Goal: Task Accomplishment & Management: Complete application form

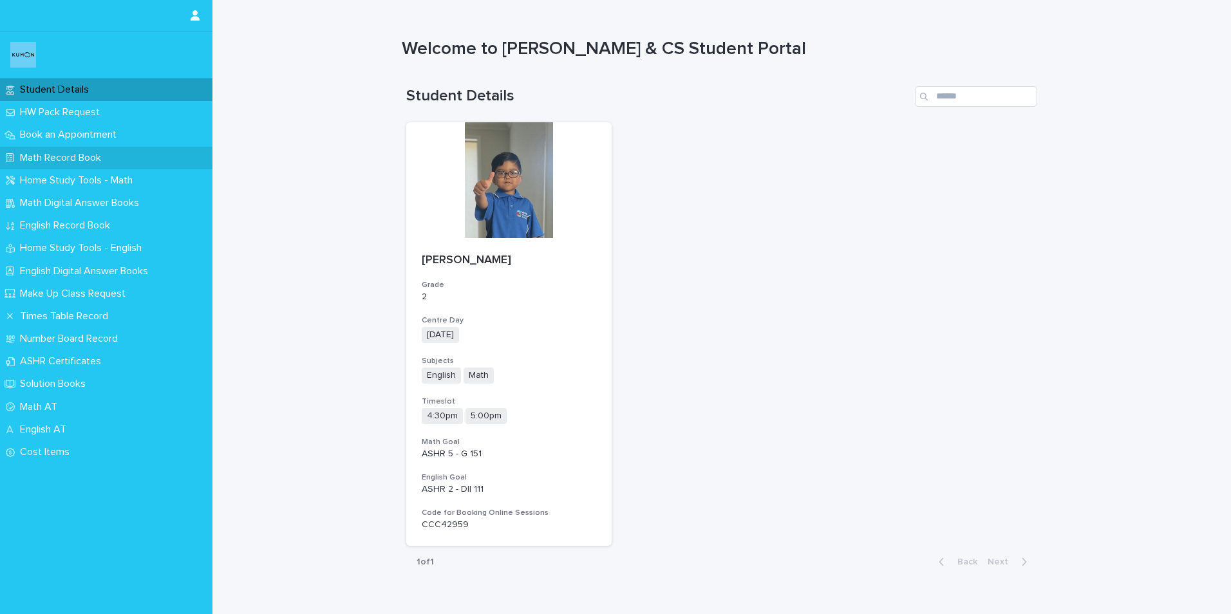
click at [48, 158] on p "Math Record Book" at bounding box center [63, 158] width 97 height 12
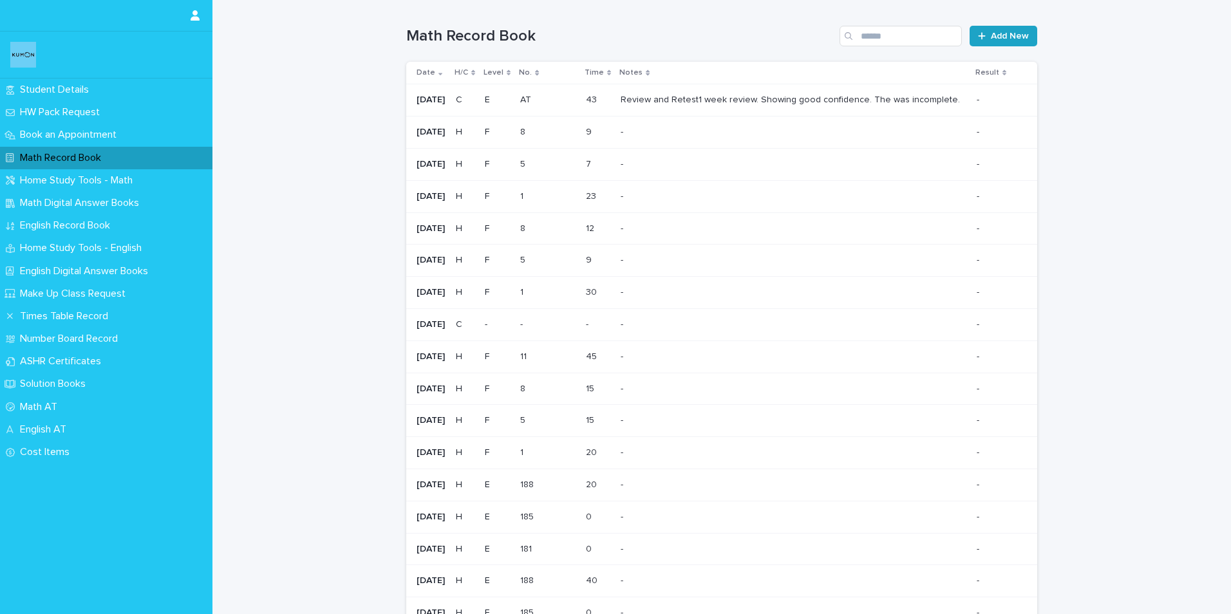
click at [991, 32] on span "Add New" at bounding box center [1010, 36] width 38 height 9
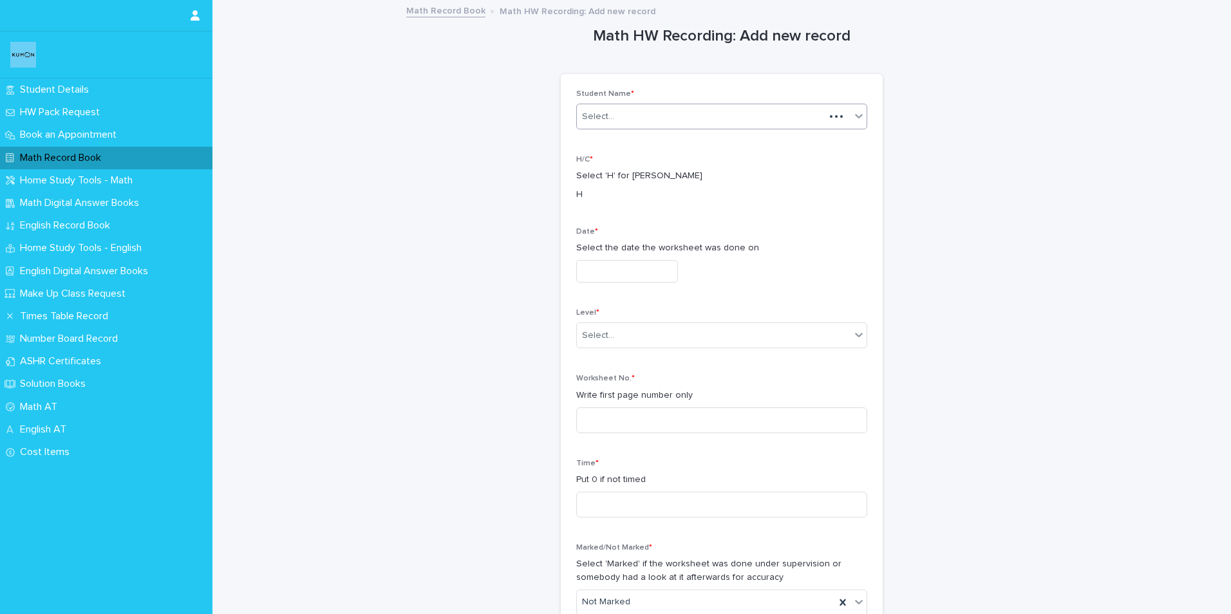
click at [620, 124] on div "Select..." at bounding box center [701, 116] width 248 height 21
click at [606, 143] on div "[PERSON_NAME]" at bounding box center [717, 141] width 290 height 23
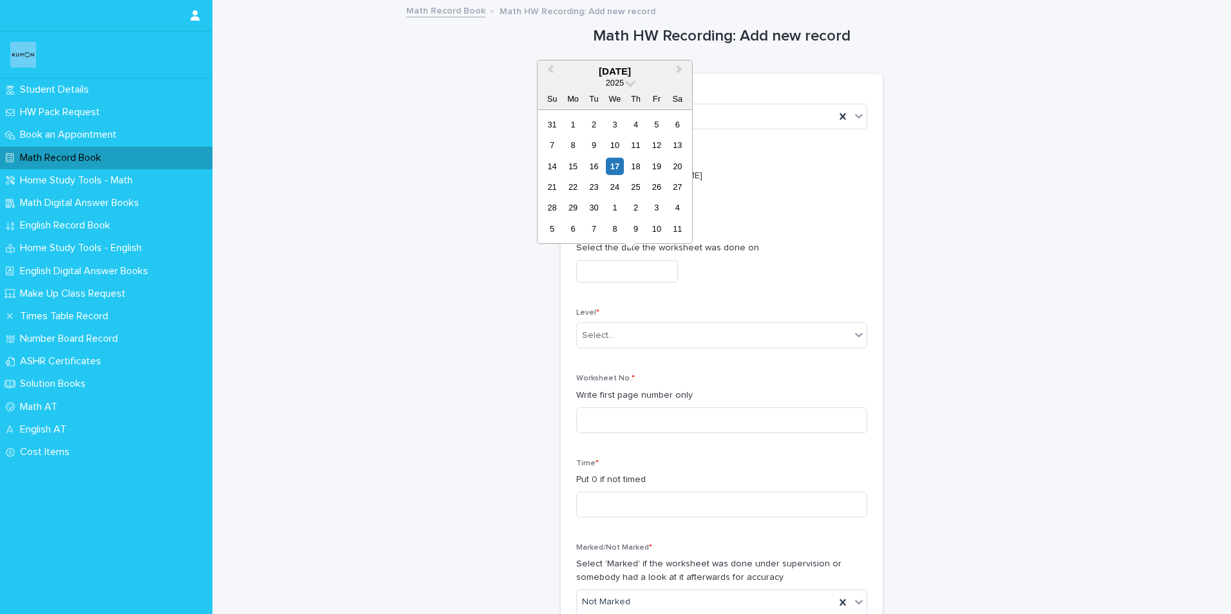
click at [592, 273] on input "text" at bounding box center [627, 271] width 102 height 23
click at [635, 140] on div "11" at bounding box center [635, 144] width 17 height 17
type input "**********"
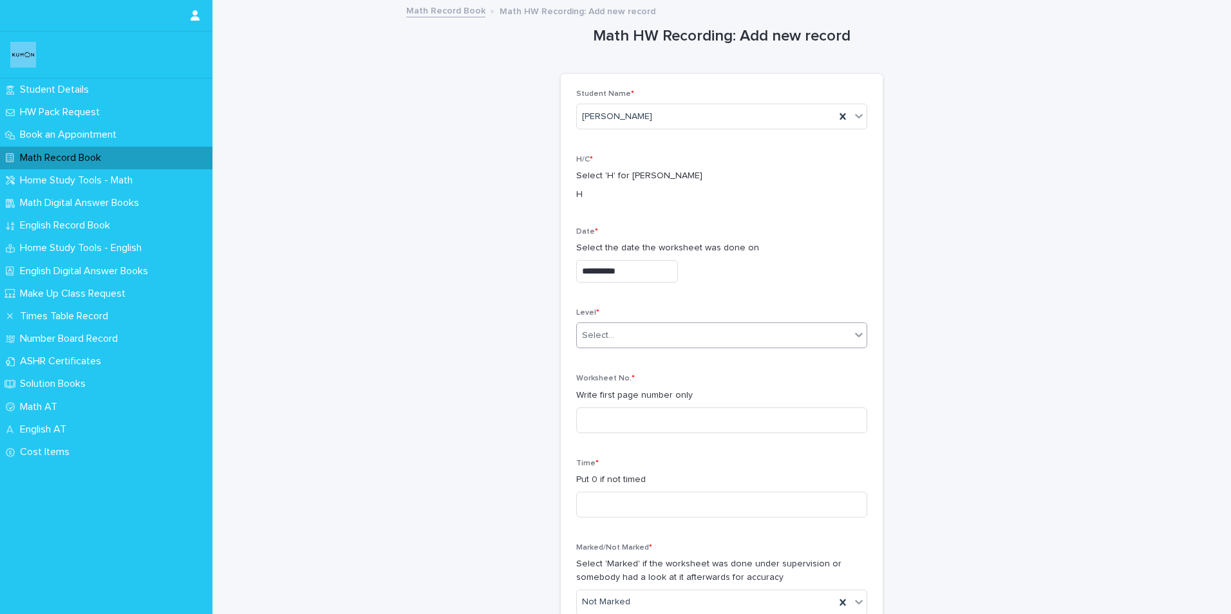
click at [593, 330] on div "Select..." at bounding box center [598, 336] width 32 height 14
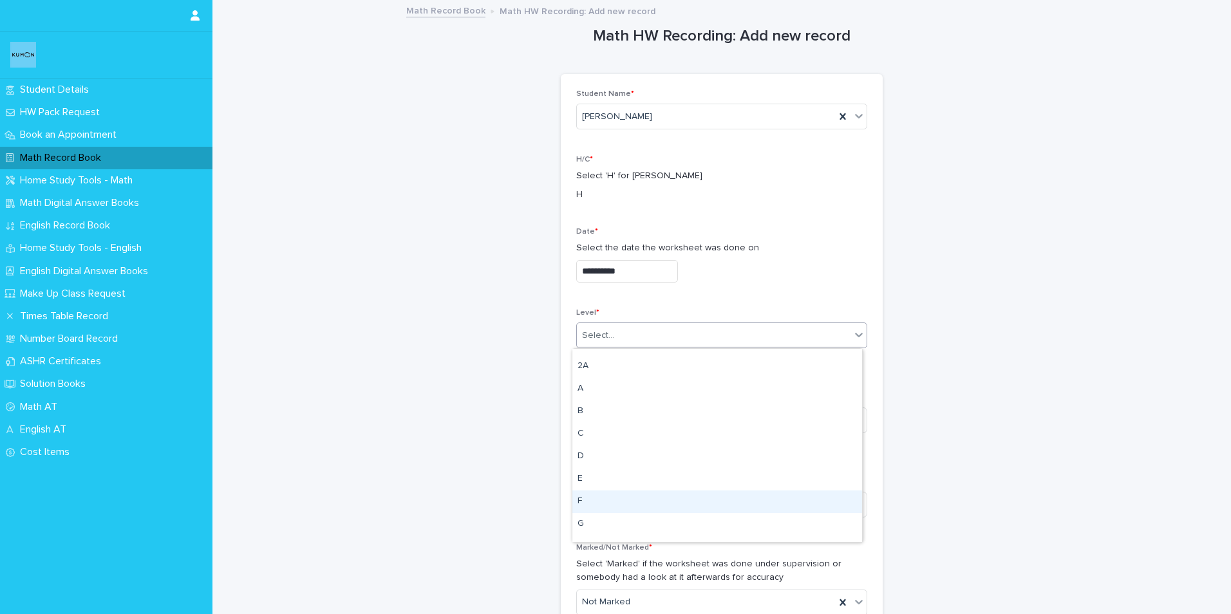
click at [584, 498] on div "F" at bounding box center [717, 501] width 290 height 23
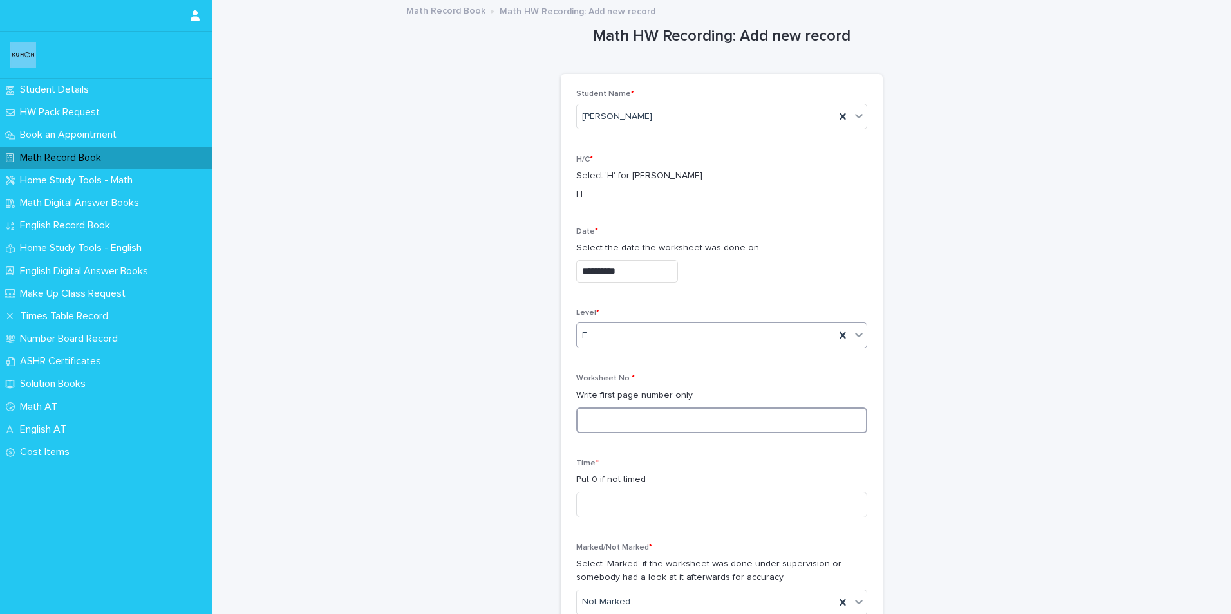
click at [590, 418] on input at bounding box center [721, 420] width 291 height 26
type input "**"
click at [605, 512] on input at bounding box center [721, 505] width 291 height 26
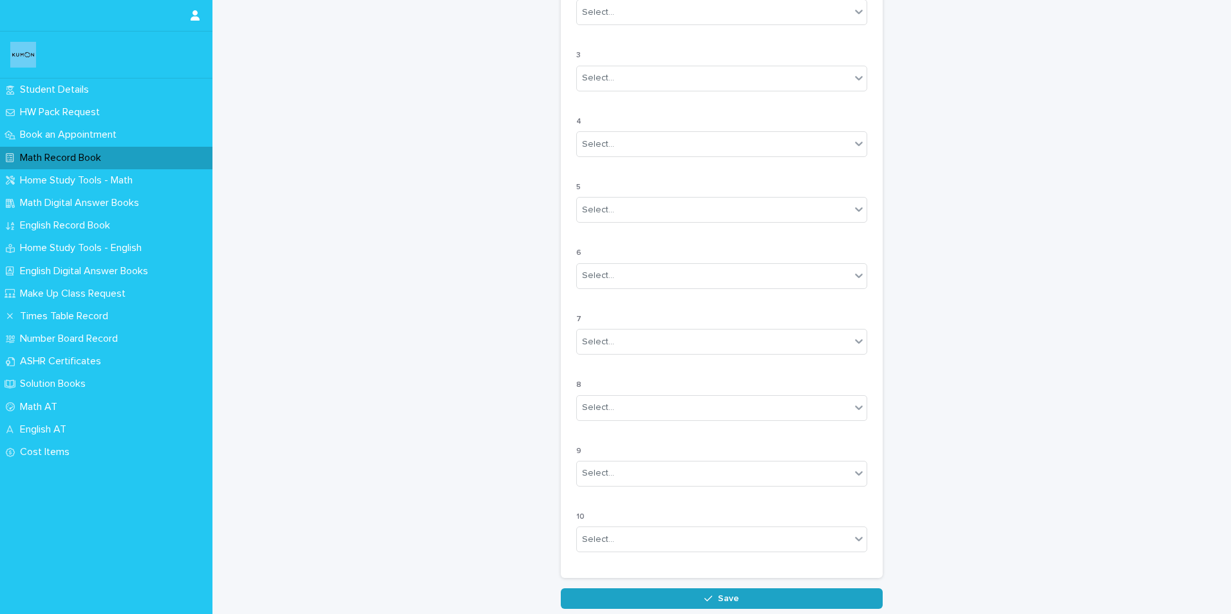
scroll to position [1004, 0]
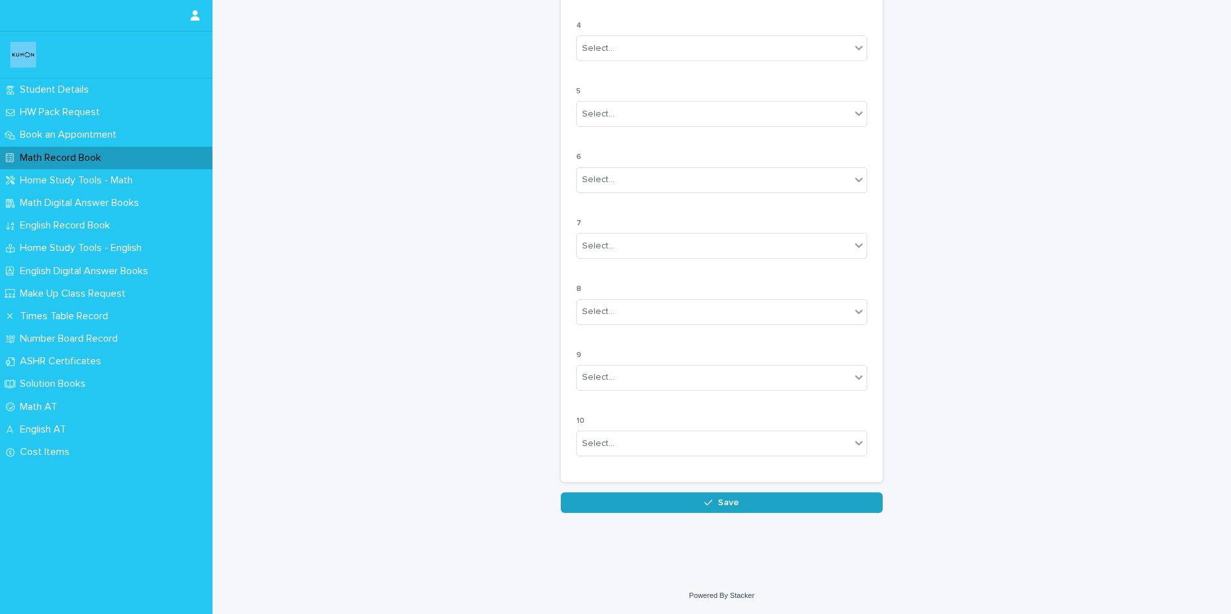
type input "**"
click at [640, 500] on button "Save" at bounding box center [722, 502] width 322 height 21
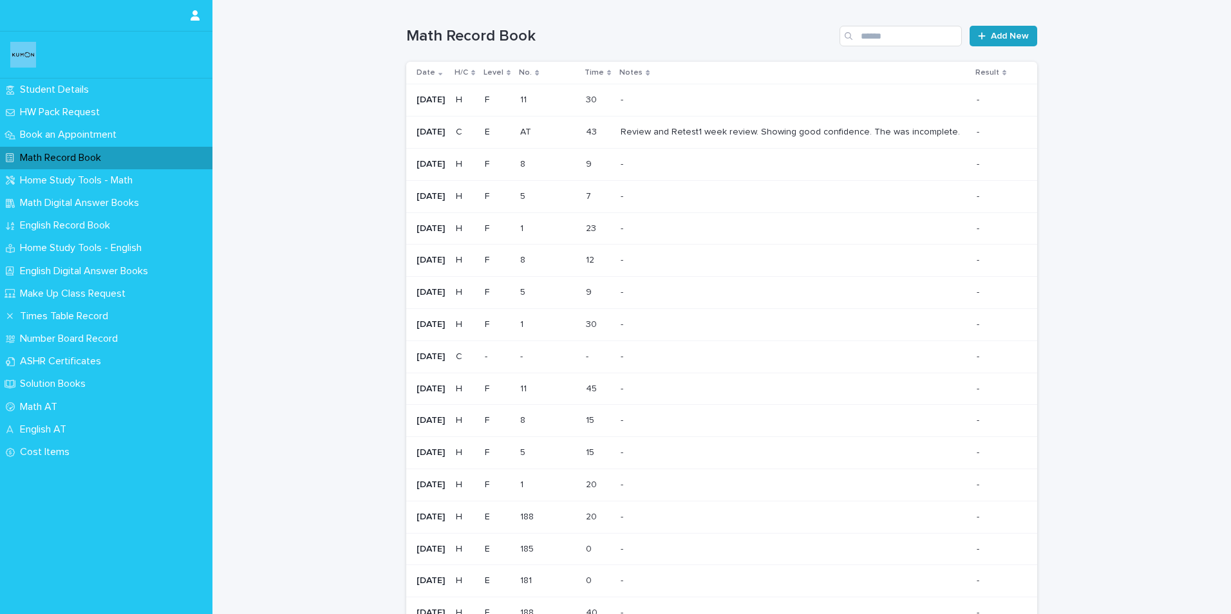
click at [998, 33] on span "Add New" at bounding box center [1010, 36] width 38 height 9
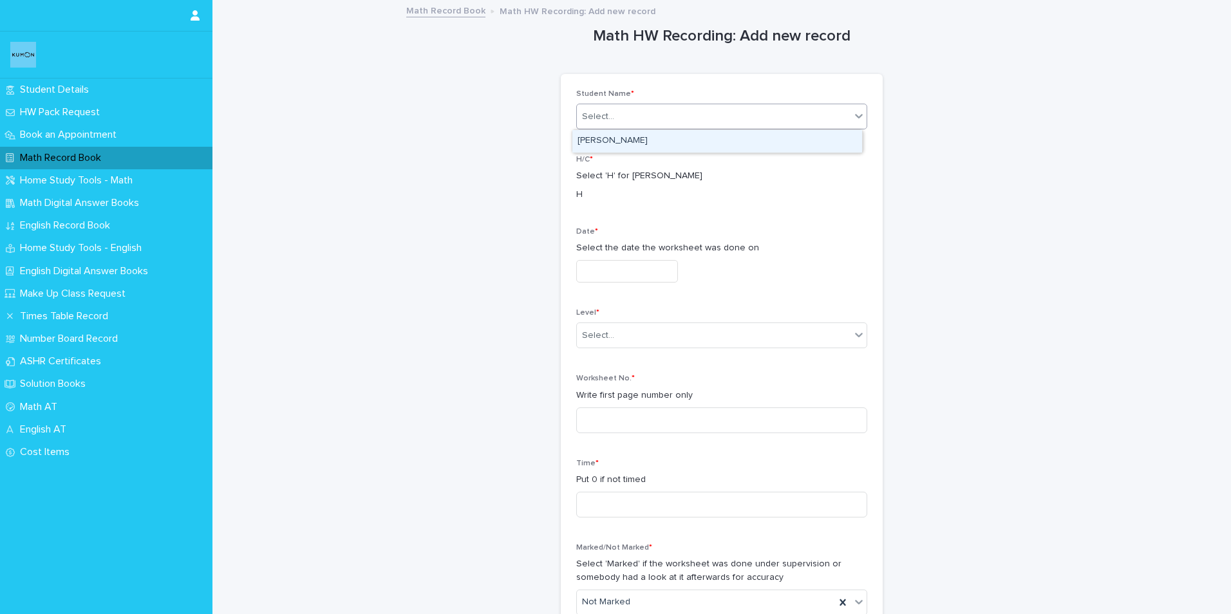
click at [625, 114] on div "Select..." at bounding box center [714, 116] width 274 height 21
click at [620, 140] on div "[PERSON_NAME]" at bounding box center [717, 141] width 290 height 23
click at [587, 284] on div "Date * Select the date the worksheet was done on" at bounding box center [721, 260] width 291 height 66
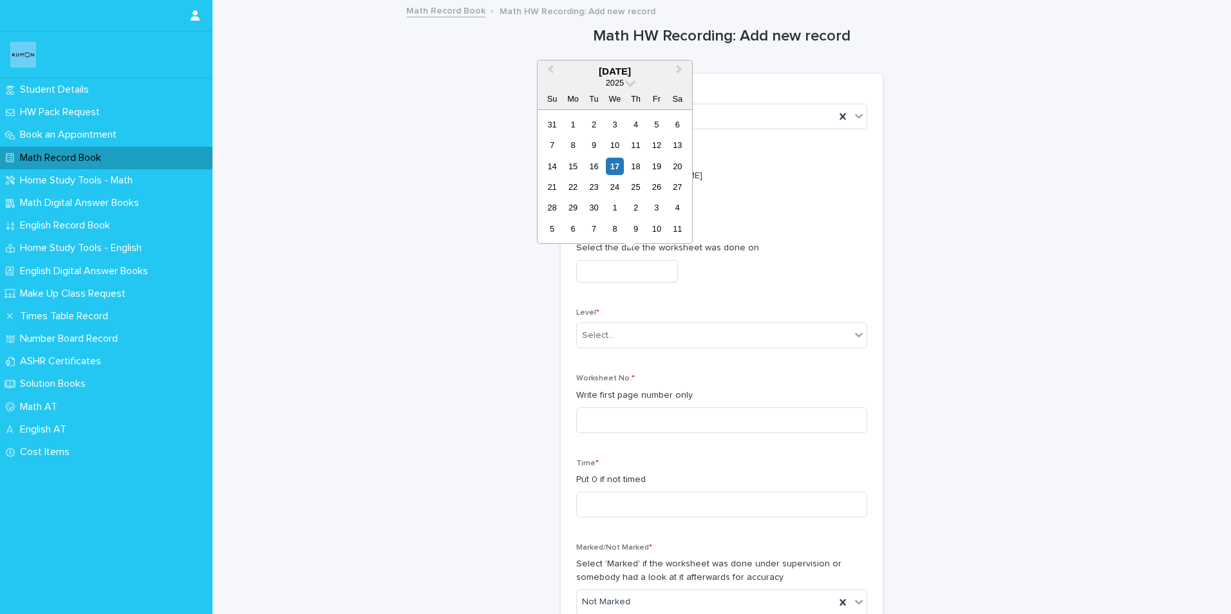
click at [585, 274] on input "text" at bounding box center [627, 271] width 102 height 23
click at [662, 146] on div "12" at bounding box center [655, 144] width 17 height 17
type input "**********"
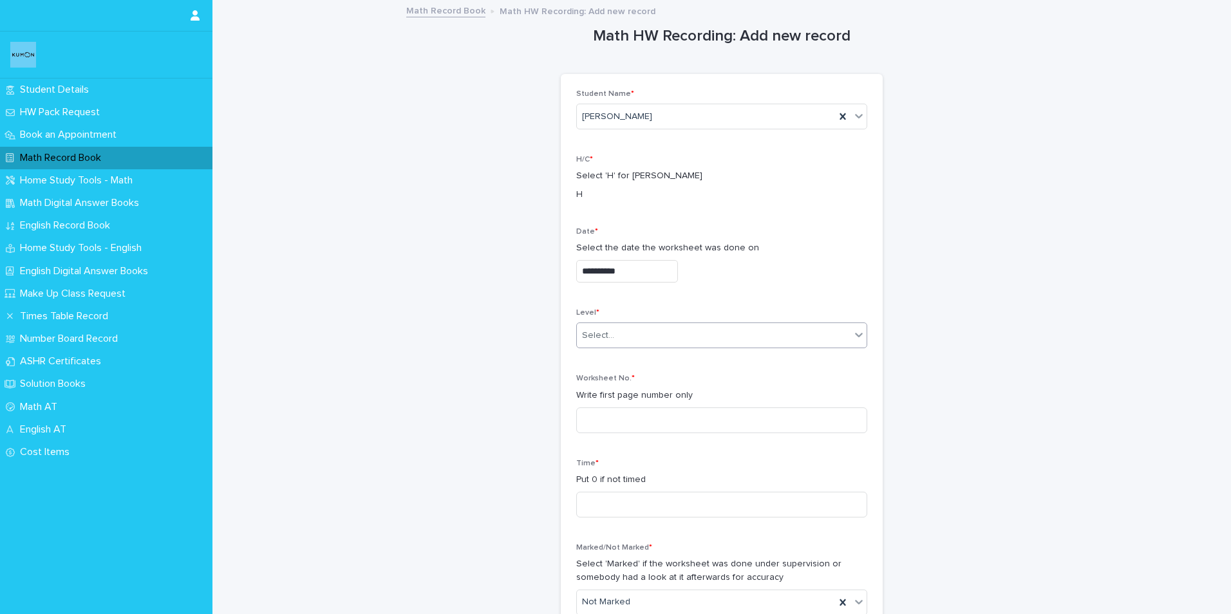
click at [602, 322] on div "Select..." at bounding box center [721, 335] width 291 height 26
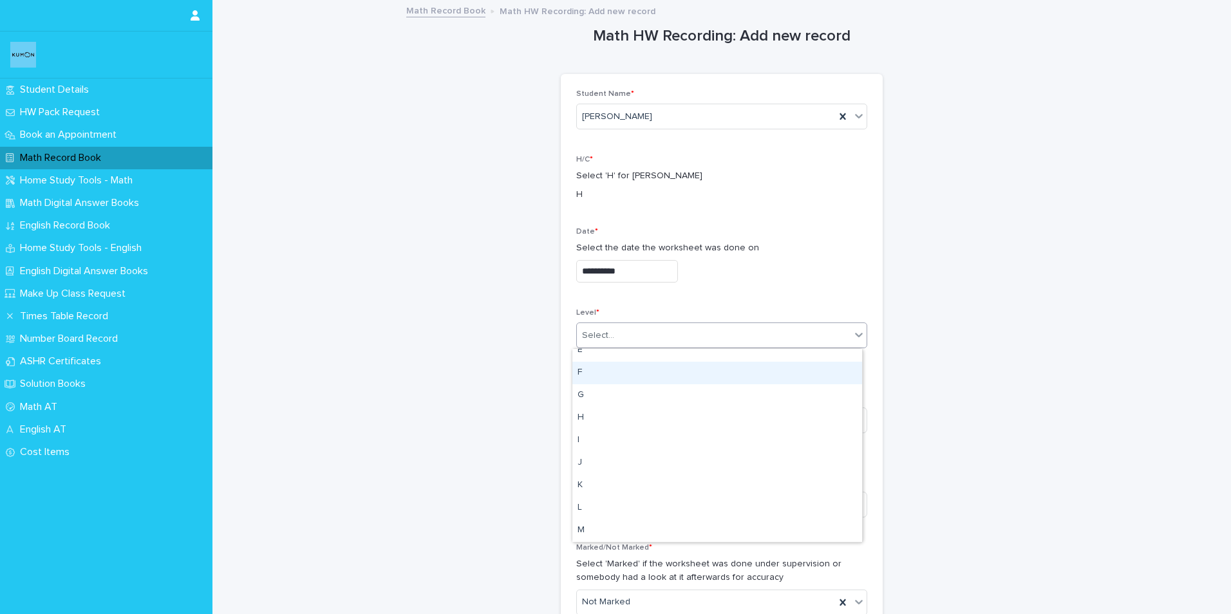
click at [588, 374] on div "F" at bounding box center [717, 373] width 290 height 23
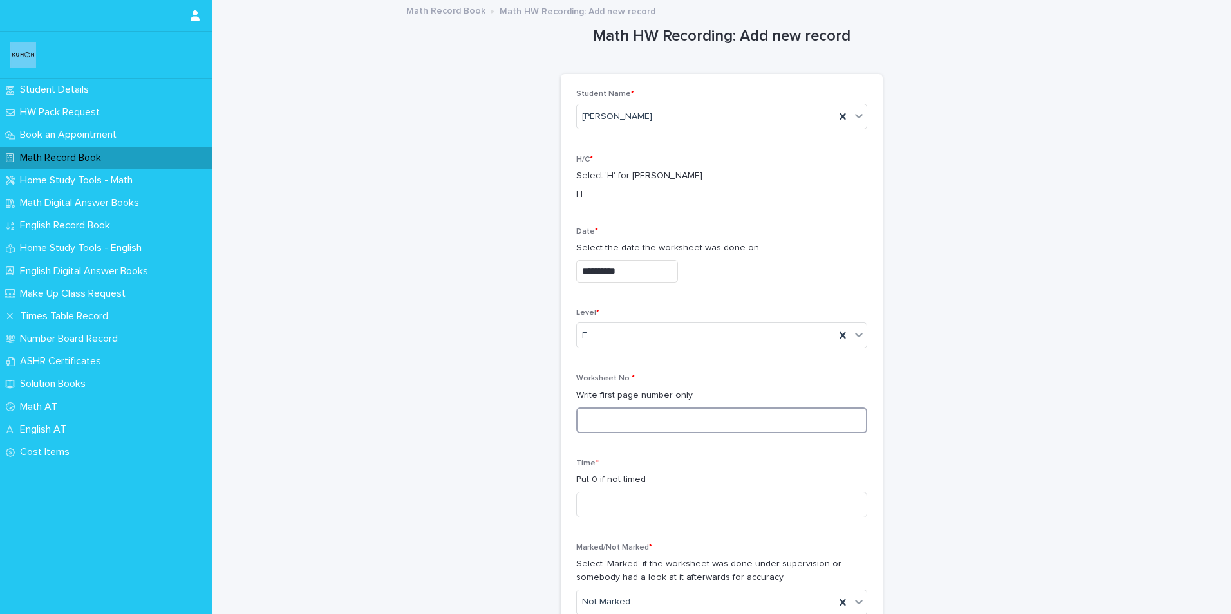
click at [602, 415] on input at bounding box center [721, 420] width 291 height 26
type input "**"
click at [603, 510] on input at bounding box center [721, 505] width 291 height 26
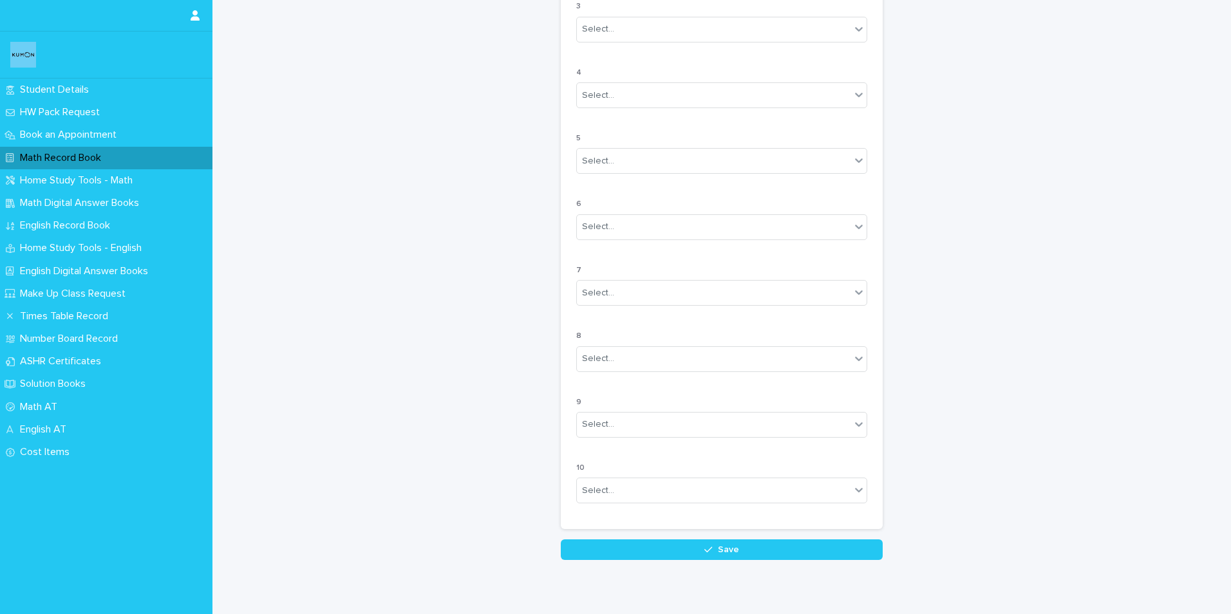
scroll to position [1004, 0]
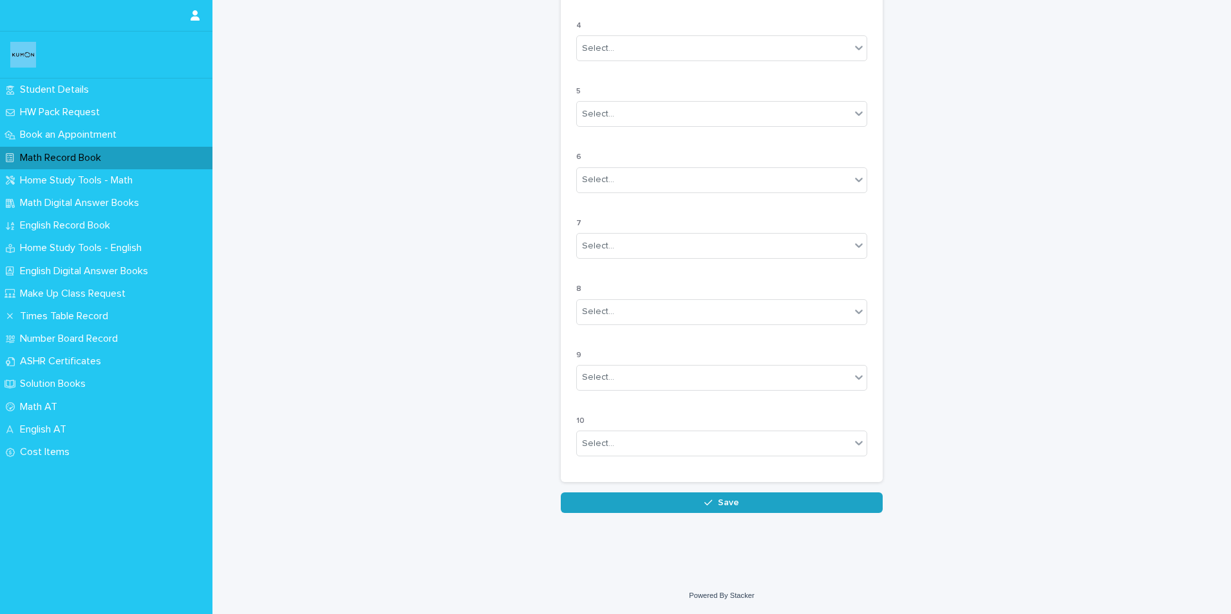
type input "**"
click at [671, 501] on button "Save" at bounding box center [722, 502] width 322 height 21
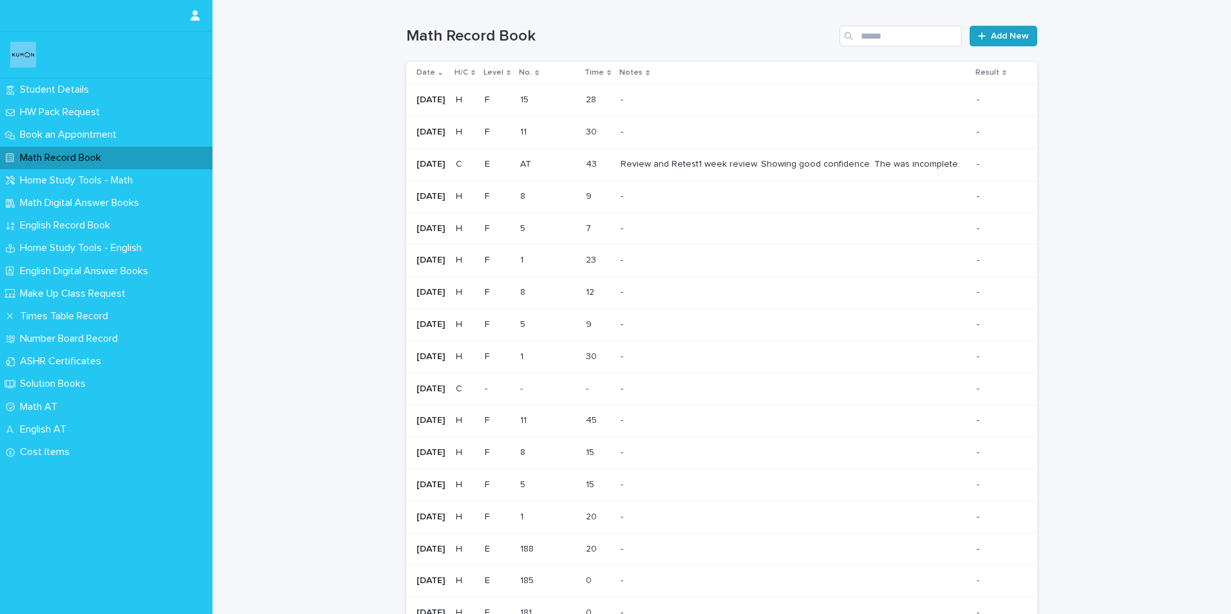
click at [1019, 35] on span "Add New" at bounding box center [1010, 36] width 38 height 9
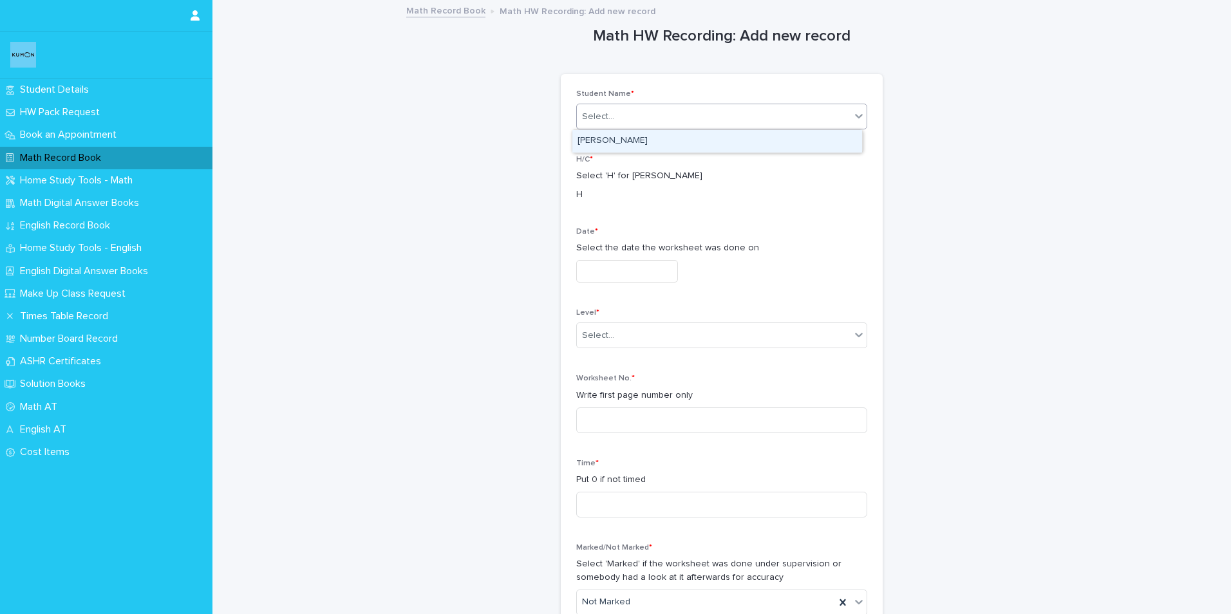
click at [595, 122] on div "Select..." at bounding box center [598, 117] width 32 height 14
click at [595, 143] on div "[PERSON_NAME]" at bounding box center [717, 141] width 290 height 23
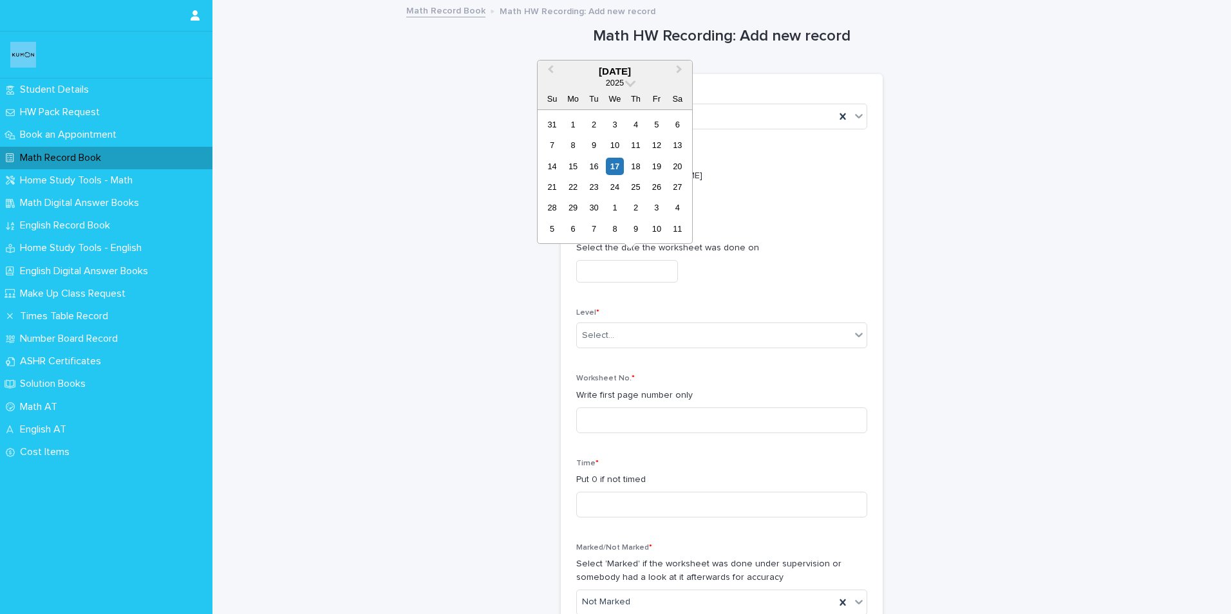
click at [584, 268] on input "text" at bounding box center [627, 271] width 102 height 23
click at [675, 144] on div "13" at bounding box center [677, 144] width 17 height 17
type input "**********"
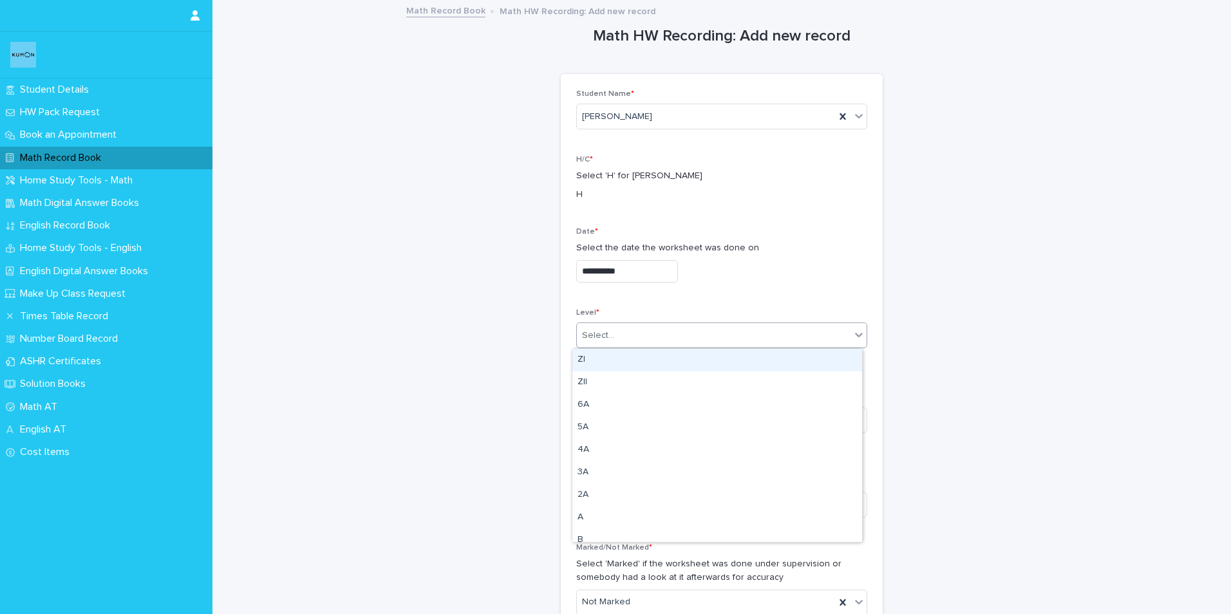
click at [599, 334] on div "Select..." at bounding box center [598, 336] width 32 height 14
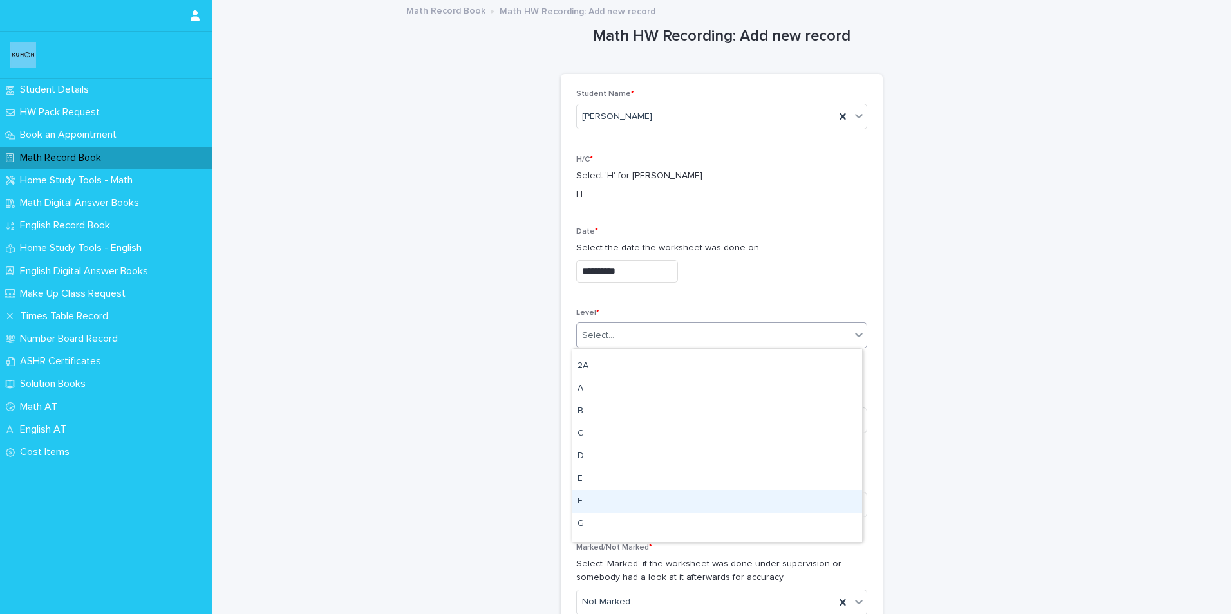
click at [586, 500] on div "F" at bounding box center [717, 501] width 290 height 23
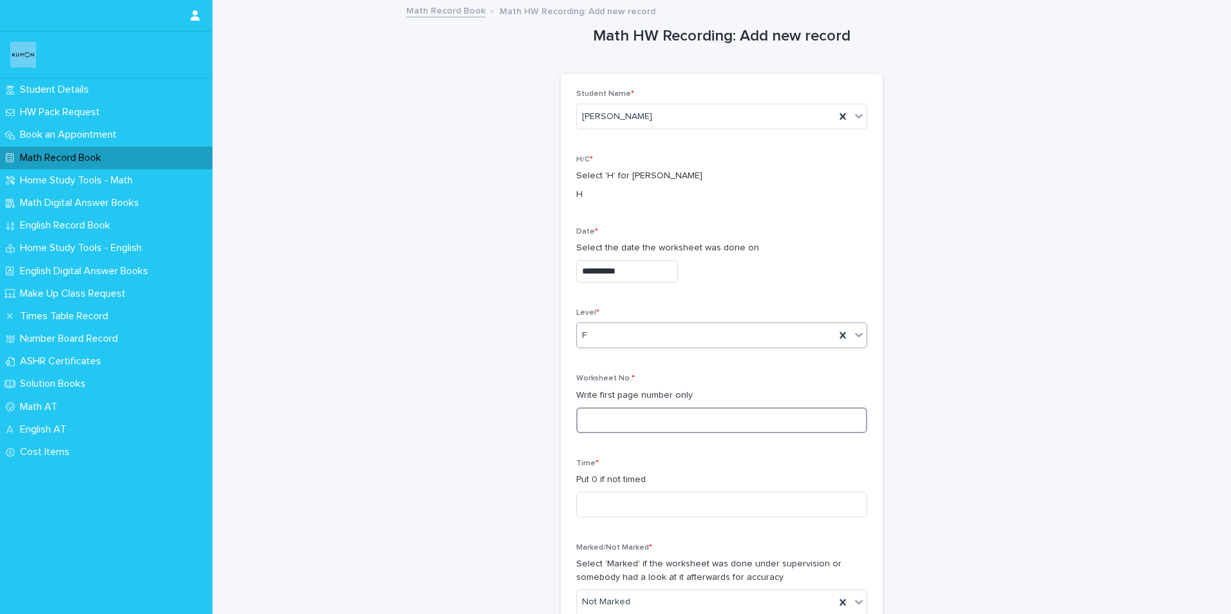
click at [584, 418] on input at bounding box center [721, 420] width 291 height 26
type input "**"
click at [599, 504] on input at bounding box center [721, 505] width 291 height 26
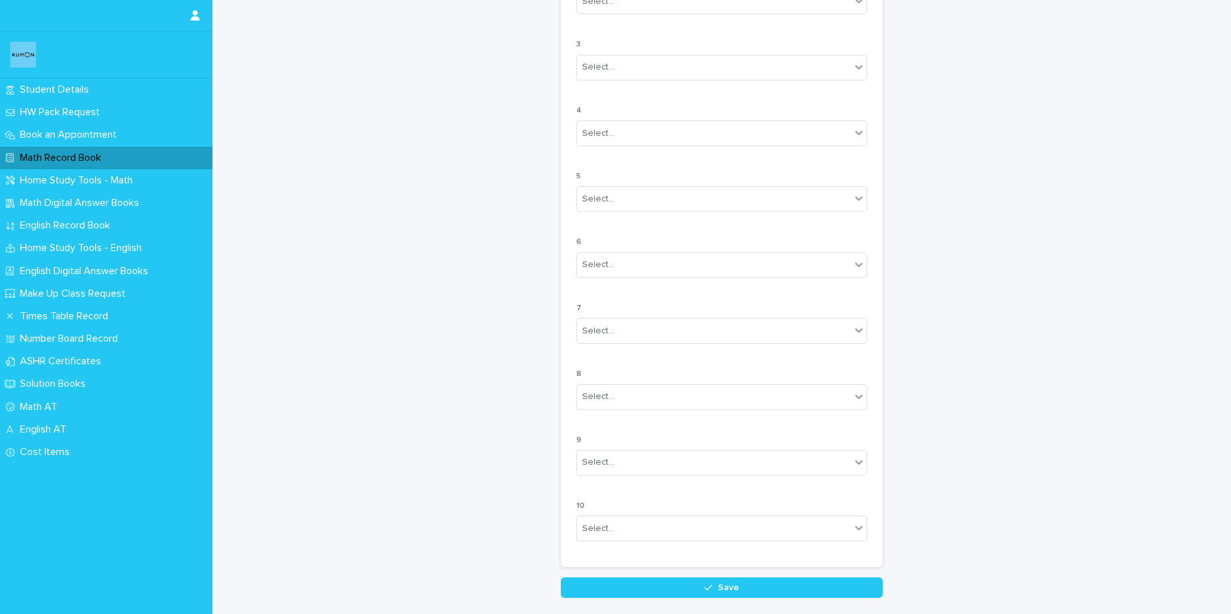
scroll to position [1004, 0]
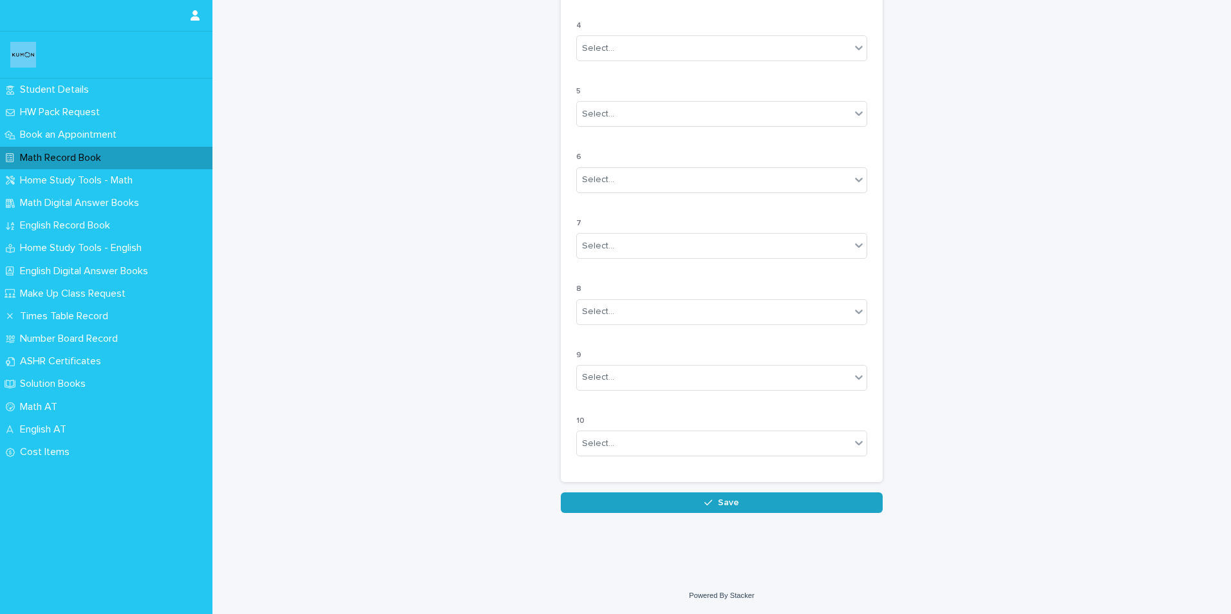
type input "*"
click at [771, 498] on button "Save" at bounding box center [722, 502] width 322 height 21
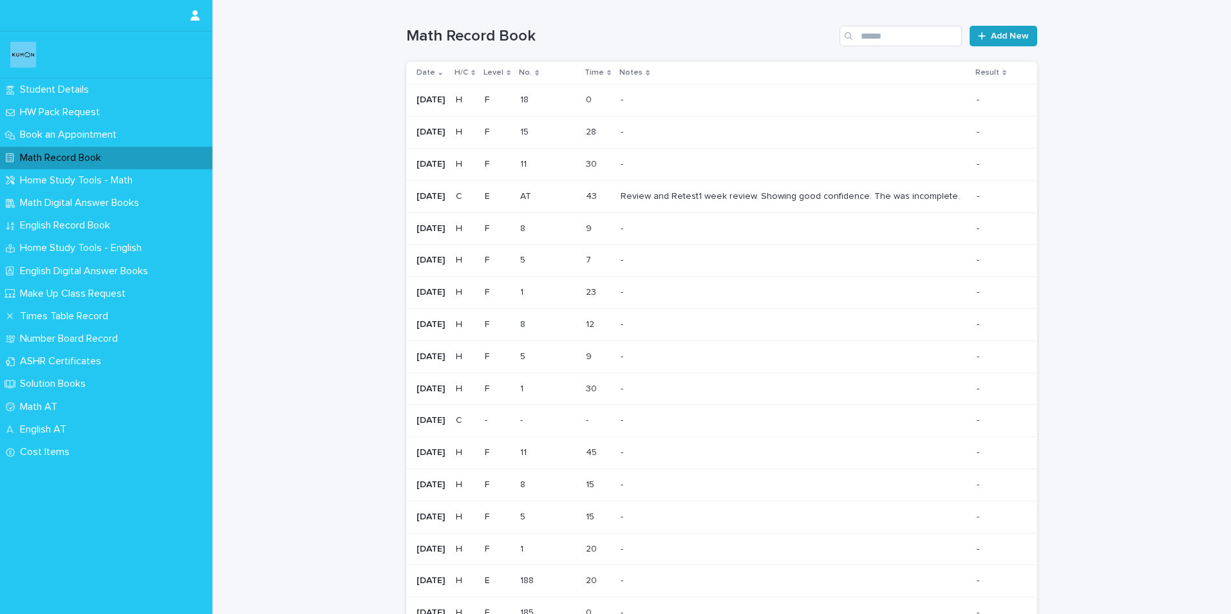
click at [994, 37] on span "Add New" at bounding box center [1010, 36] width 38 height 9
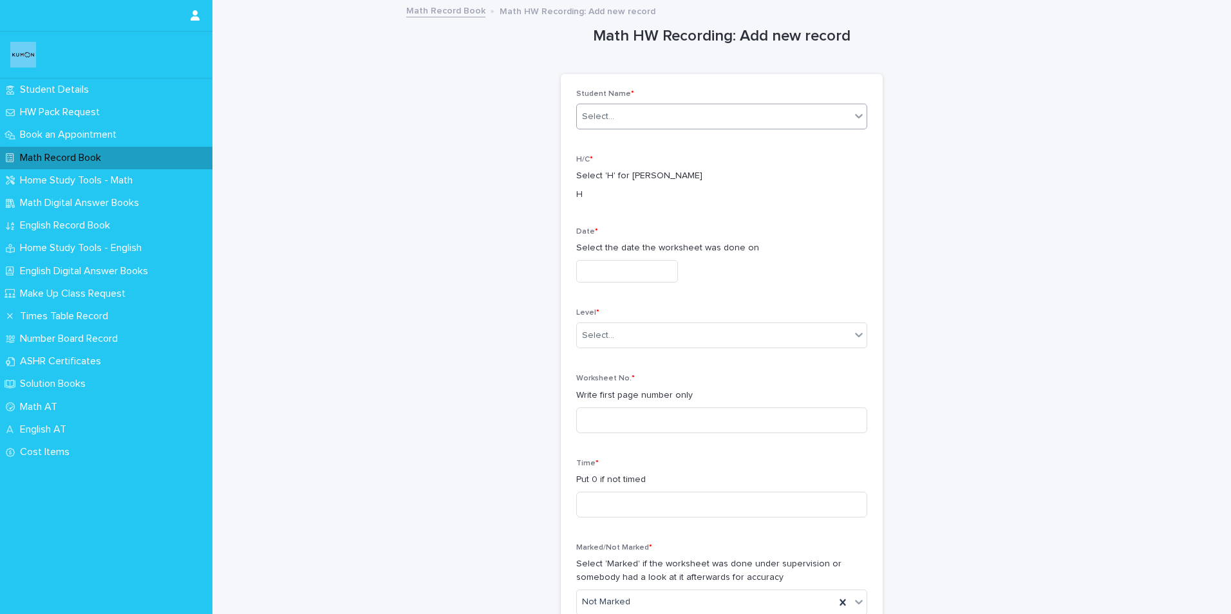
click at [582, 113] on div "Select..." at bounding box center [598, 117] width 32 height 14
click at [584, 146] on div "[PERSON_NAME]" at bounding box center [717, 141] width 290 height 23
click at [592, 270] on input "text" at bounding box center [627, 271] width 102 height 23
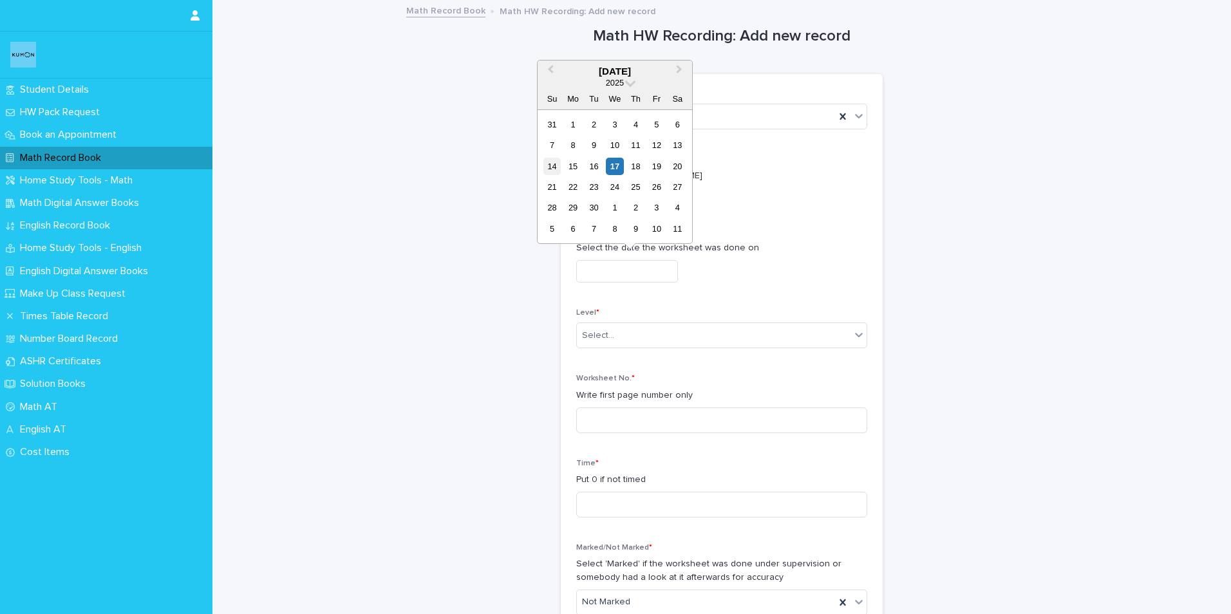
click at [555, 169] on div "14" at bounding box center [551, 166] width 17 height 17
type input "**********"
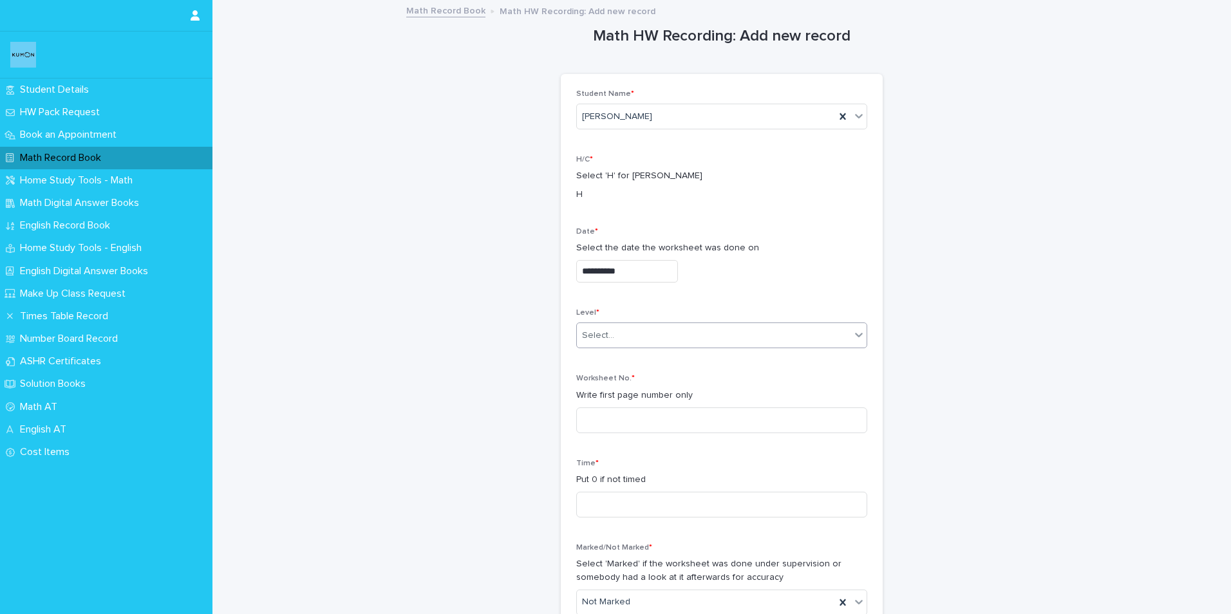
click at [591, 344] on div "Select..." at bounding box center [714, 335] width 274 height 21
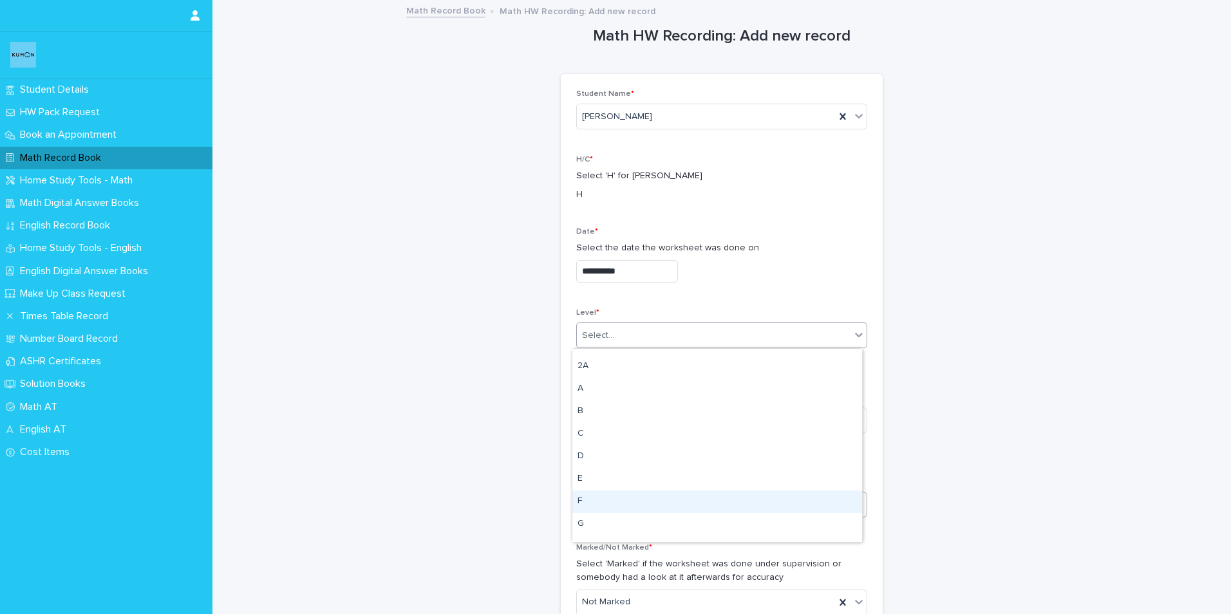
drag, startPoint x: 588, startPoint y: 488, endPoint x: 590, endPoint y: 498, distance: 10.4
click at [590, 498] on div "F" at bounding box center [717, 501] width 290 height 23
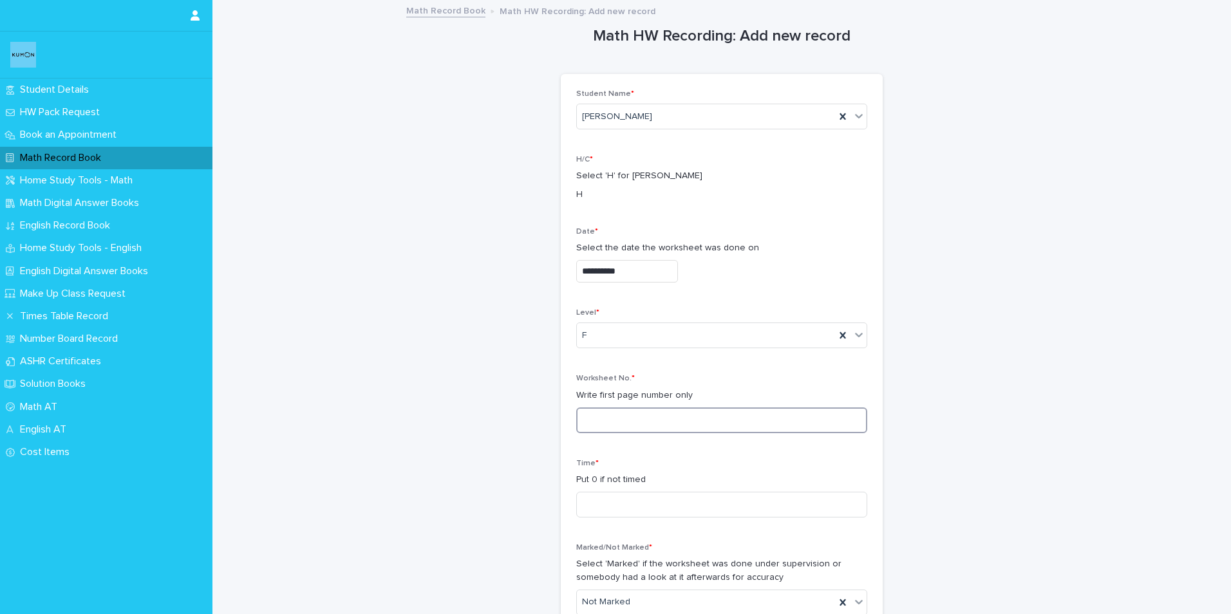
click at [588, 417] on input at bounding box center [721, 420] width 291 height 26
type input "**"
click at [589, 518] on div "Time * Put 0 if not timed" at bounding box center [721, 493] width 291 height 69
click at [598, 492] on input at bounding box center [721, 505] width 291 height 26
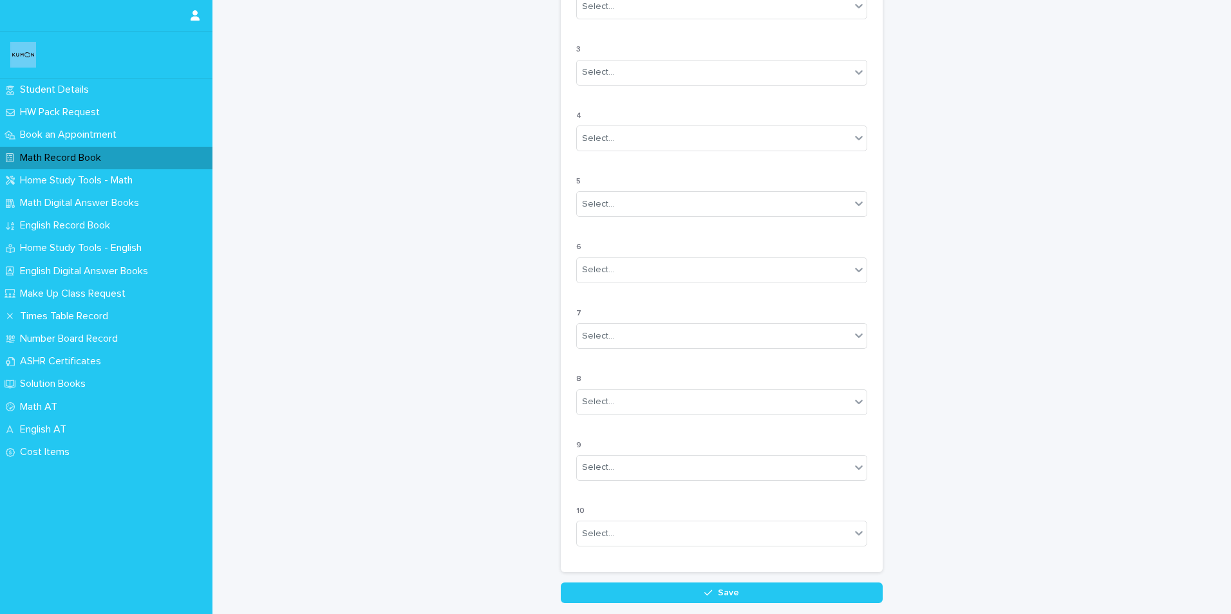
scroll to position [1004, 0]
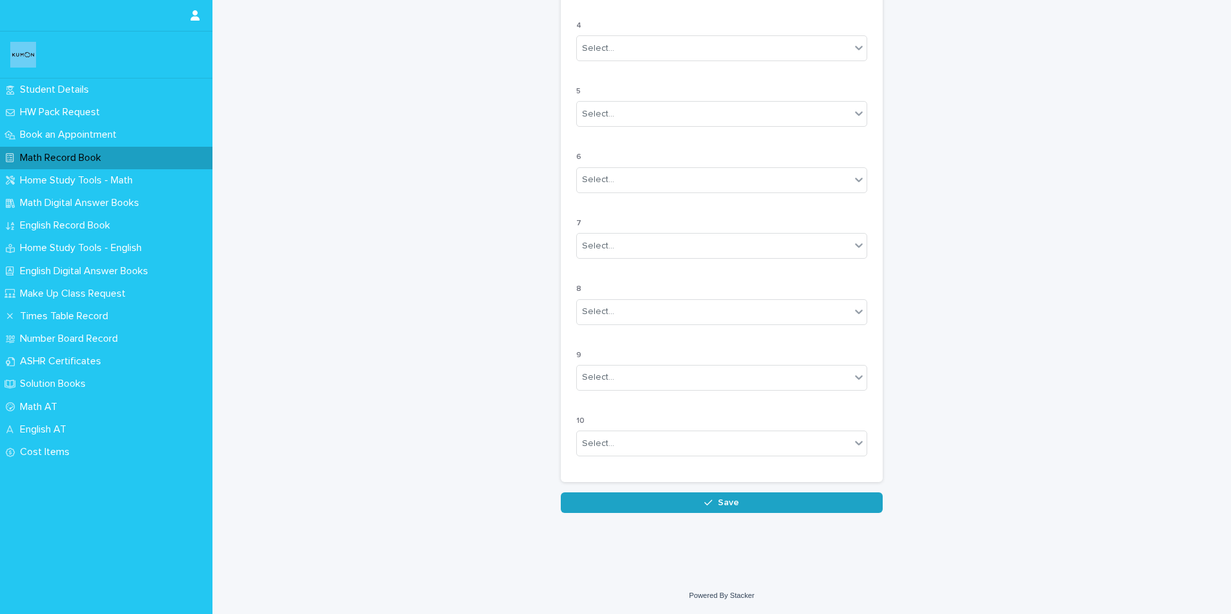
type input "*"
click at [651, 502] on button "Save" at bounding box center [722, 502] width 322 height 21
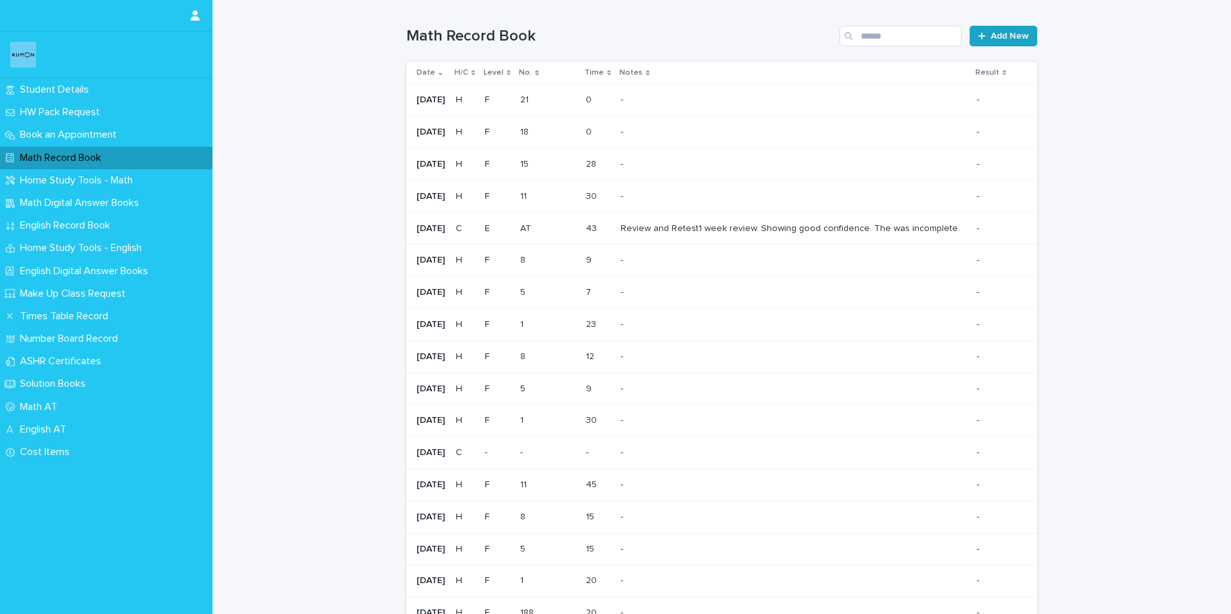
click at [1001, 30] on link "Add New" at bounding box center [1003, 36] width 68 height 21
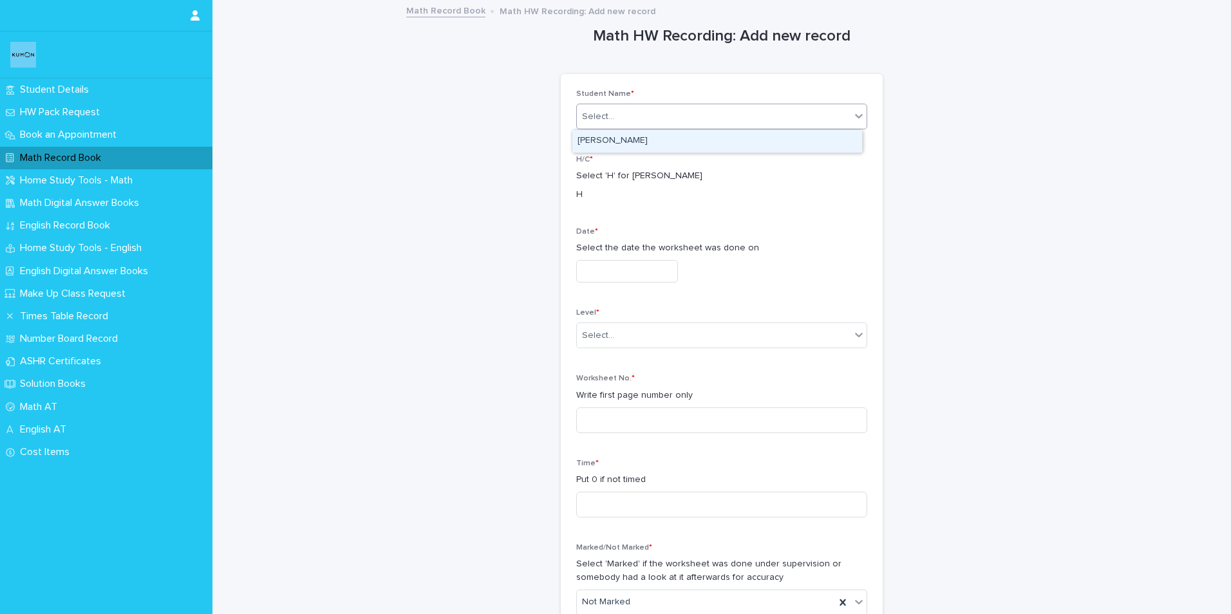
click at [599, 120] on div "Select..." at bounding box center [598, 117] width 32 height 14
click at [591, 147] on div "[PERSON_NAME]" at bounding box center [717, 141] width 290 height 23
click at [581, 280] on input "text" at bounding box center [627, 271] width 102 height 23
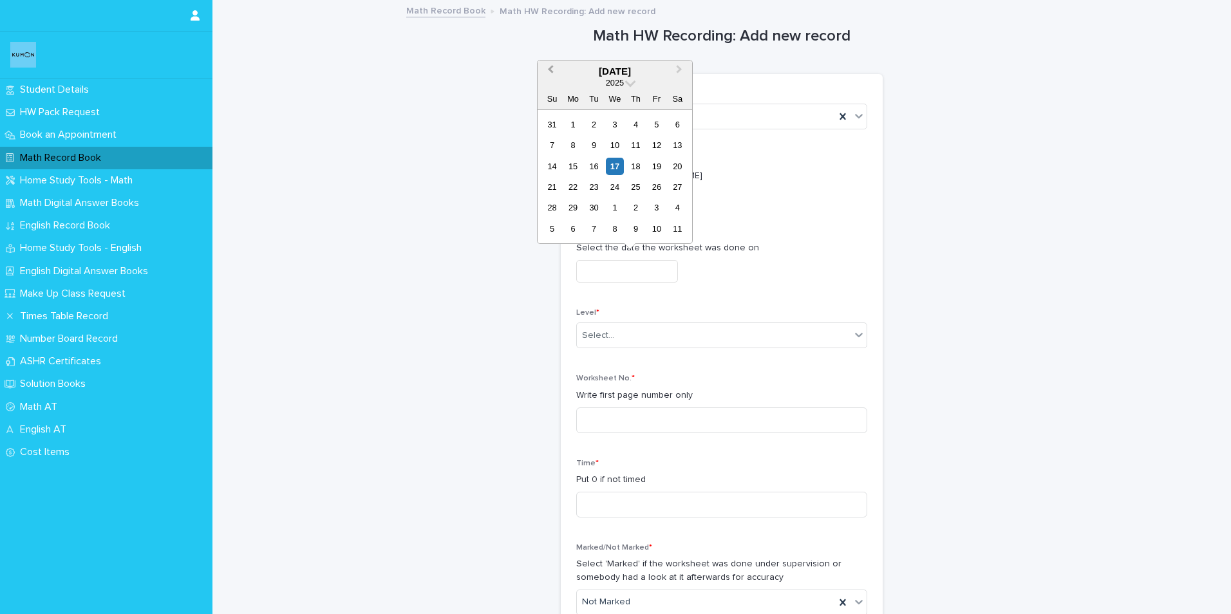
click at [557, 69] on button "Previous Month" at bounding box center [549, 72] width 21 height 21
click at [671, 165] on div "16" at bounding box center [677, 166] width 17 height 17
click at [614, 266] on input "**********" at bounding box center [627, 271] width 102 height 23
click at [658, 169] on div "15" at bounding box center [655, 166] width 17 height 17
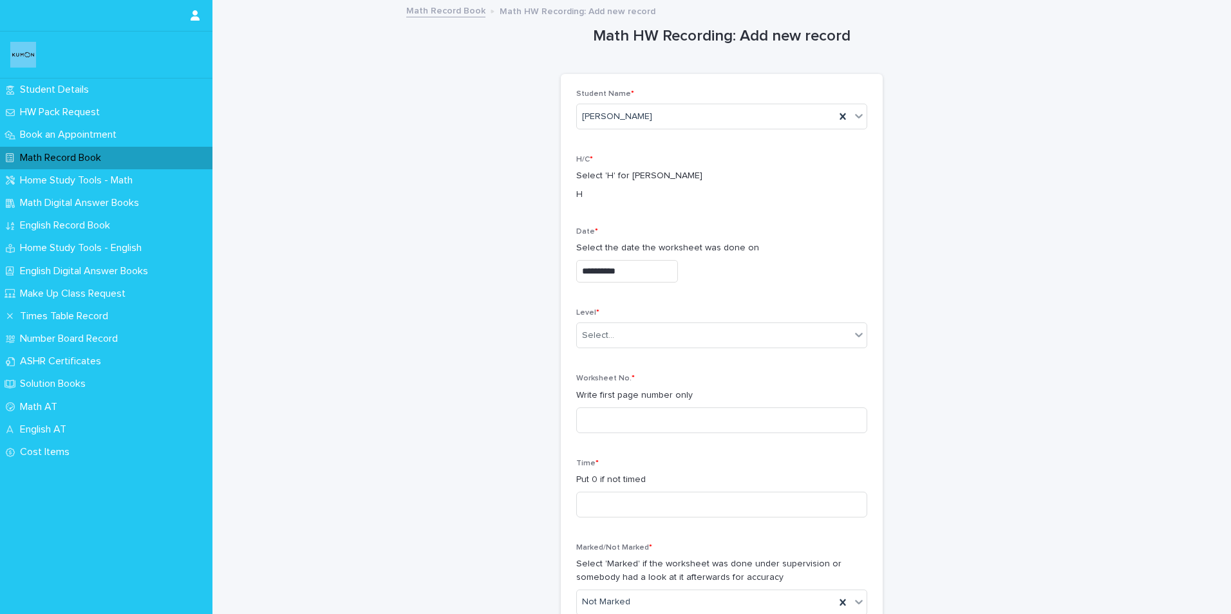
type input "**********"
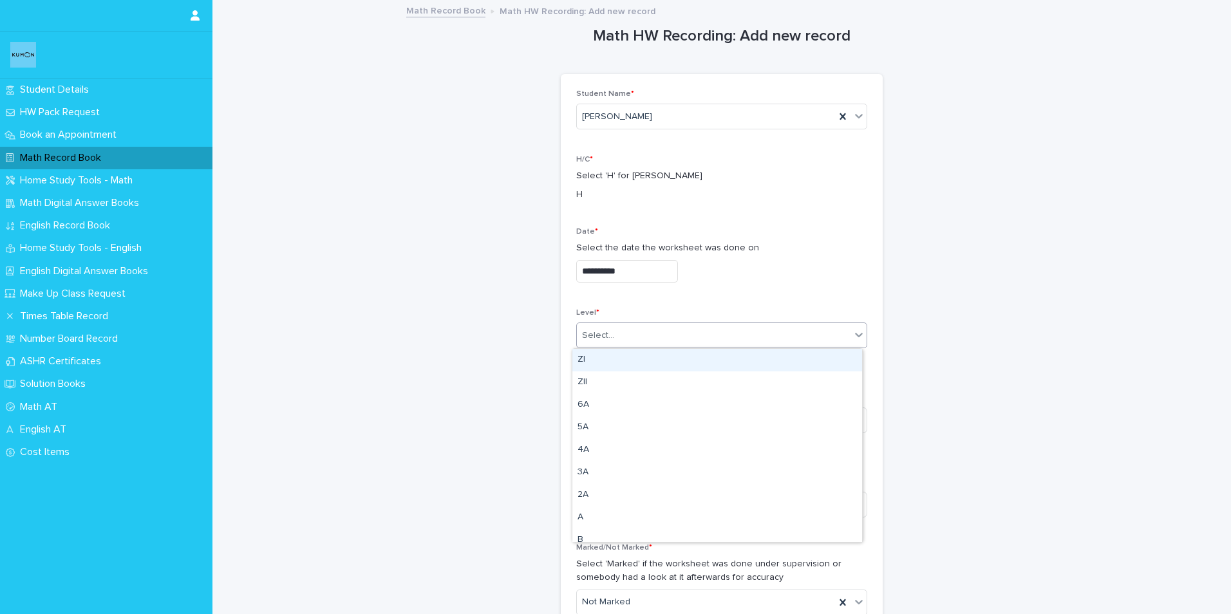
click at [597, 331] on div "Select..." at bounding box center [598, 336] width 32 height 14
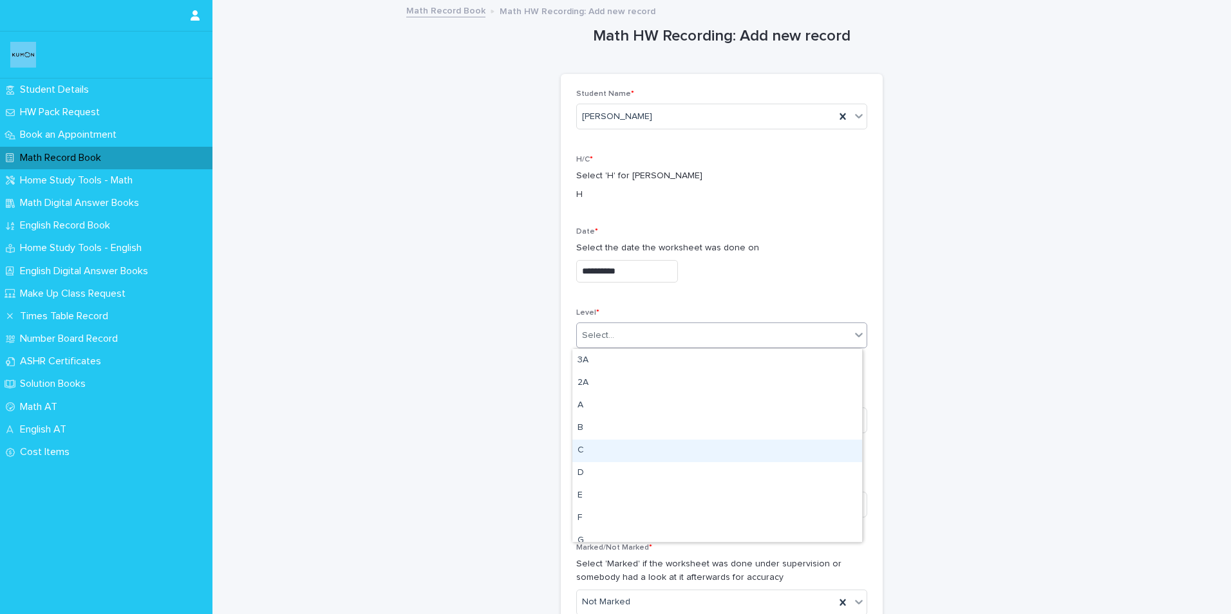
scroll to position [129, 0]
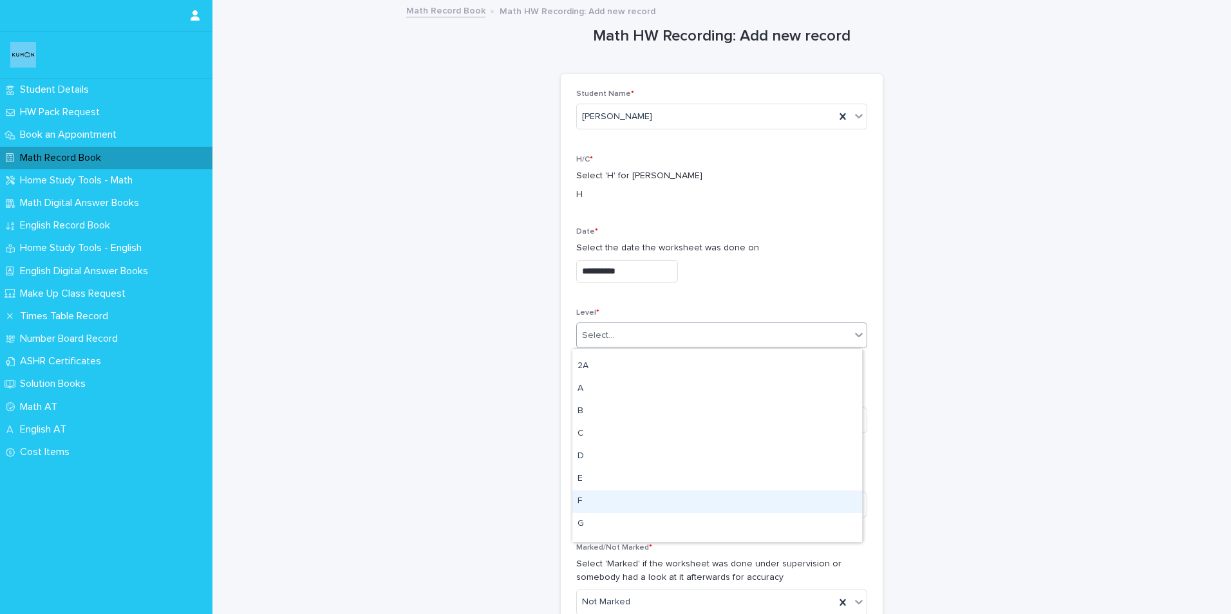
click at [584, 496] on div "F" at bounding box center [717, 501] width 290 height 23
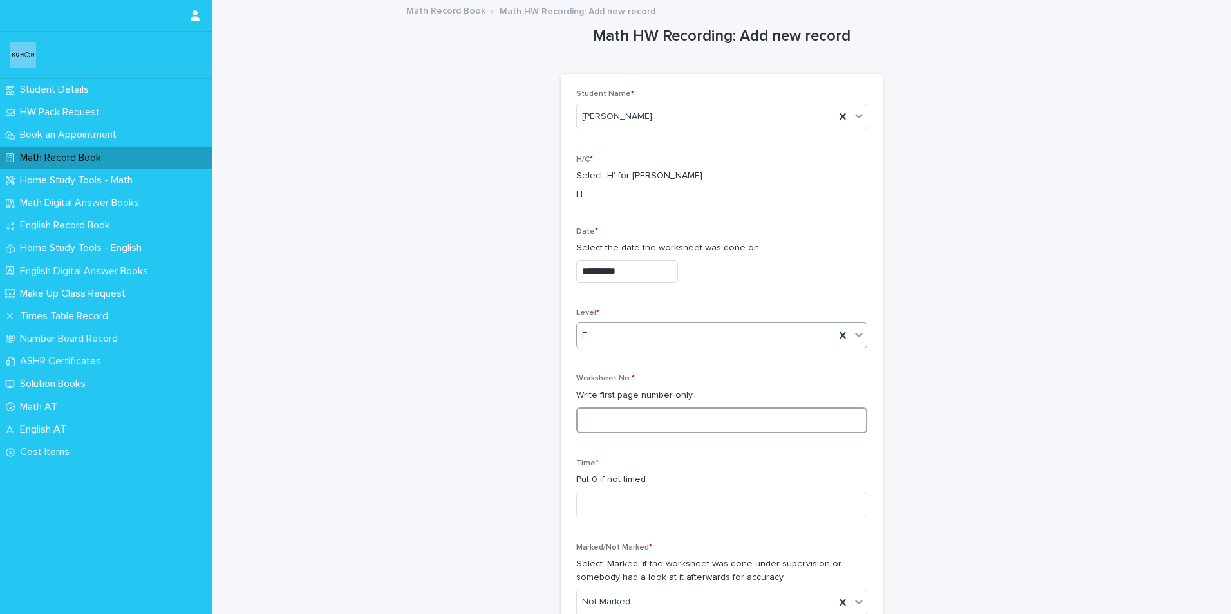
click at [609, 415] on input at bounding box center [721, 420] width 291 height 26
type input "**"
click at [593, 501] on input at bounding box center [721, 505] width 291 height 26
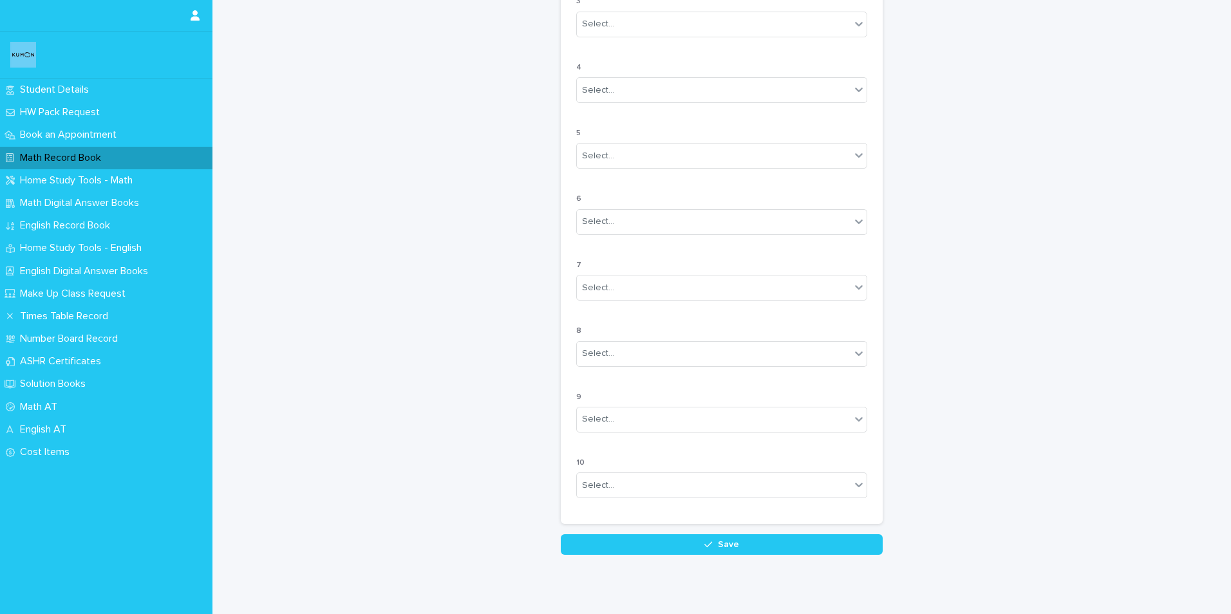
scroll to position [1004, 0]
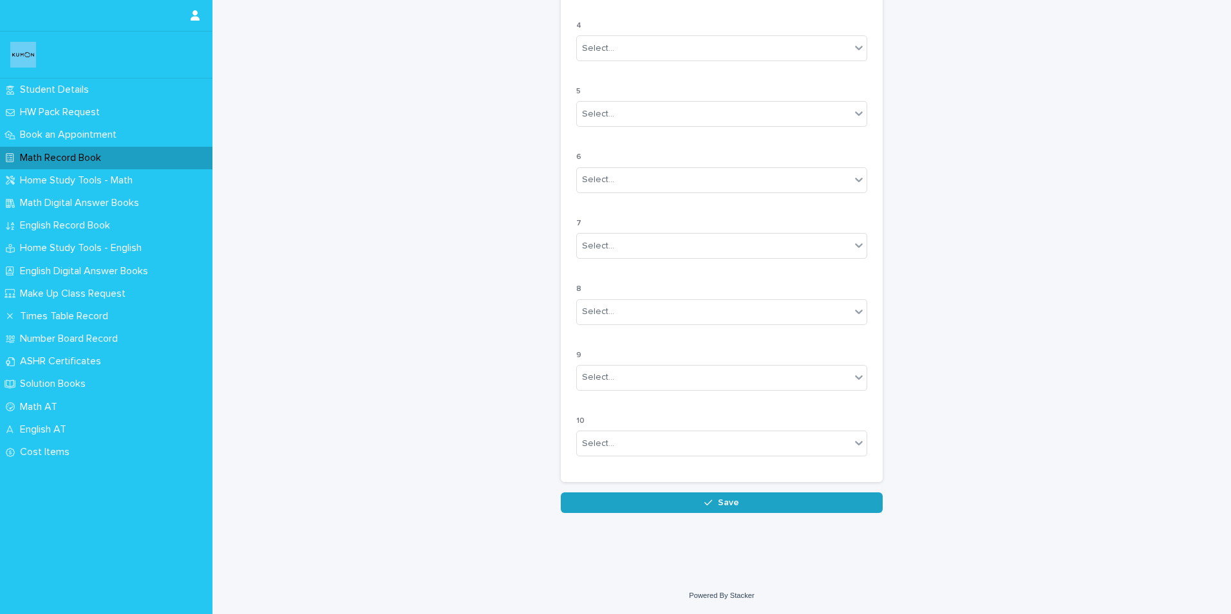
type input "*"
click at [689, 501] on button "Save" at bounding box center [722, 502] width 322 height 21
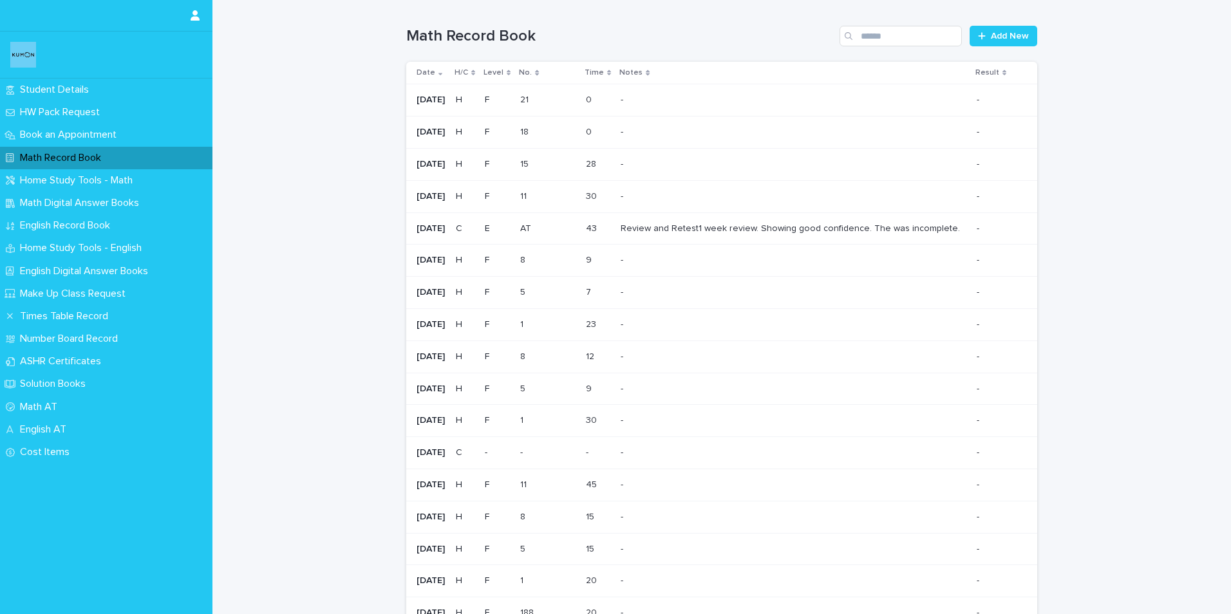
click at [991, 25] on div "Math Record Book Add New" at bounding box center [721, 31] width 631 height 62
click at [998, 34] on span "Add New" at bounding box center [1010, 36] width 38 height 9
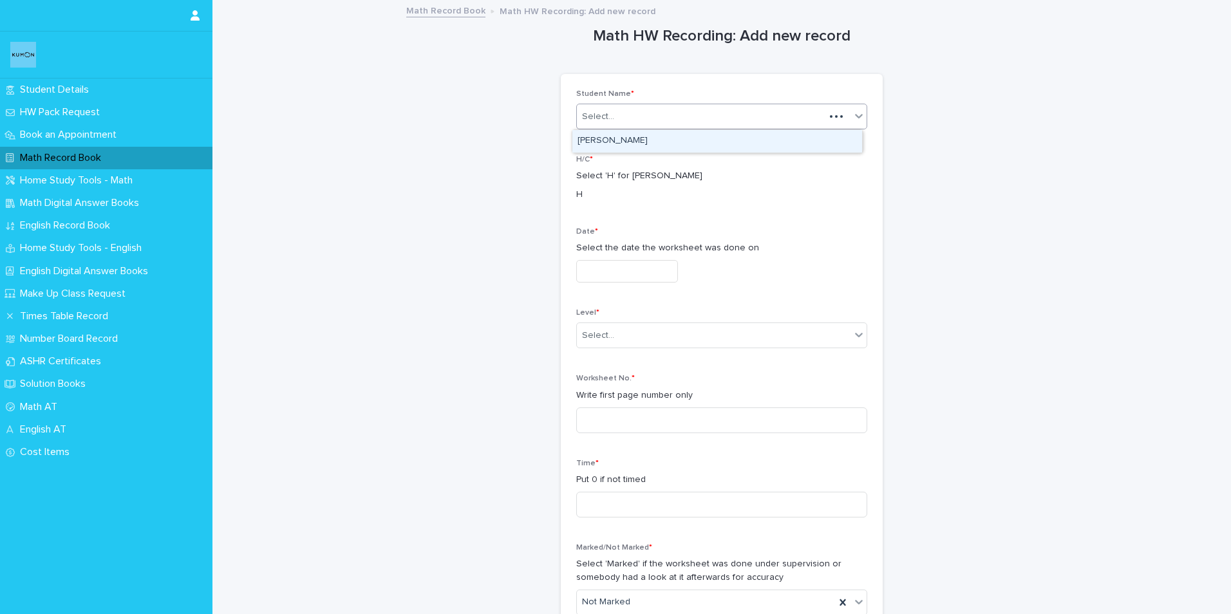
click at [602, 119] on div "Select..." at bounding box center [598, 117] width 32 height 14
click at [595, 142] on div "[PERSON_NAME]" at bounding box center [717, 141] width 290 height 23
click at [582, 260] on input "text" at bounding box center [627, 271] width 102 height 23
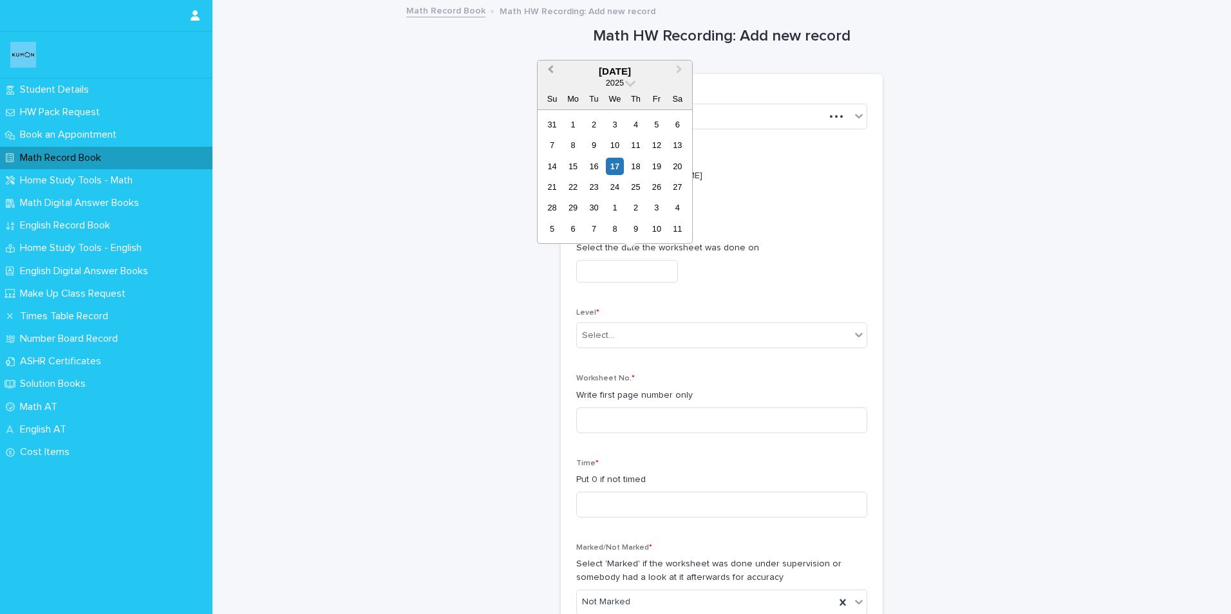
click at [550, 68] on span "Previous Month" at bounding box center [550, 70] width 0 height 17
drag, startPoint x: 680, startPoint y: 165, endPoint x: 355, endPoint y: 214, distance: 328.6
click at [355, 214] on body "**********" at bounding box center [615, 307] width 1231 height 614
drag, startPoint x: 355, startPoint y: 214, endPoint x: 456, endPoint y: 321, distance: 147.1
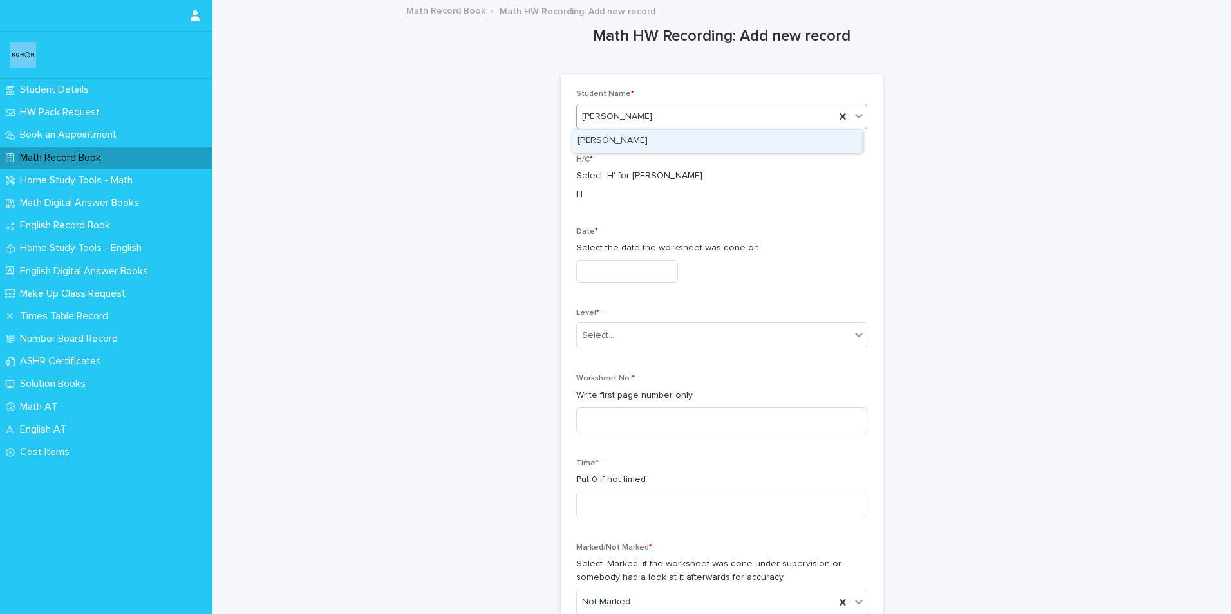
click at [622, 148] on div "[PERSON_NAME]" at bounding box center [717, 141] width 290 height 23
click at [597, 271] on input "text" at bounding box center [627, 271] width 102 height 23
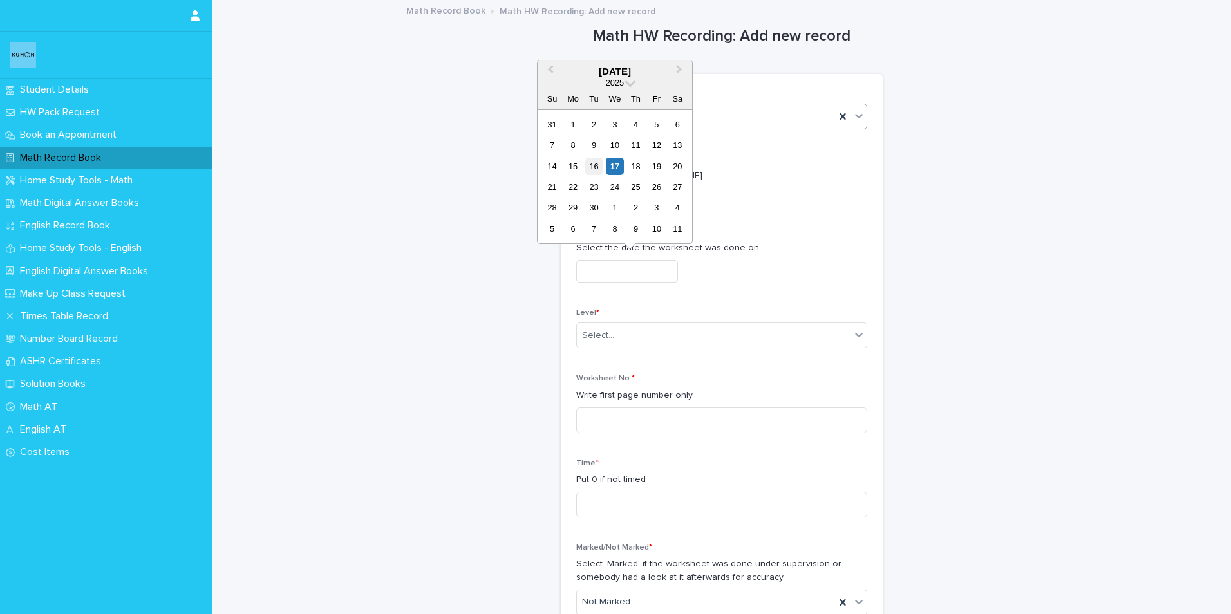
click at [597, 167] on div "16" at bounding box center [593, 166] width 17 height 17
type input "**********"
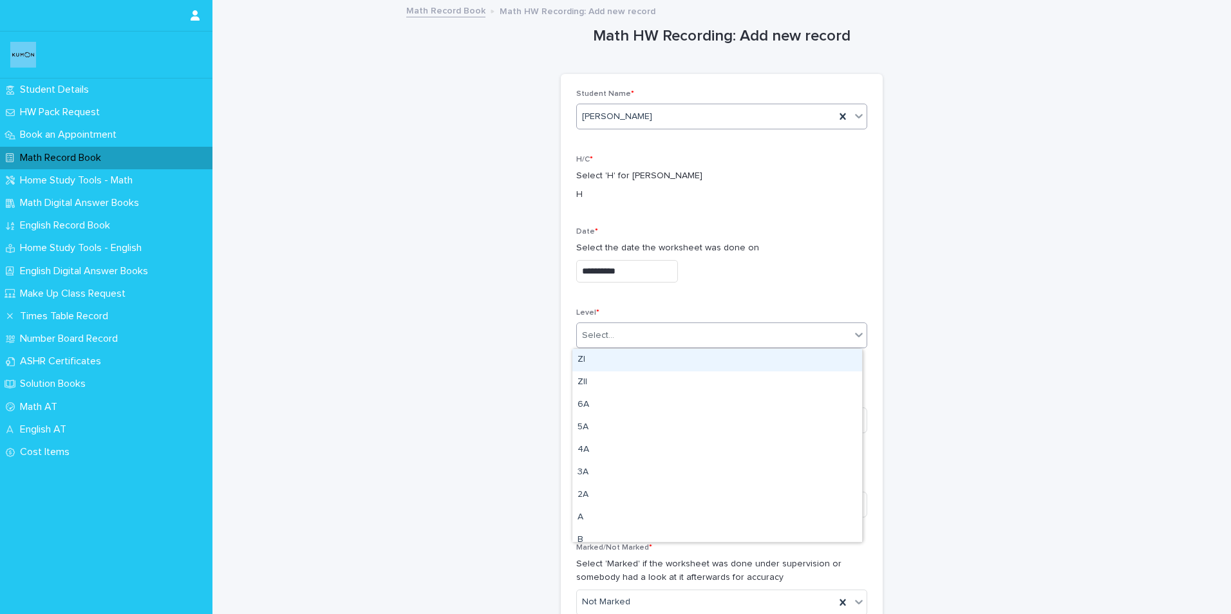
click at [613, 333] on div "Select..." at bounding box center [714, 335] width 274 height 21
click at [588, 374] on div "F" at bounding box center [717, 373] width 290 height 23
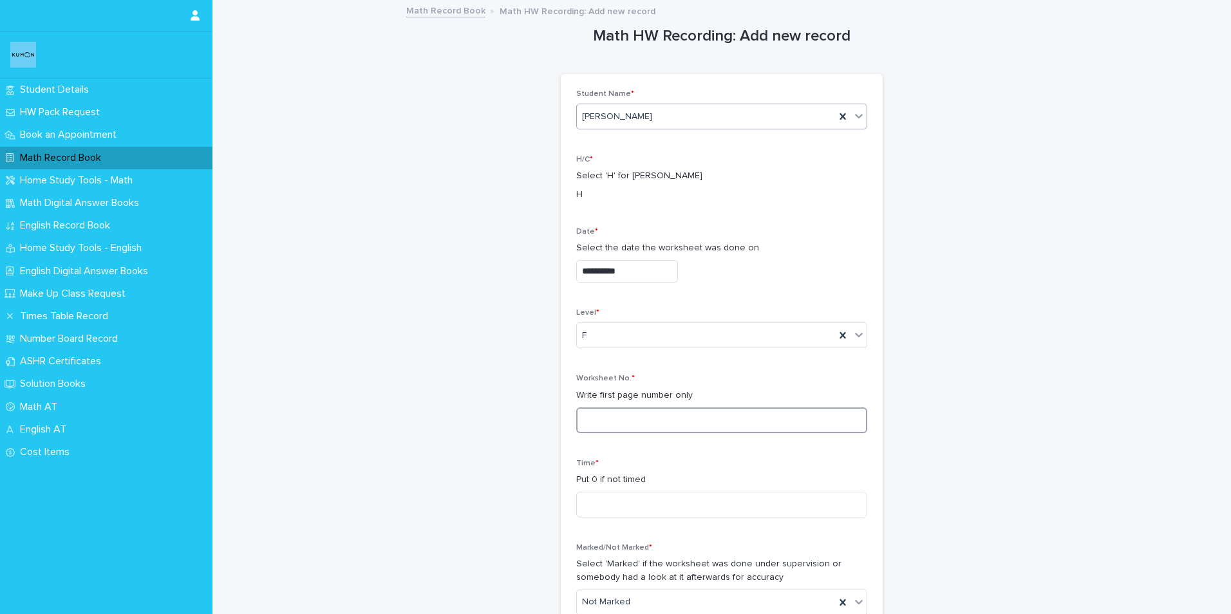
click at [588, 420] on input at bounding box center [721, 420] width 291 height 26
type input "**"
click at [596, 500] on input at bounding box center [721, 505] width 291 height 26
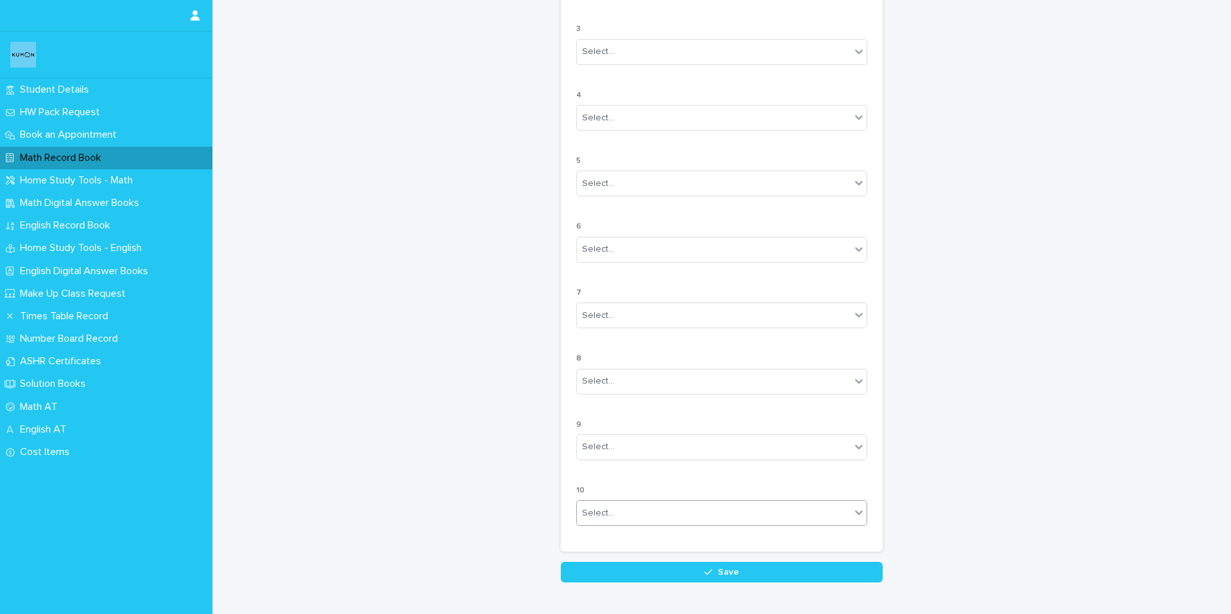
scroll to position [1004, 0]
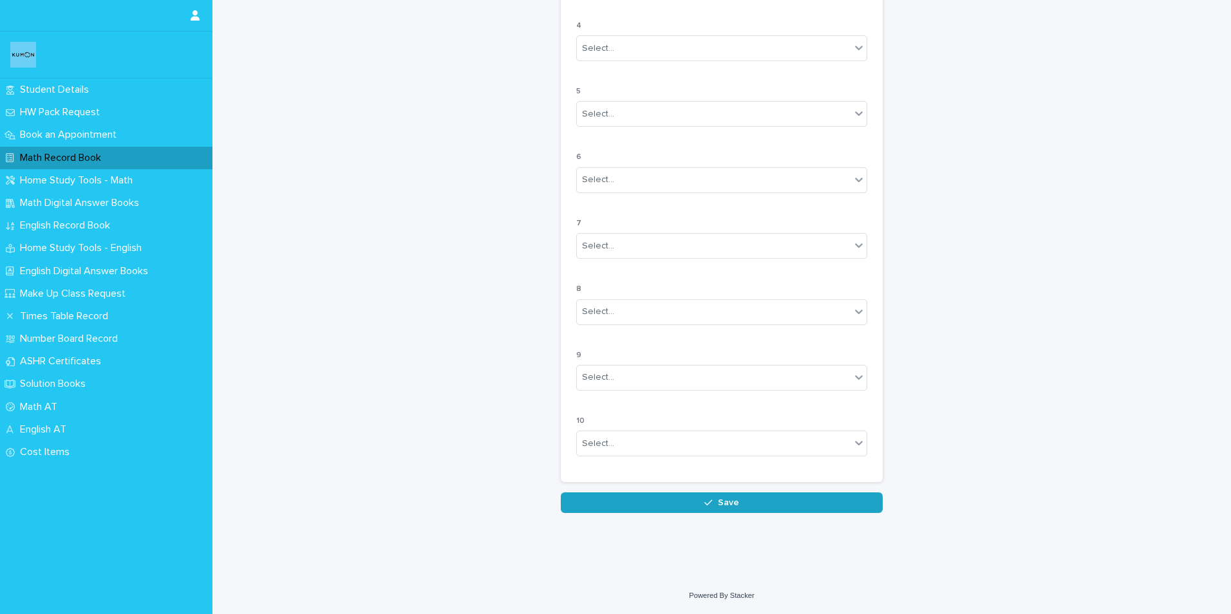
type input "**"
click at [628, 500] on button "Save" at bounding box center [722, 502] width 322 height 21
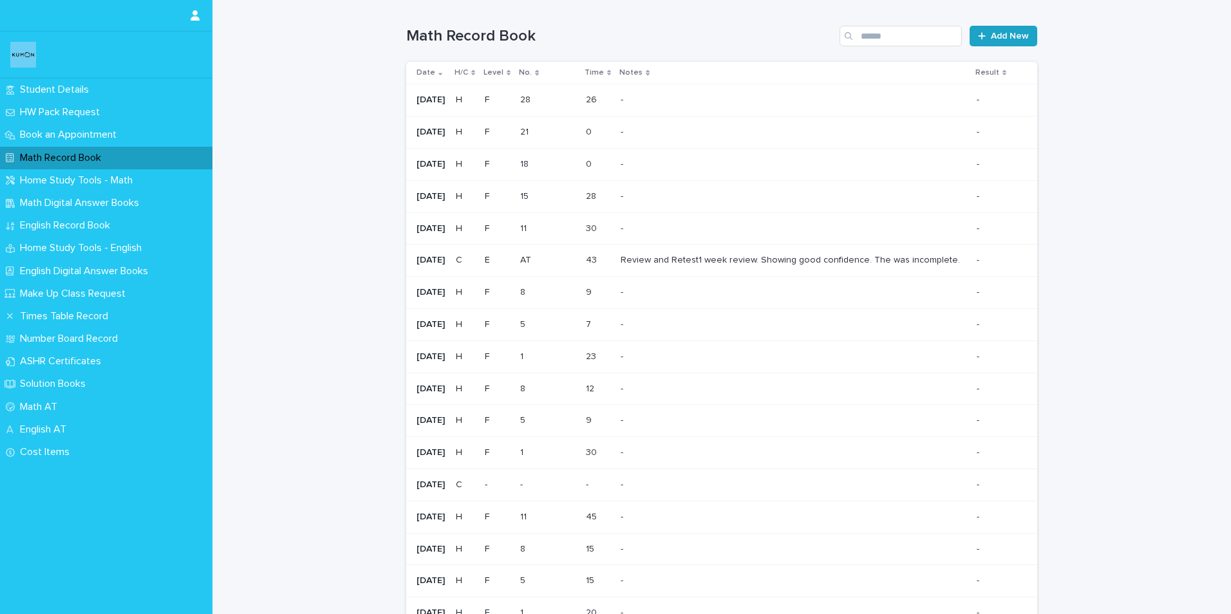
click at [1012, 38] on span "Add New" at bounding box center [1010, 36] width 38 height 9
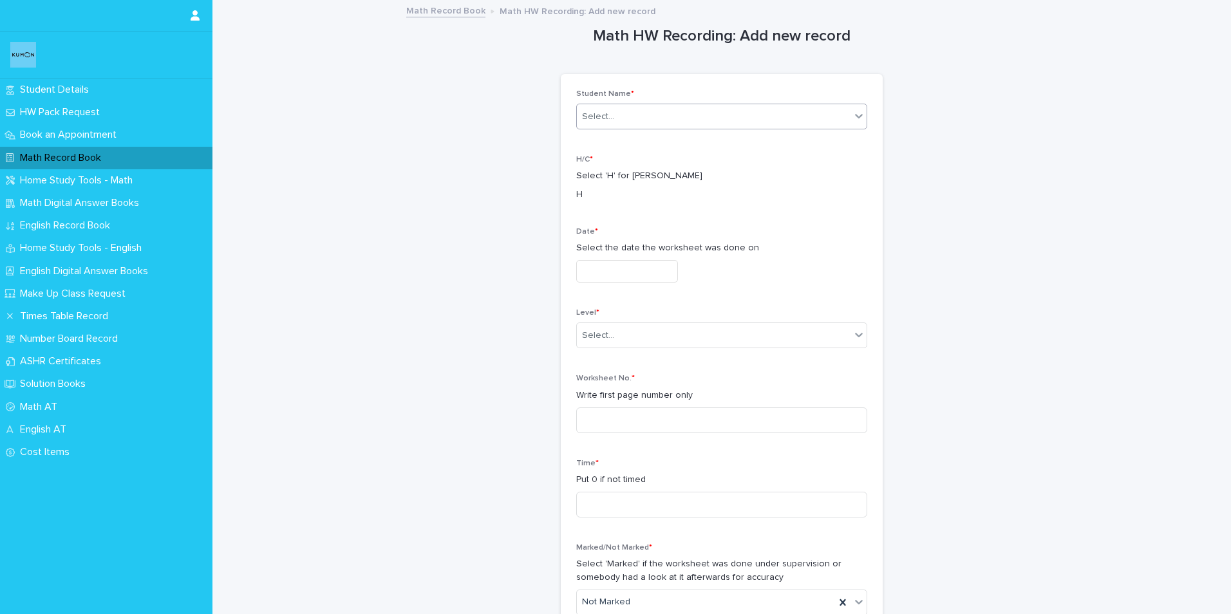
click at [606, 118] on div "Select..." at bounding box center [598, 117] width 32 height 14
click at [599, 136] on div "[PERSON_NAME]" at bounding box center [717, 141] width 290 height 23
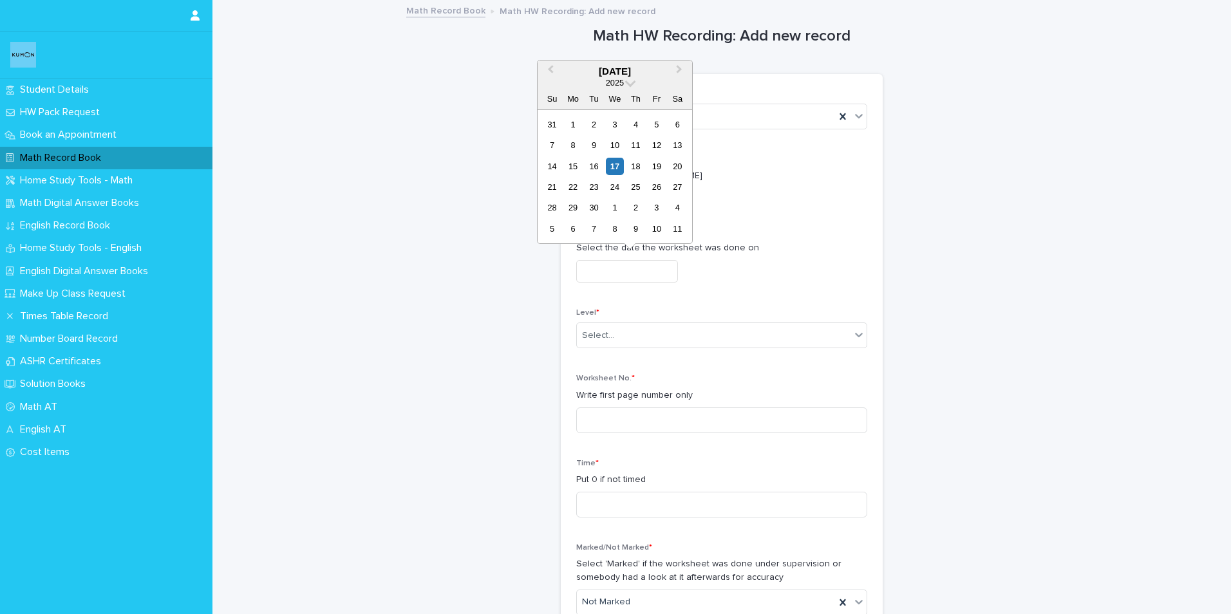
click at [592, 269] on input "text" at bounding box center [627, 271] width 102 height 23
click at [571, 166] on div "15" at bounding box center [572, 166] width 17 height 17
type input "**********"
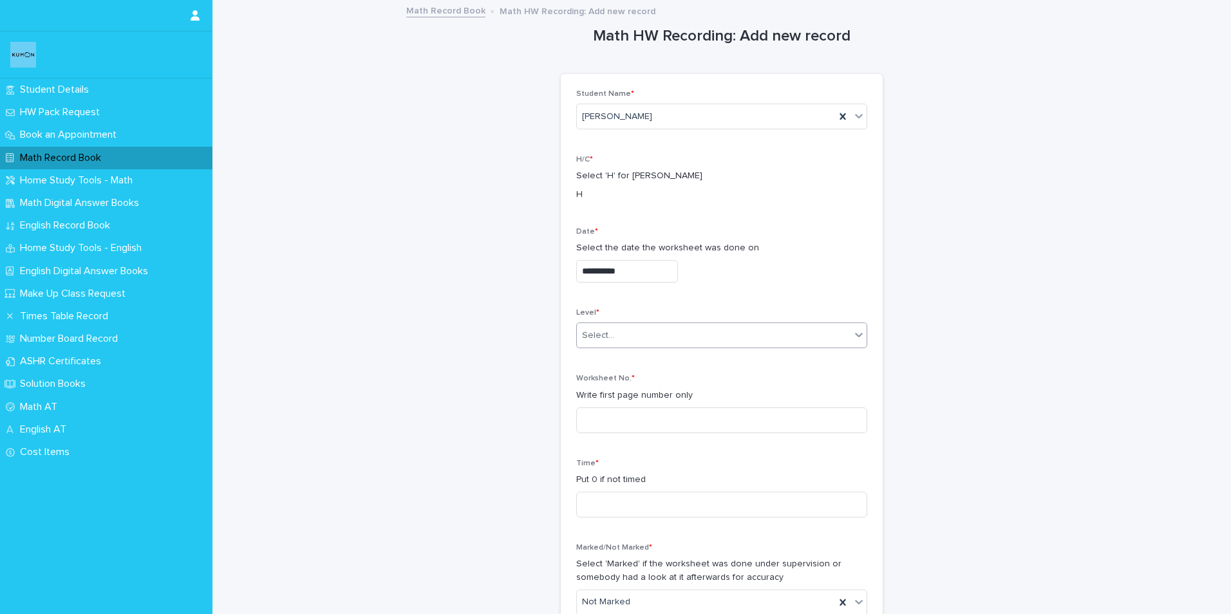
click at [601, 326] on div "Select..." at bounding box center [714, 335] width 274 height 21
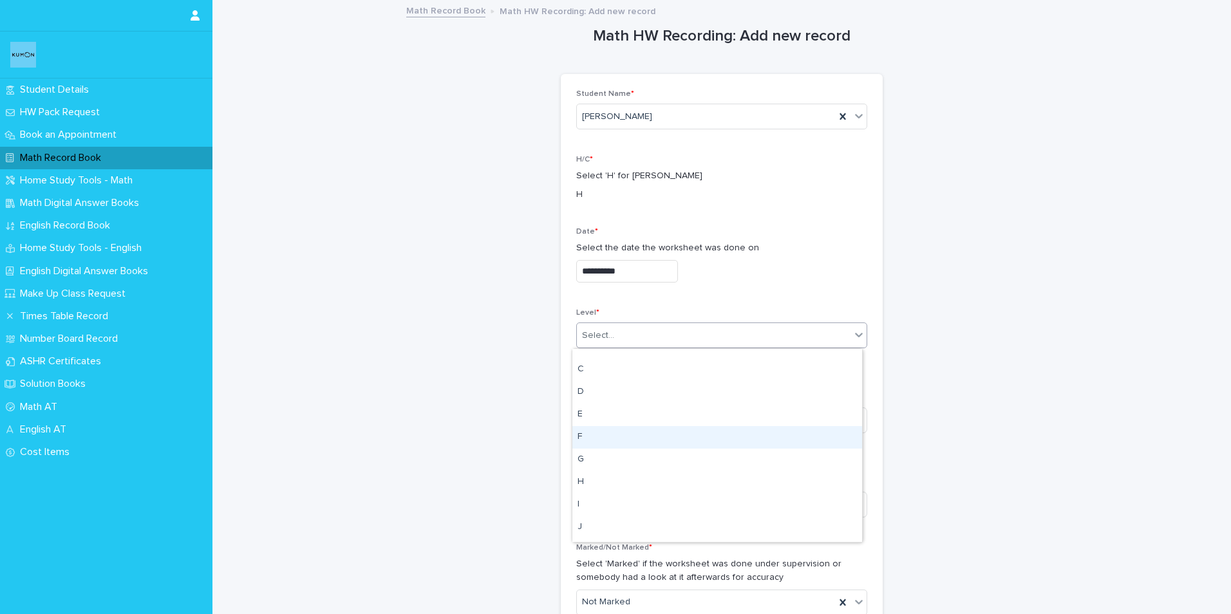
click at [579, 437] on div "F" at bounding box center [717, 437] width 290 height 23
click at [590, 415] on input at bounding box center [721, 420] width 291 height 26
type input "**"
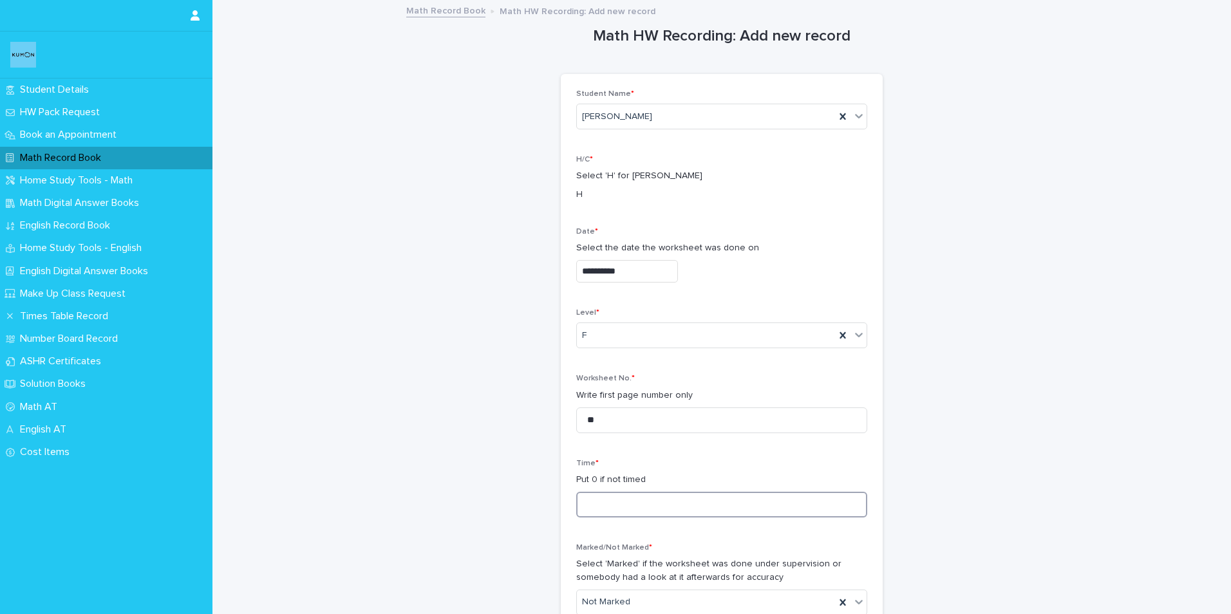
click at [588, 500] on input at bounding box center [721, 505] width 291 height 26
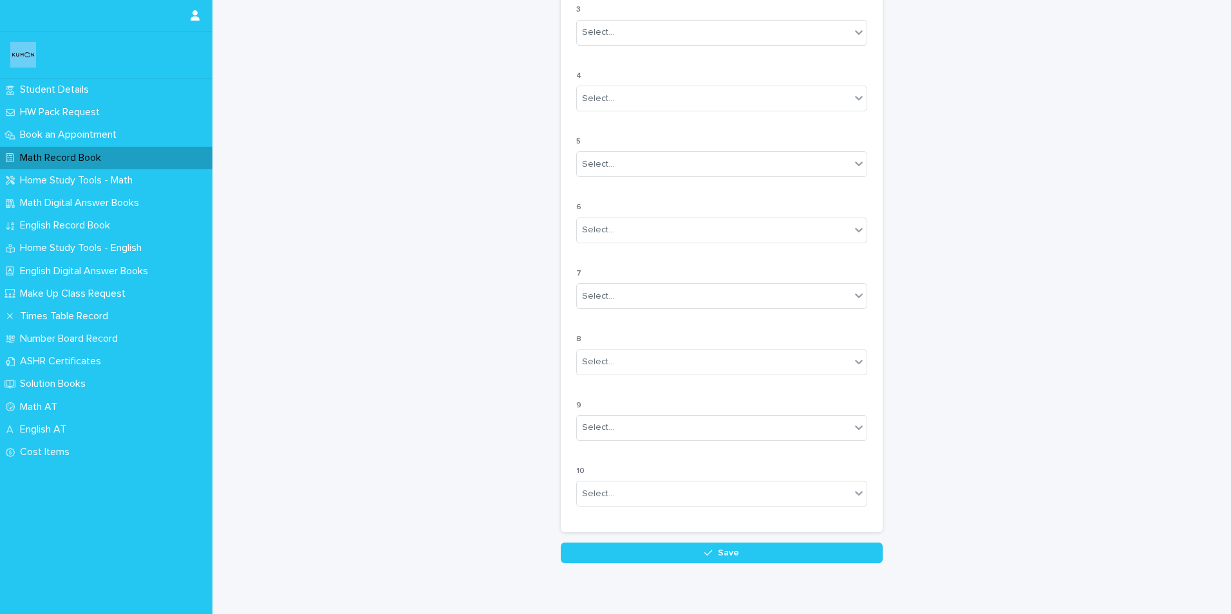
scroll to position [1004, 0]
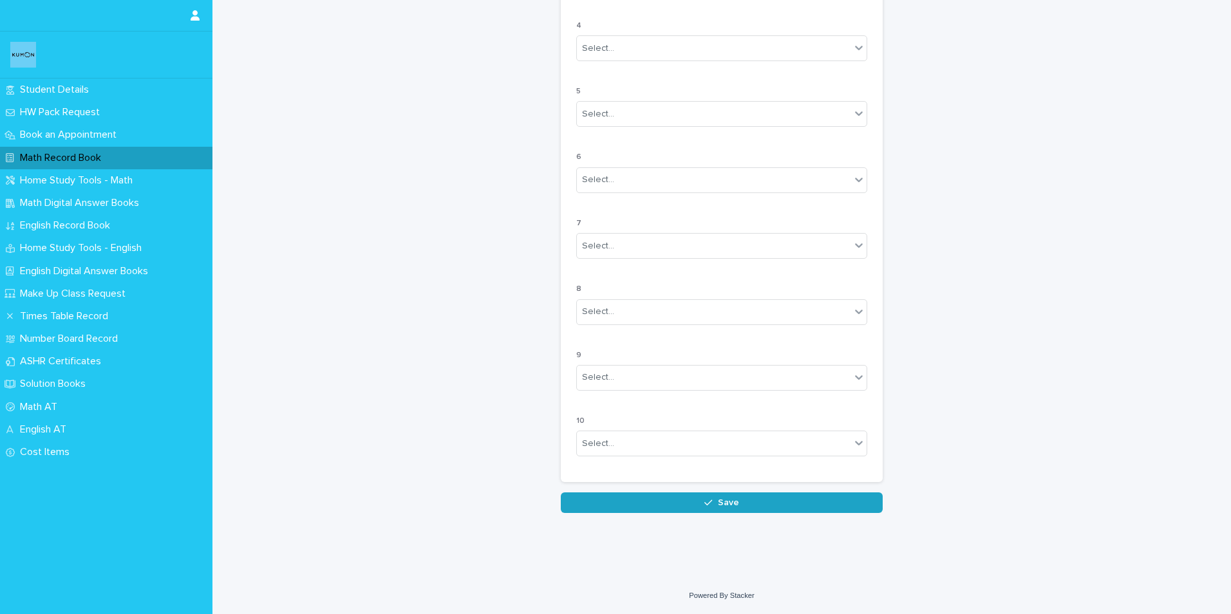
type input "*"
click at [637, 501] on button "Save" at bounding box center [722, 502] width 322 height 21
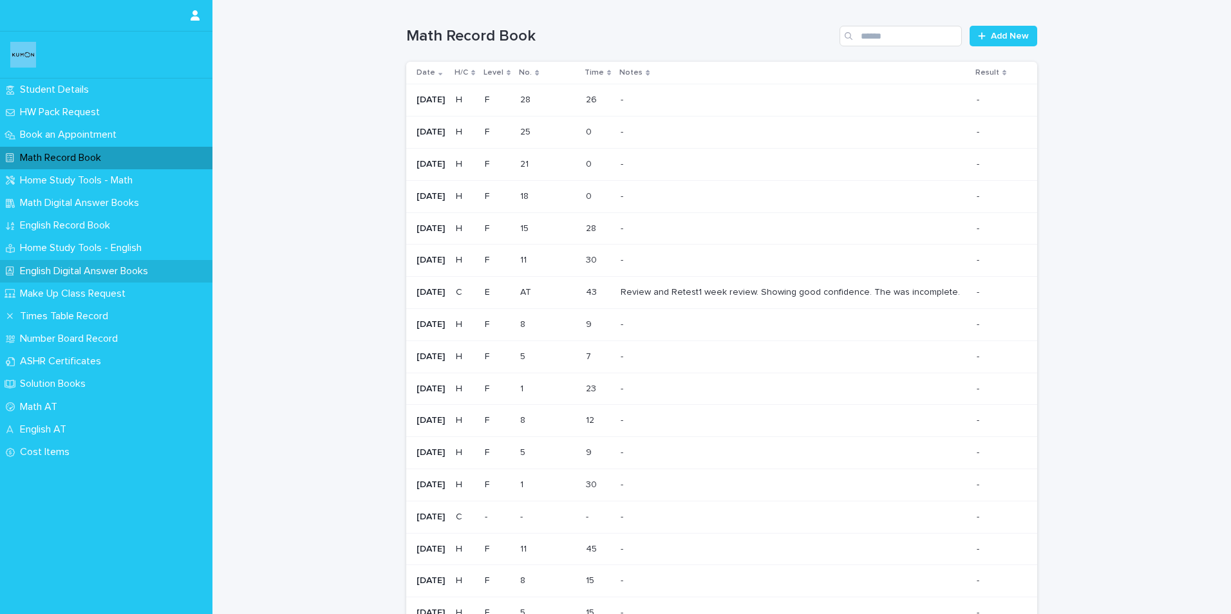
click at [37, 273] on p "English Digital Answer Books" at bounding box center [87, 271] width 144 height 12
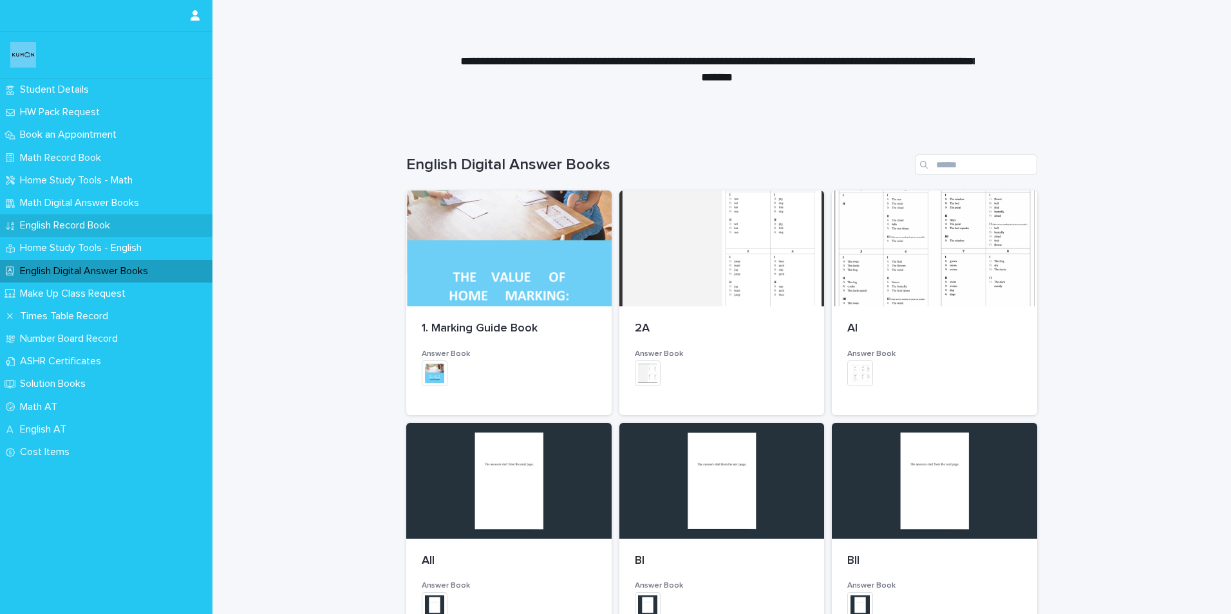
click at [55, 222] on p "English Record Book" at bounding box center [68, 225] width 106 height 12
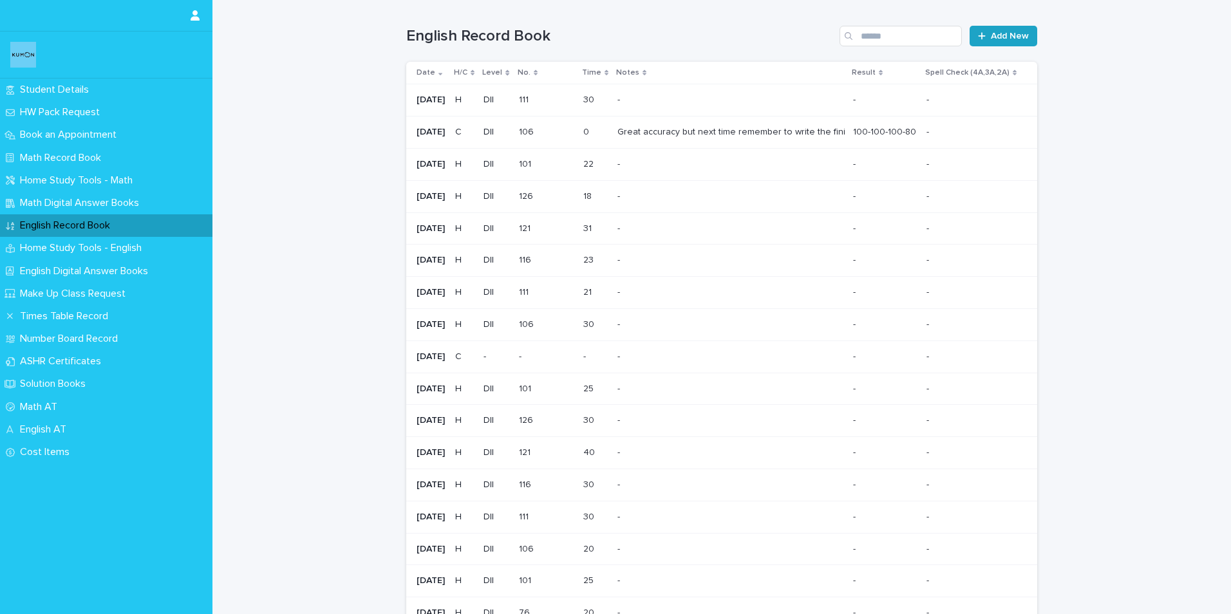
click at [991, 34] on span "Add New" at bounding box center [1010, 36] width 38 height 9
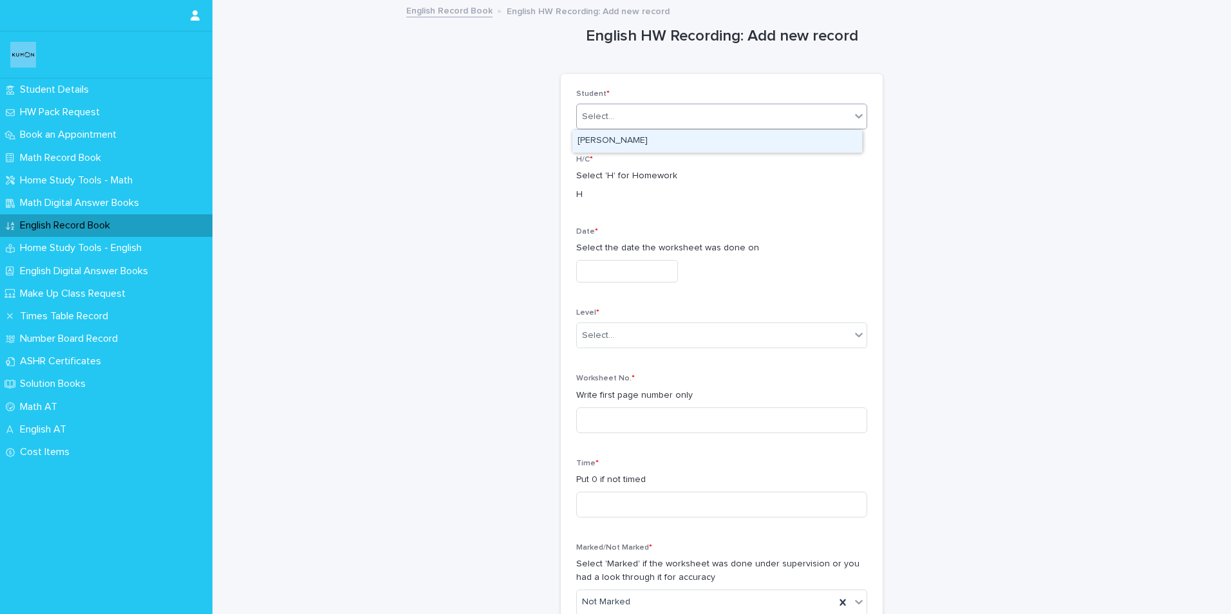
click at [600, 124] on div "Select..." at bounding box center [714, 116] width 274 height 21
click at [597, 142] on div "[PERSON_NAME]" at bounding box center [717, 141] width 290 height 23
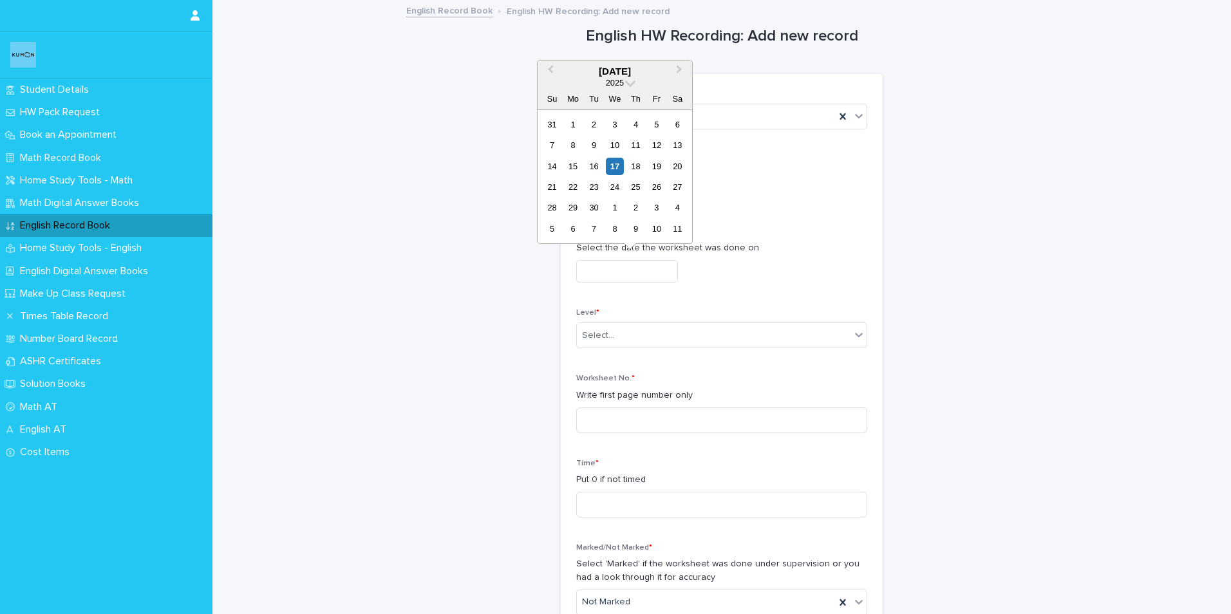
click at [600, 270] on input "text" at bounding box center [627, 271] width 102 height 23
click at [641, 149] on div "11" at bounding box center [635, 144] width 17 height 17
type input "**********"
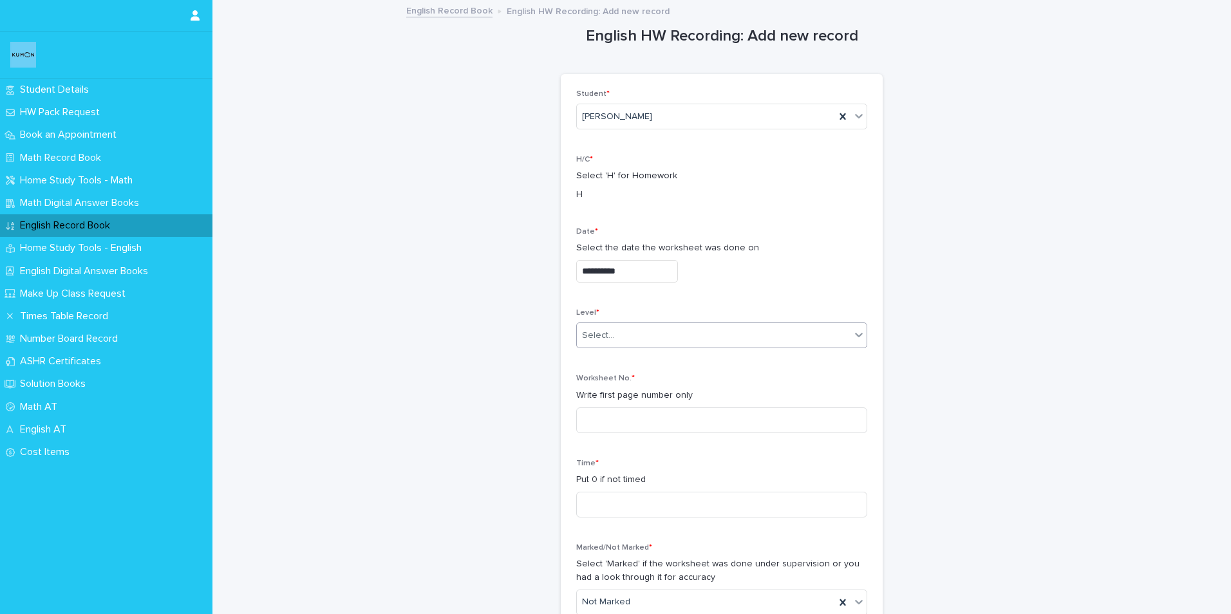
click at [593, 333] on div "Select..." at bounding box center [598, 336] width 32 height 14
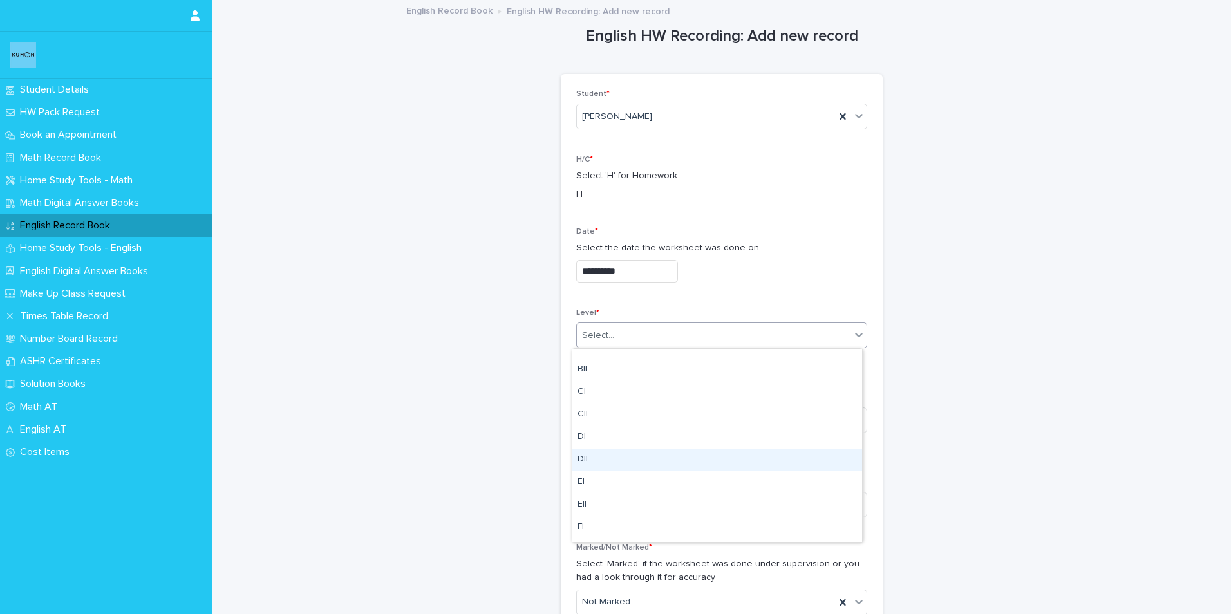
click at [588, 460] on div "DII" at bounding box center [717, 460] width 290 height 23
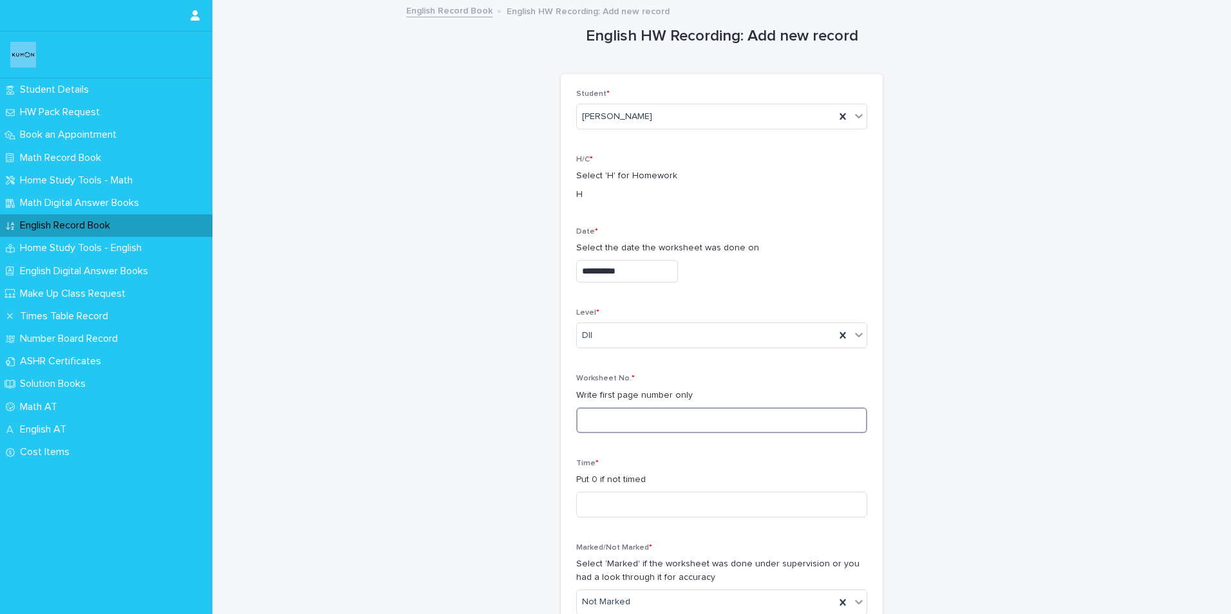
click at [590, 421] on input at bounding box center [721, 420] width 291 height 26
drag, startPoint x: 598, startPoint y: 419, endPoint x: 486, endPoint y: 416, distance: 112.0
type input "***"
click at [613, 505] on input at bounding box center [721, 505] width 291 height 26
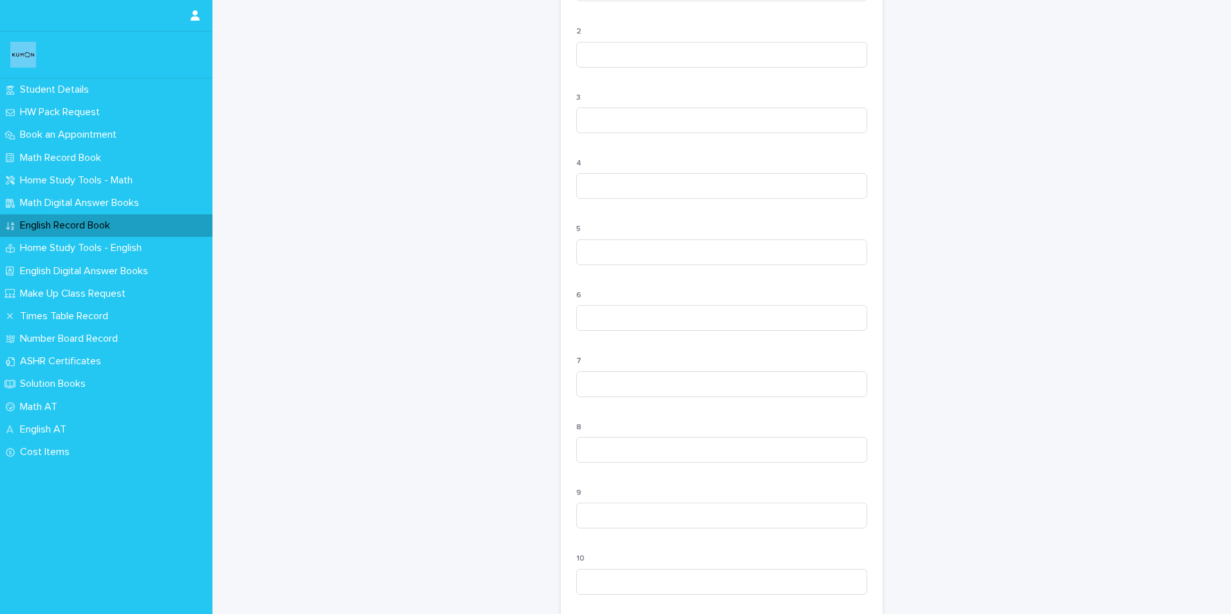
scroll to position [1133, 0]
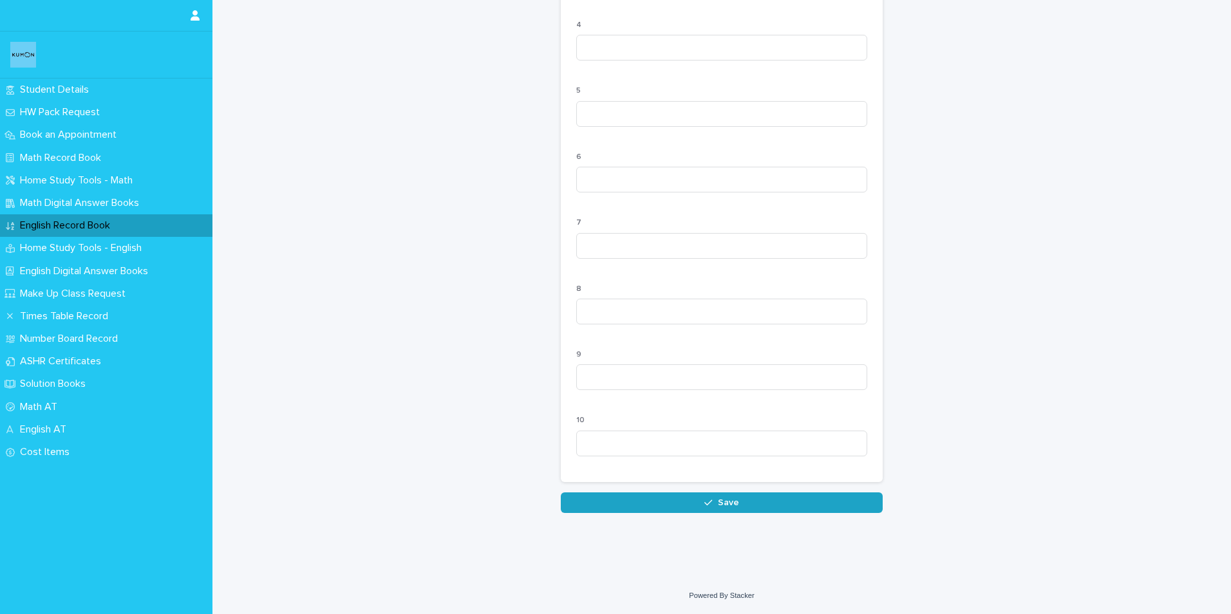
type input "**"
click at [718, 505] on span "Save" at bounding box center [728, 502] width 21 height 9
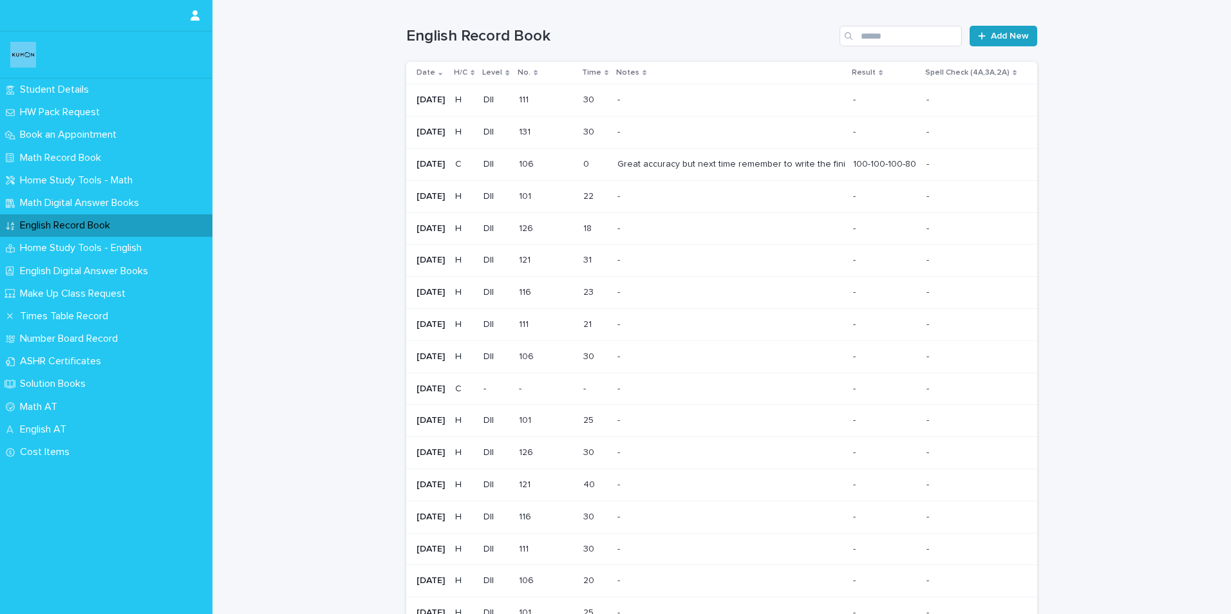
click at [991, 39] on span "Add New" at bounding box center [1010, 36] width 38 height 9
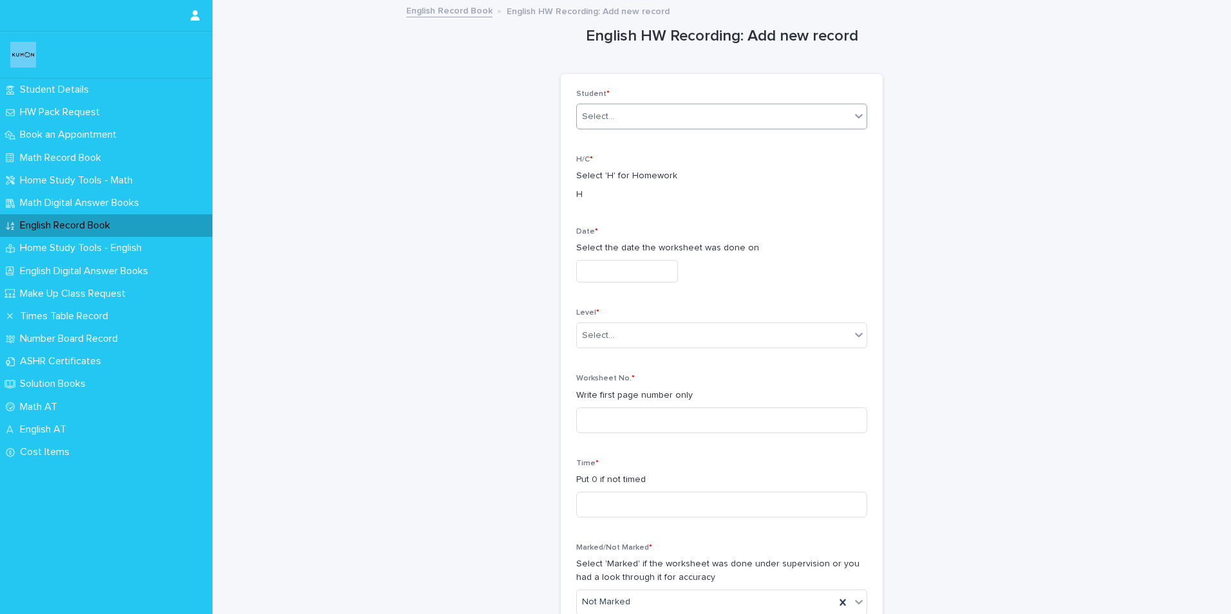
click at [620, 117] on div "Select..." at bounding box center [714, 116] width 274 height 21
click at [608, 144] on div "[PERSON_NAME]" at bounding box center [717, 141] width 290 height 23
click at [592, 277] on input "text" at bounding box center [627, 271] width 102 height 23
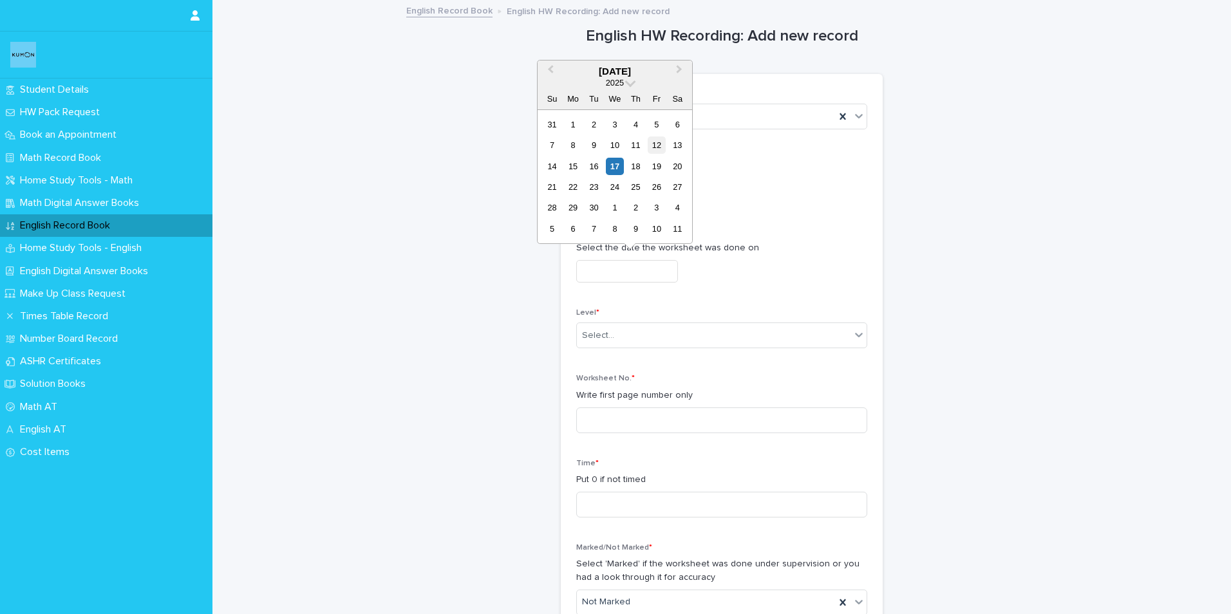
click at [660, 147] on div "12" at bounding box center [655, 144] width 17 height 17
type input "**********"
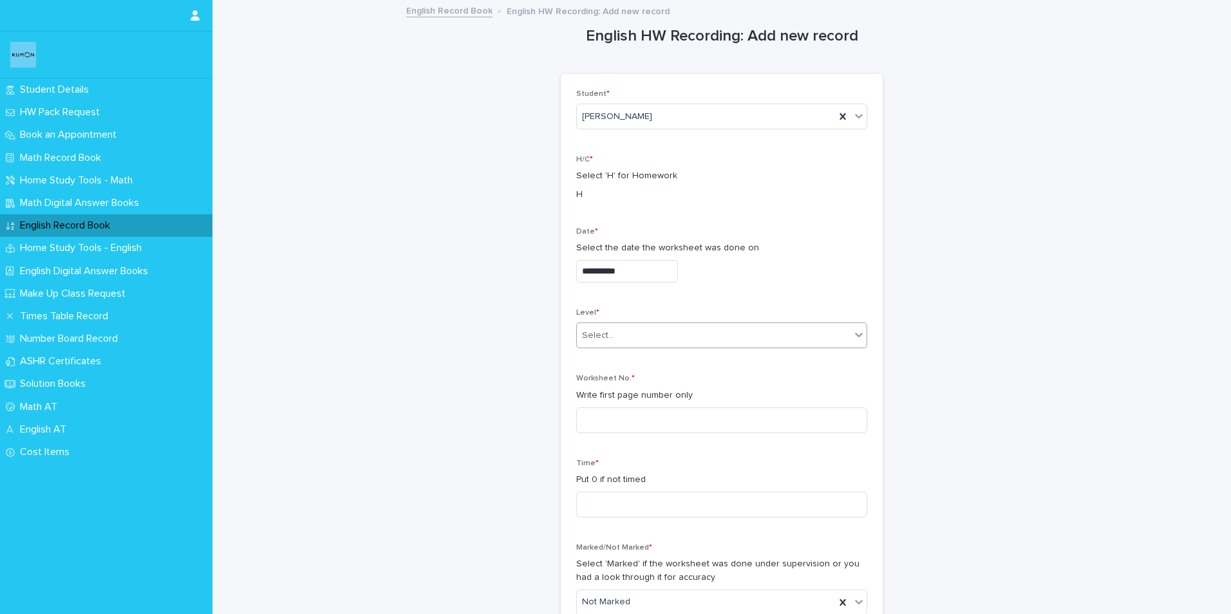
click at [591, 341] on div "Select..." at bounding box center [598, 336] width 32 height 14
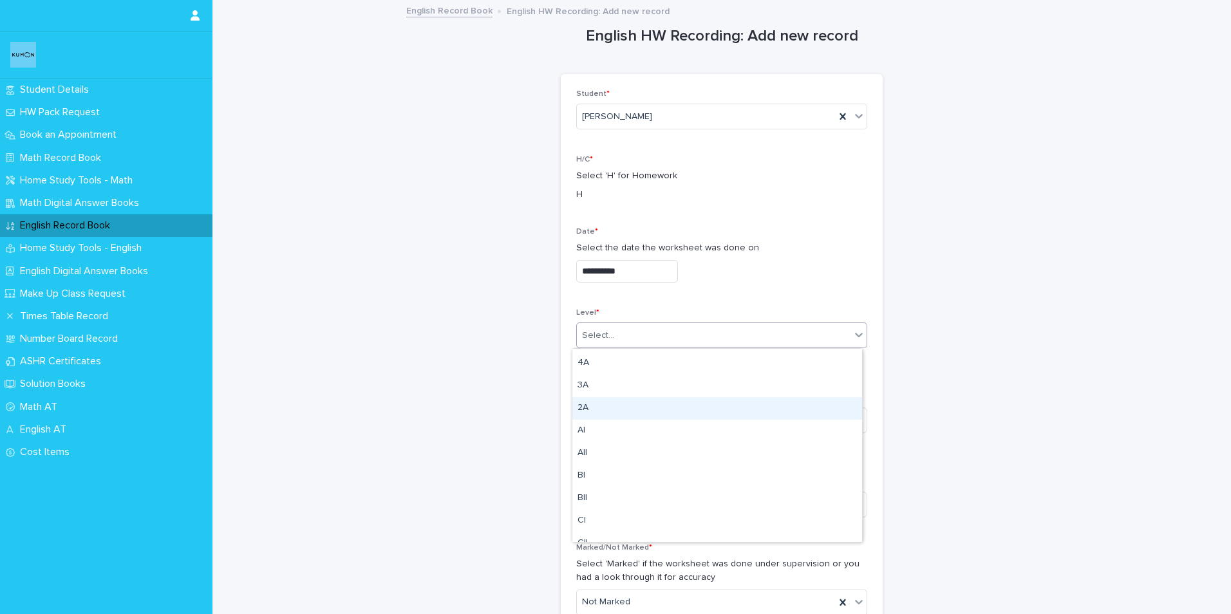
scroll to position [129, 0]
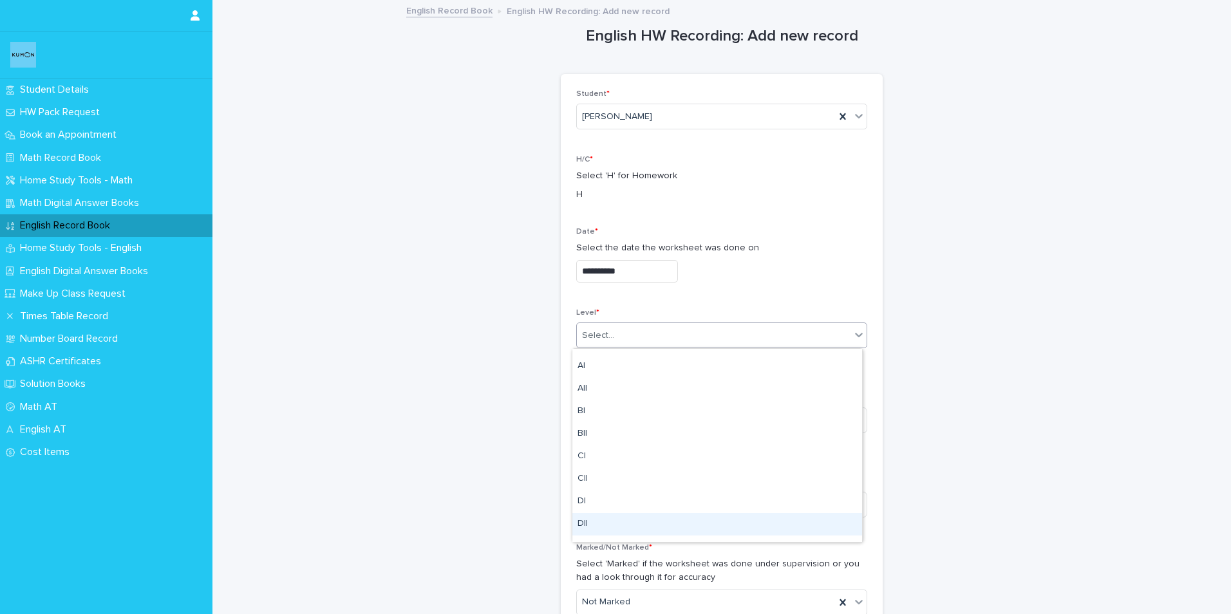
click at [584, 525] on div "DII" at bounding box center [717, 524] width 290 height 23
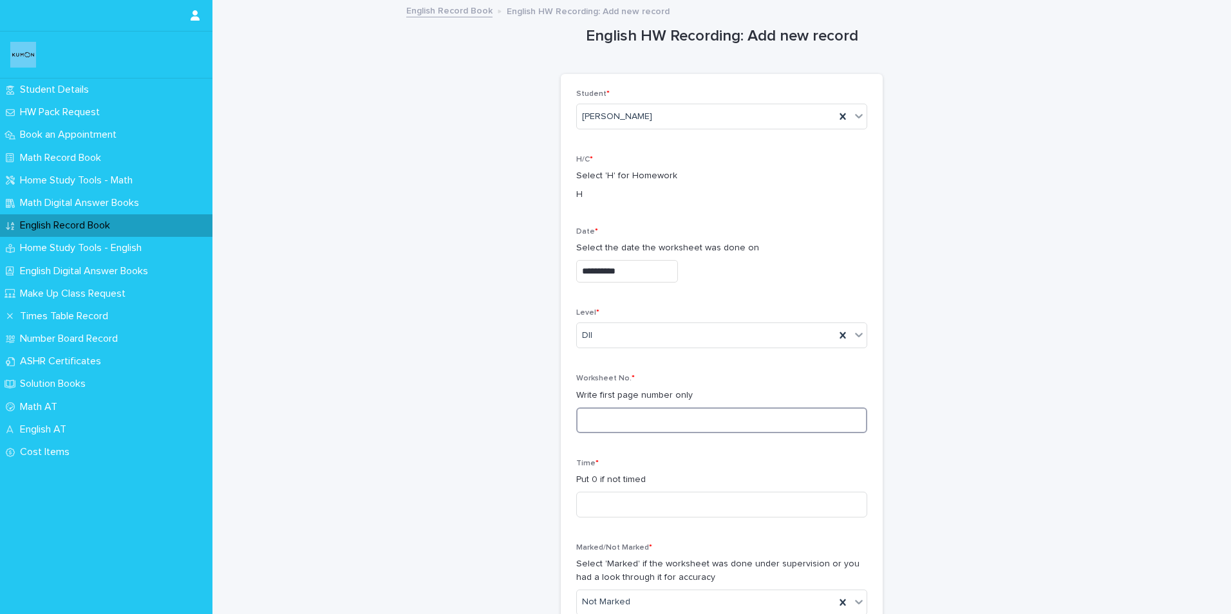
click at [594, 420] on input at bounding box center [721, 420] width 291 height 26
type input "***"
drag, startPoint x: 599, startPoint y: 494, endPoint x: 597, endPoint y: 501, distance: 7.3
click at [599, 494] on input at bounding box center [721, 505] width 291 height 26
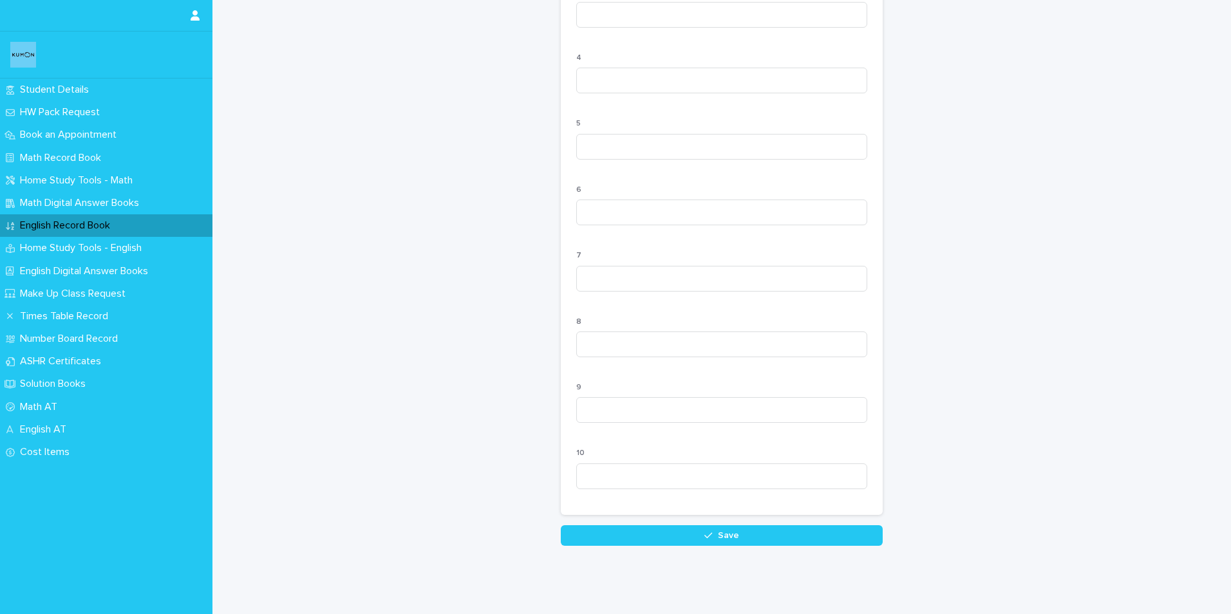
scroll to position [1133, 0]
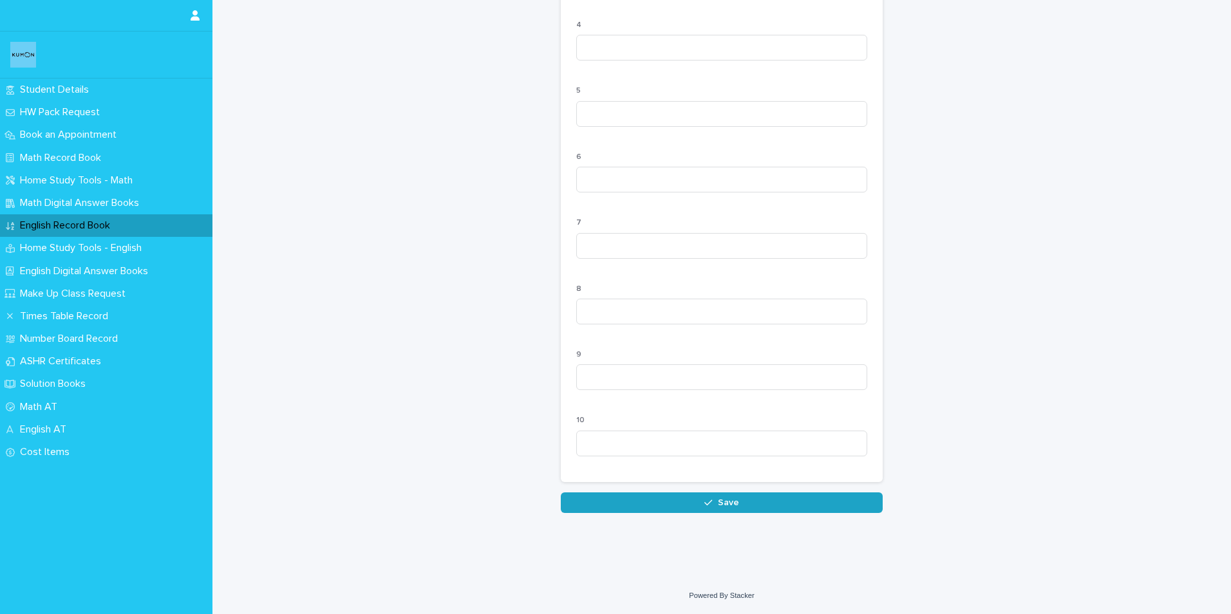
type input "**"
click at [662, 503] on button "Save" at bounding box center [722, 502] width 322 height 21
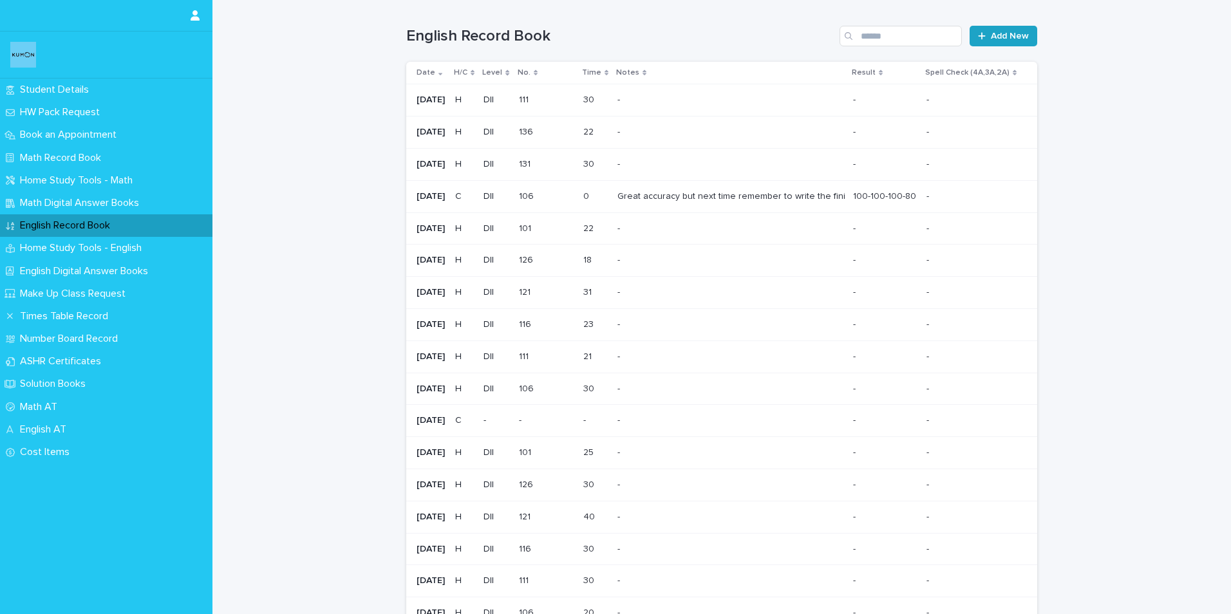
click at [1010, 35] on span "Add New" at bounding box center [1010, 36] width 38 height 9
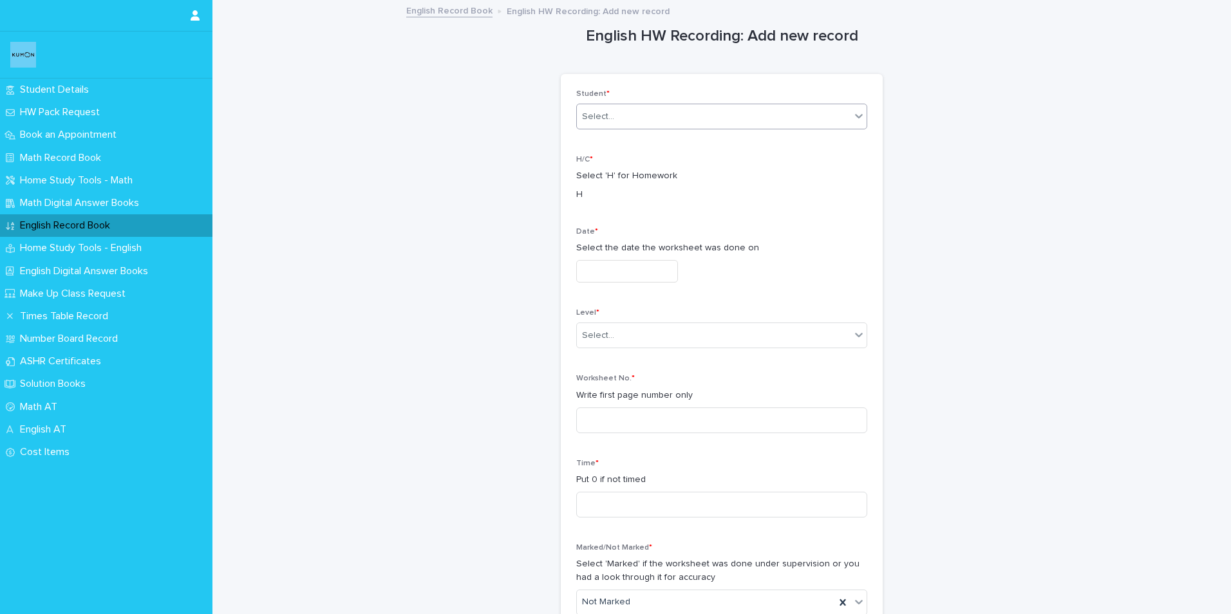
click at [614, 118] on div "Select..." at bounding box center [714, 116] width 274 height 21
click at [599, 142] on div "[PERSON_NAME]" at bounding box center [717, 141] width 290 height 23
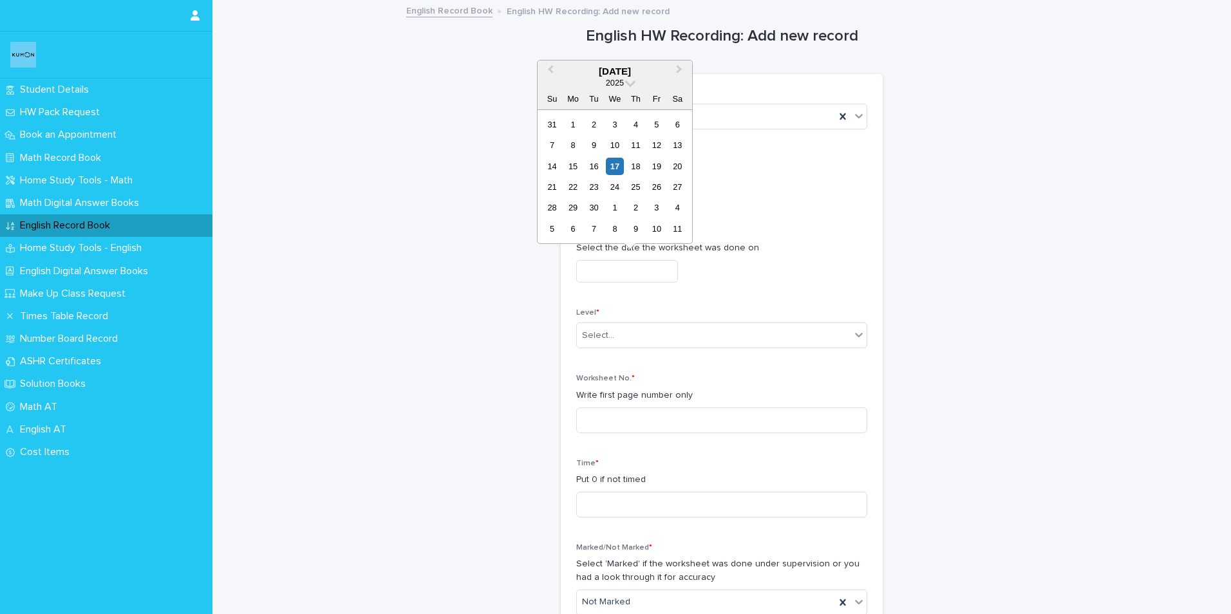
click at [580, 276] on input "text" at bounding box center [627, 271] width 102 height 23
click at [672, 149] on div "13" at bounding box center [677, 144] width 17 height 17
type input "**********"
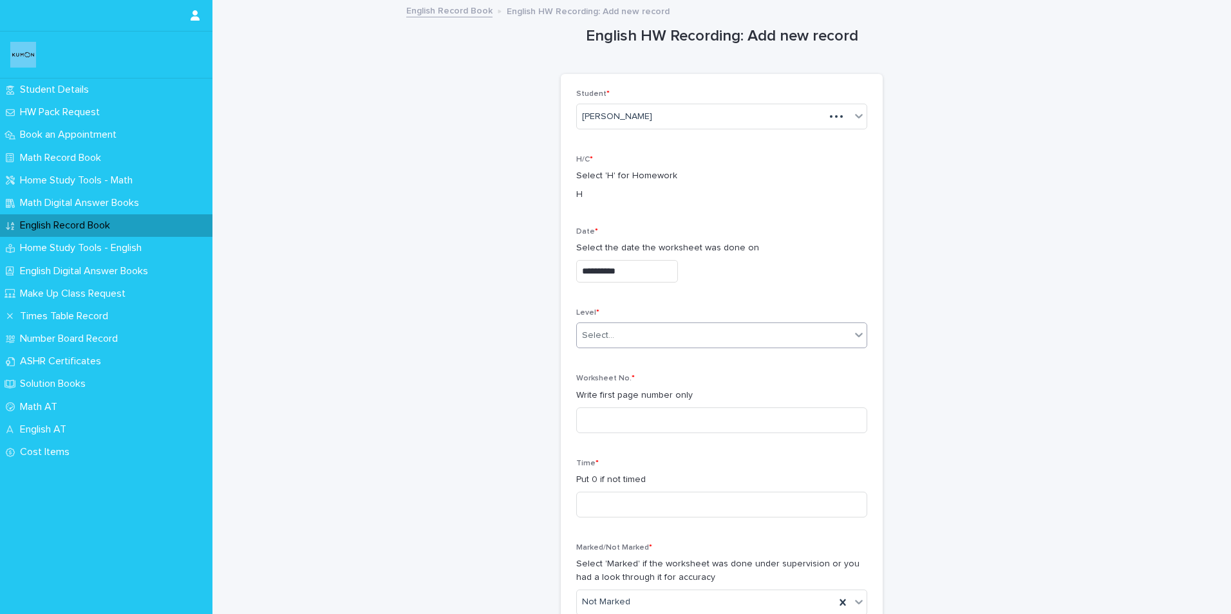
click at [584, 335] on div "Select..." at bounding box center [598, 336] width 32 height 14
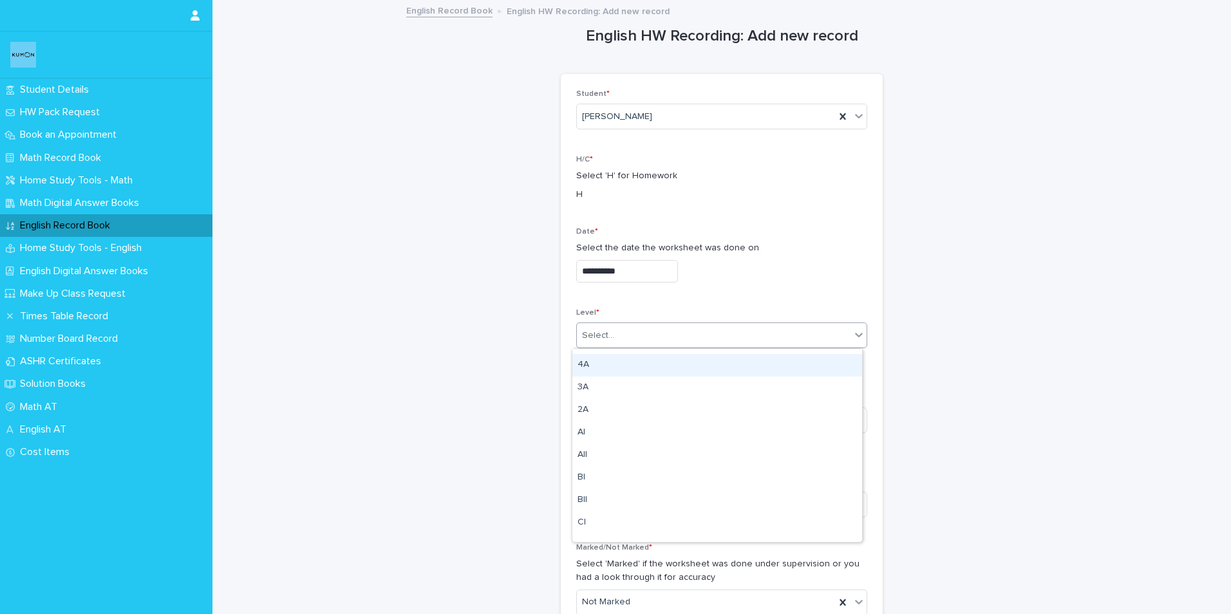
scroll to position [129, 0]
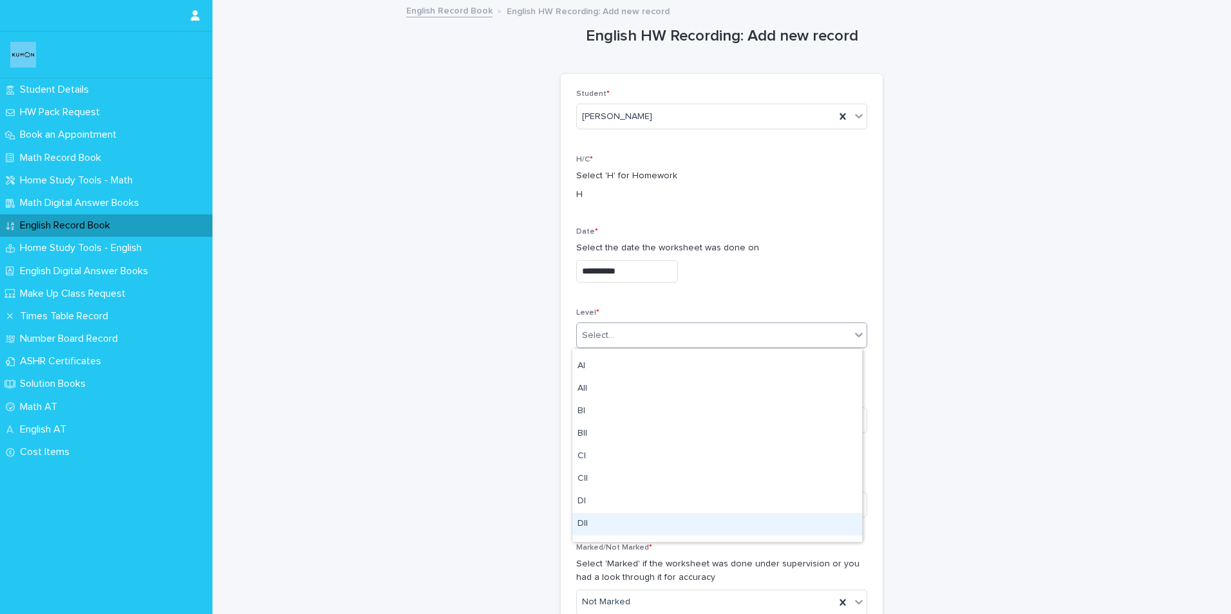
click at [592, 516] on div "DII" at bounding box center [717, 524] width 290 height 23
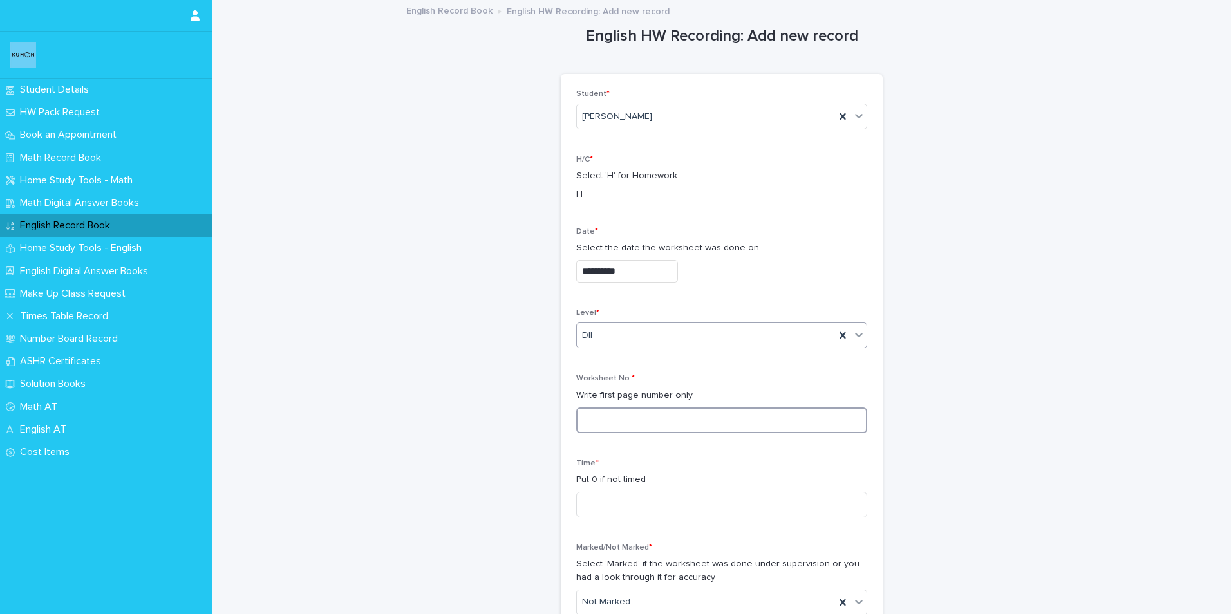
click at [595, 413] on input at bounding box center [721, 420] width 291 height 26
type input "***"
click at [591, 510] on input at bounding box center [721, 505] width 291 height 26
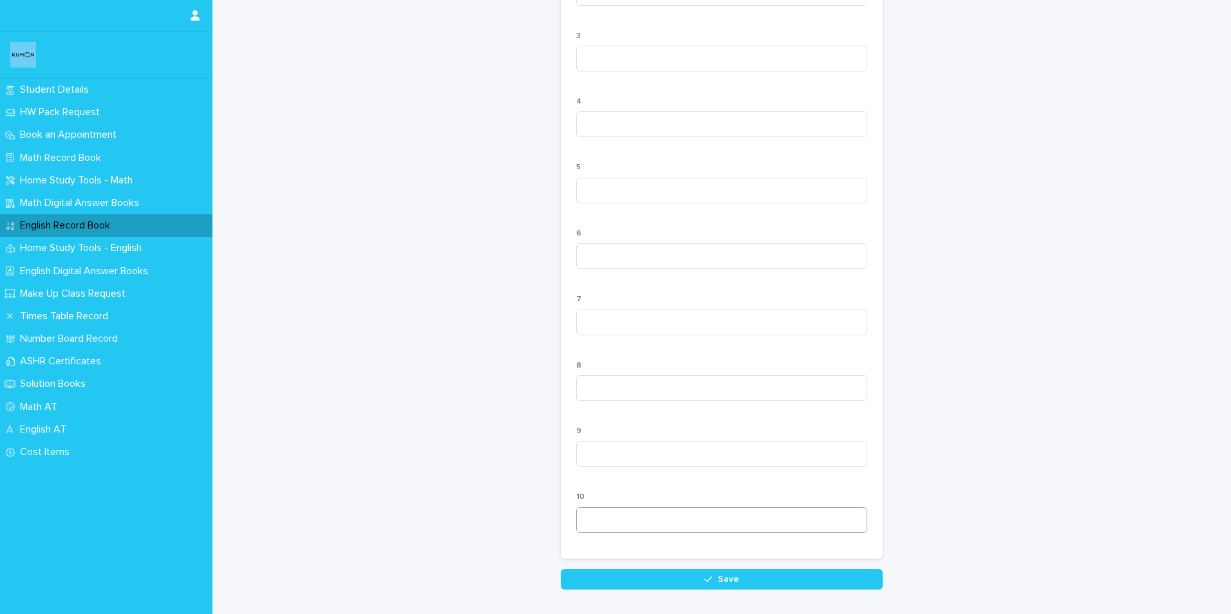
scroll to position [1133, 0]
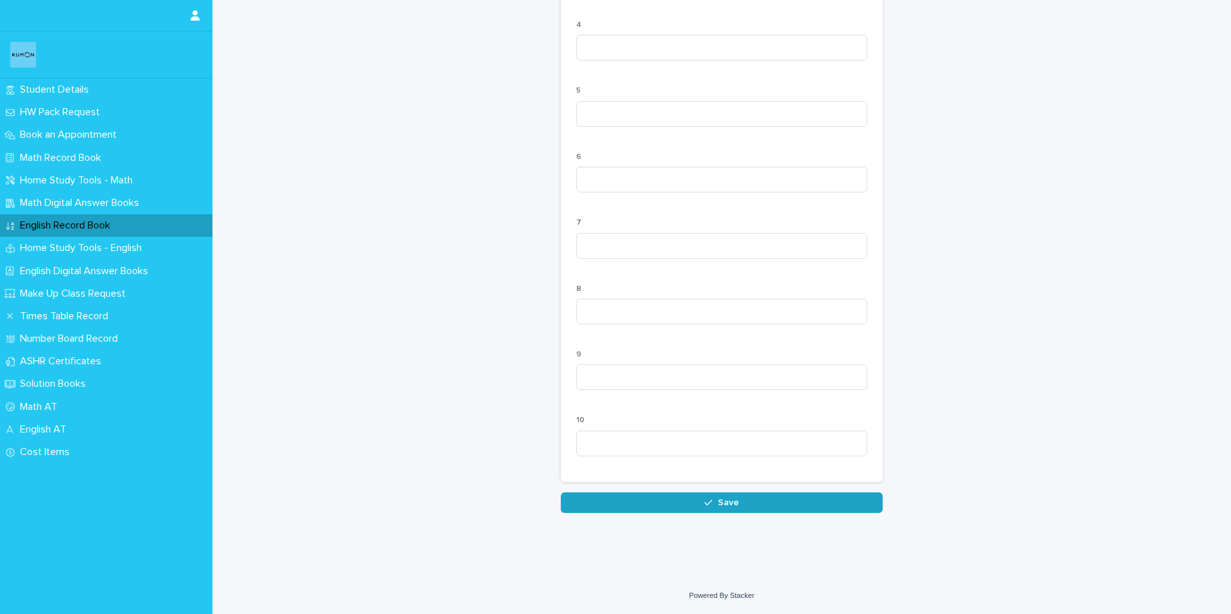
type input "**"
click at [628, 512] on button "Save" at bounding box center [722, 502] width 322 height 21
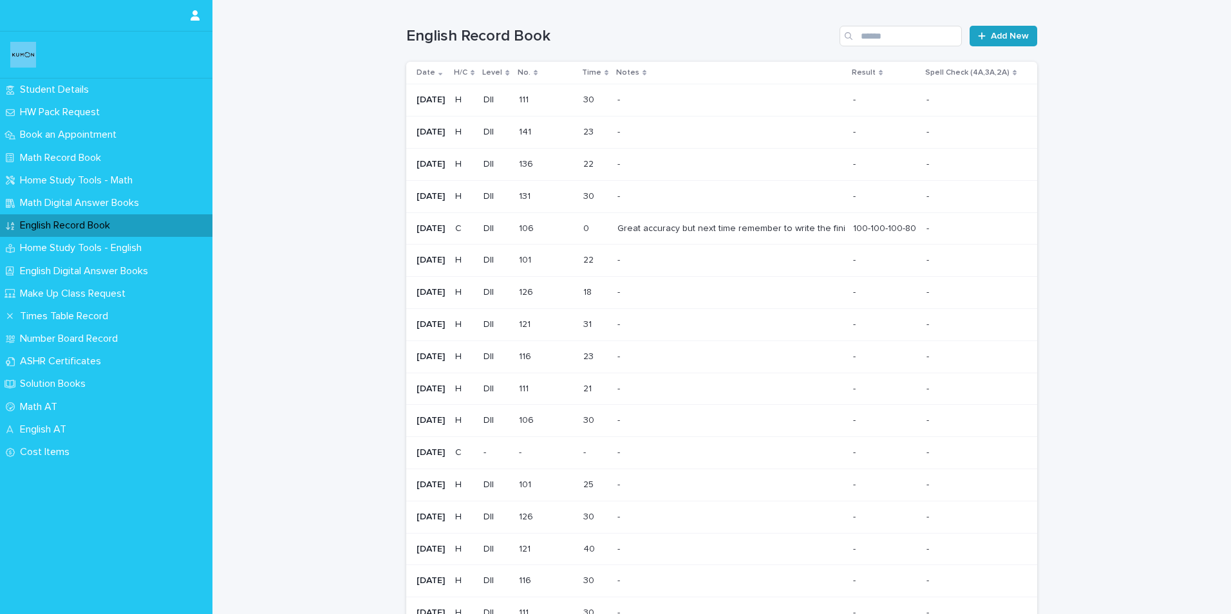
click at [1005, 34] on span "Add New" at bounding box center [1010, 36] width 38 height 9
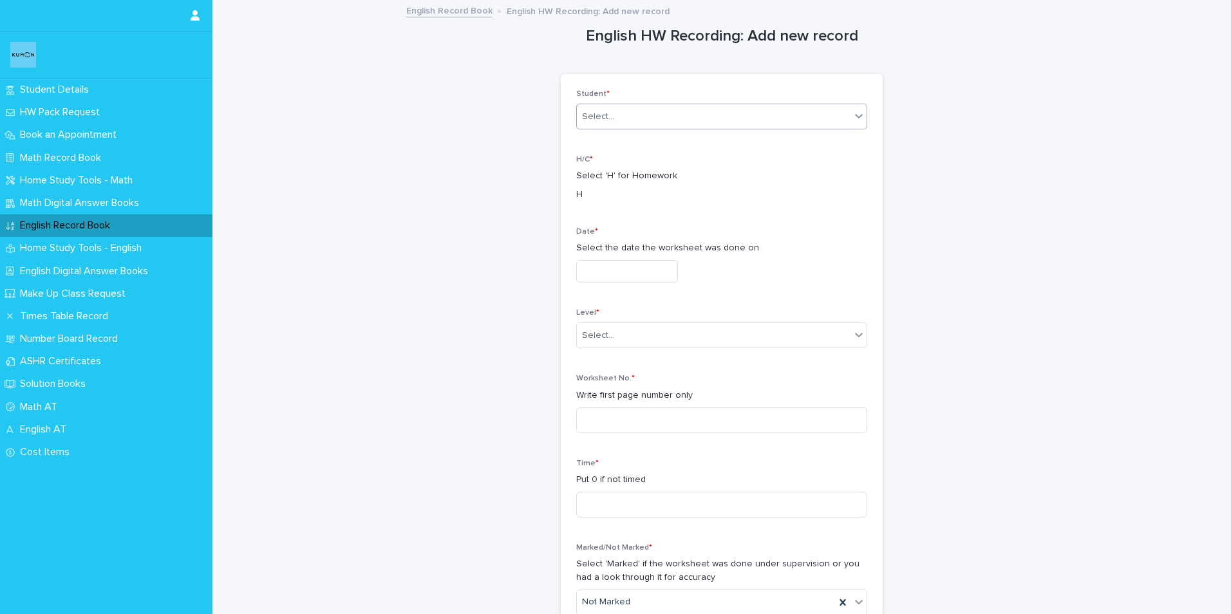
click at [596, 111] on div "Select..." at bounding box center [598, 117] width 32 height 14
click at [594, 144] on div "[PERSON_NAME]" at bounding box center [717, 141] width 290 height 23
click at [587, 264] on input "text" at bounding box center [627, 271] width 102 height 23
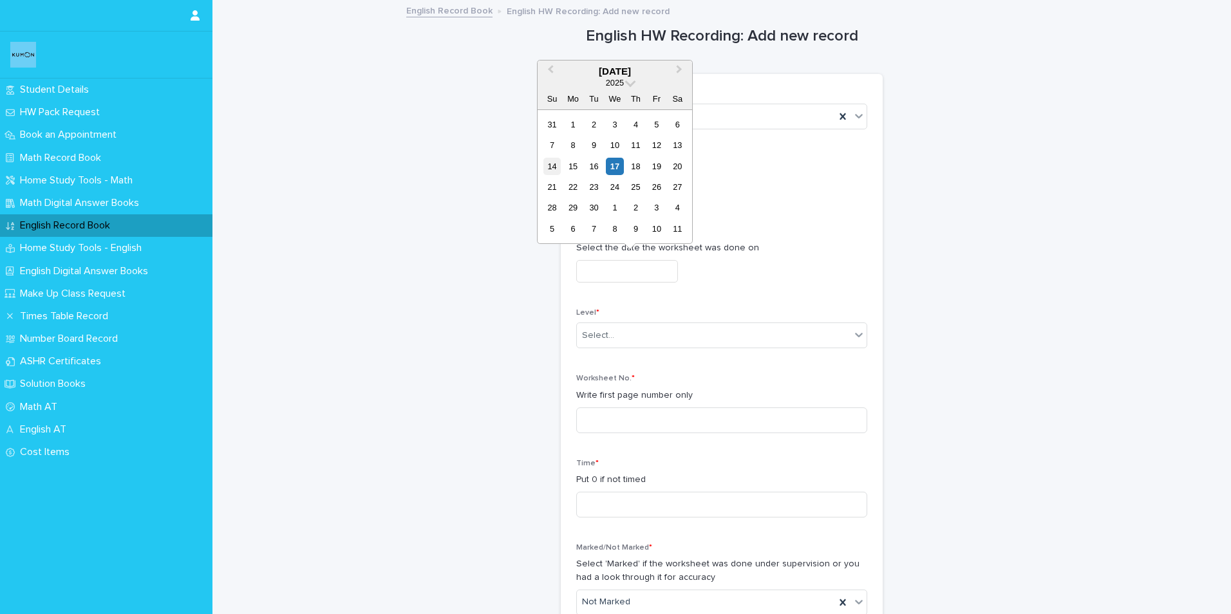
click at [554, 170] on div "14" at bounding box center [551, 166] width 17 height 17
type input "**********"
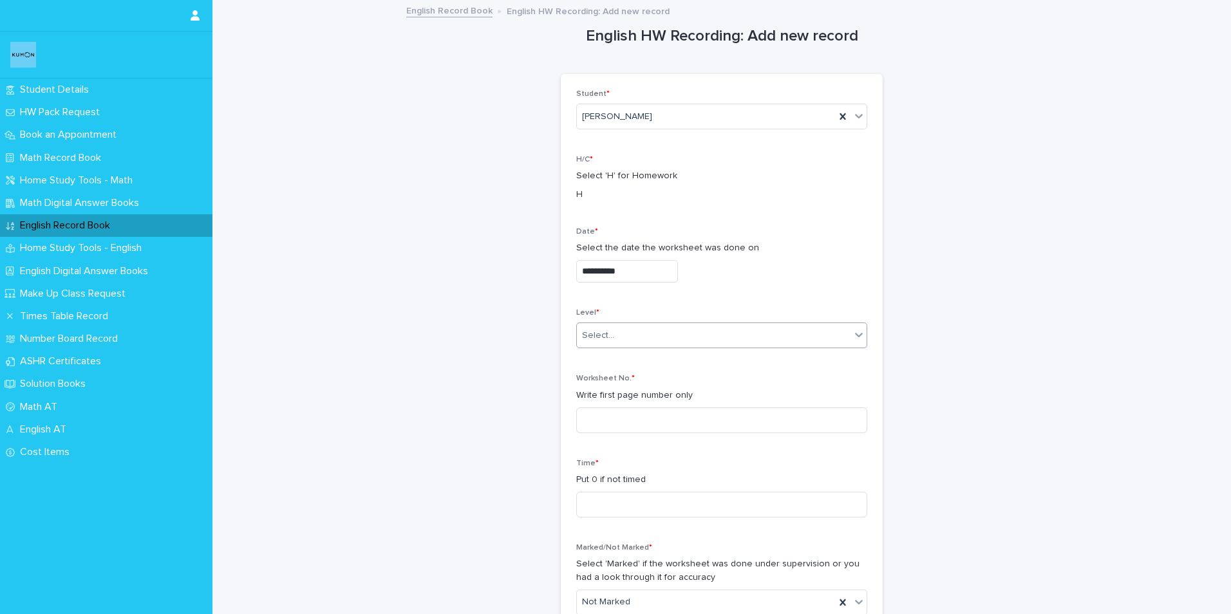
click at [614, 335] on div "Select..." at bounding box center [714, 335] width 274 height 21
click at [586, 394] on div "DII" at bounding box center [717, 395] width 290 height 23
click at [596, 417] on input at bounding box center [721, 420] width 291 height 26
type input "***"
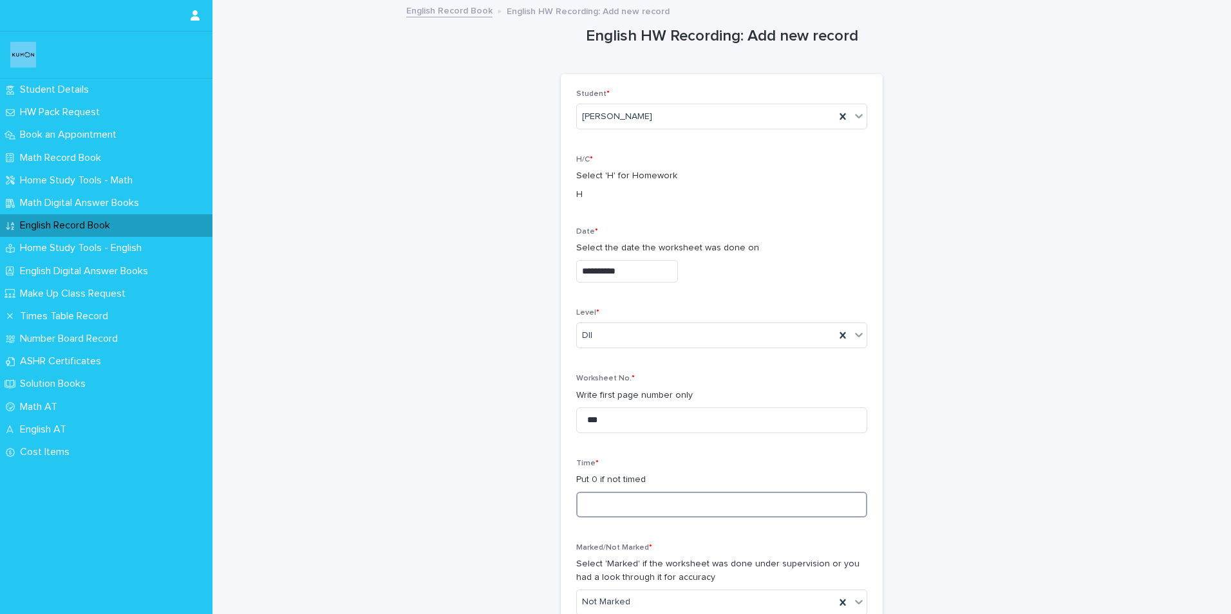
drag, startPoint x: 601, startPoint y: 496, endPoint x: 593, endPoint y: 505, distance: 11.4
click at [601, 496] on input at bounding box center [721, 505] width 291 height 26
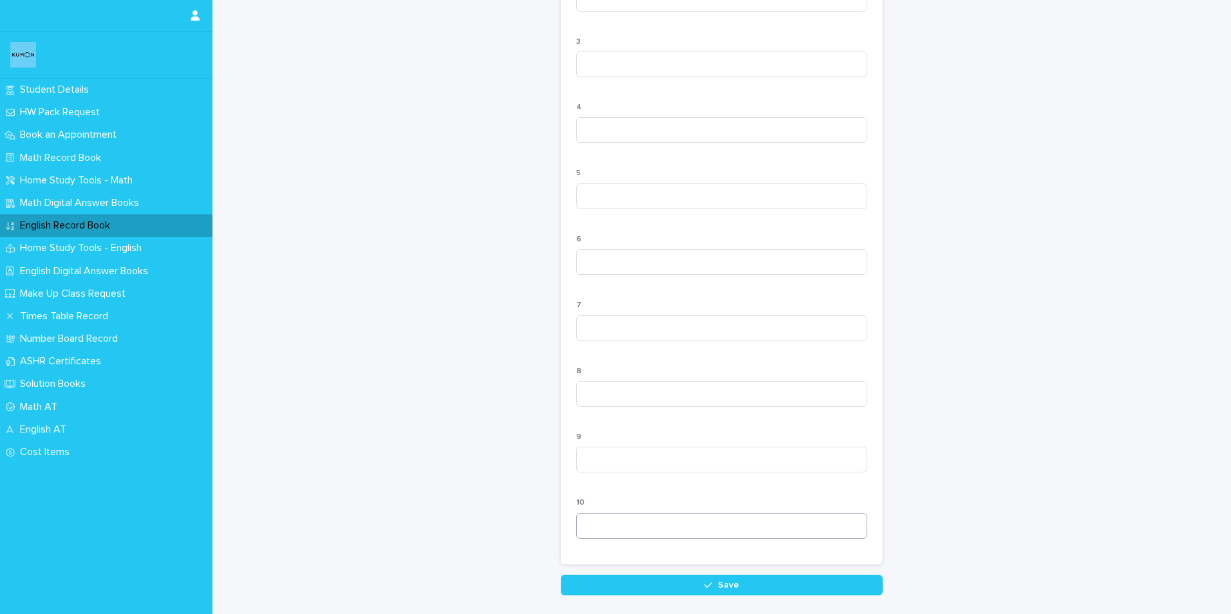
scroll to position [1133, 0]
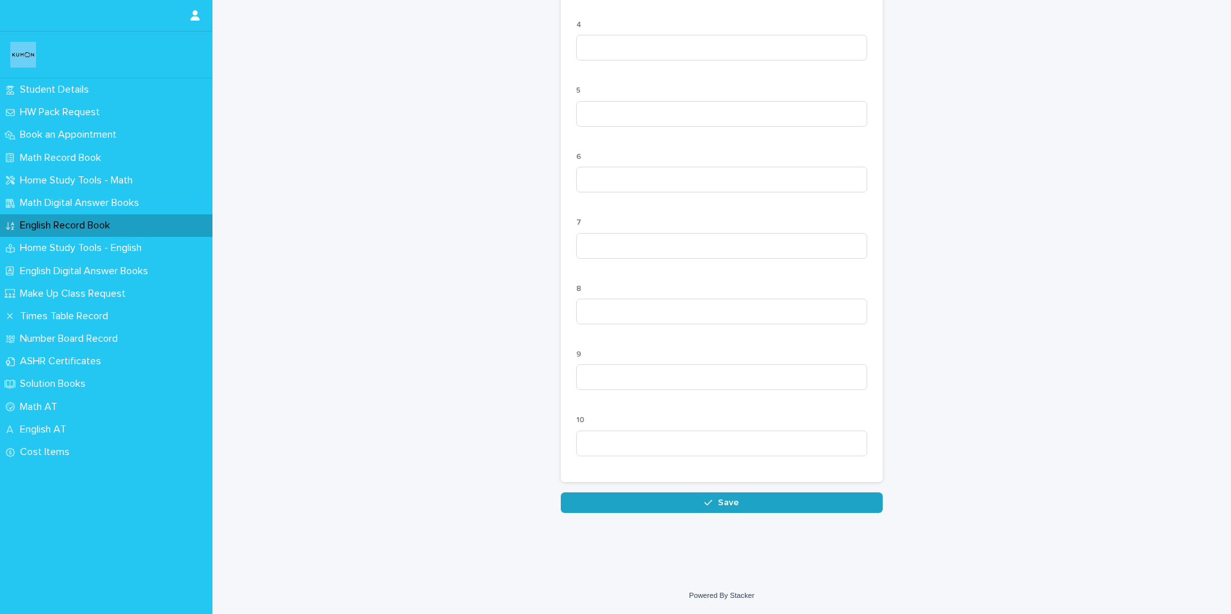
type input "**"
click at [626, 501] on button "Save" at bounding box center [722, 502] width 322 height 21
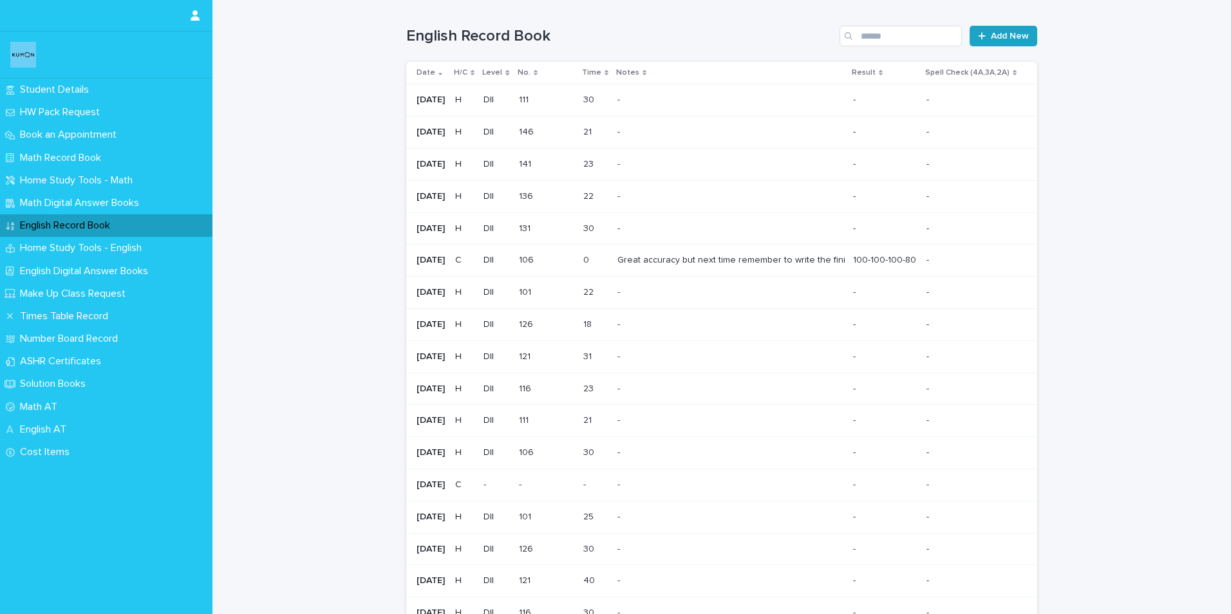
click at [1005, 30] on link "Add New" at bounding box center [1003, 36] width 68 height 21
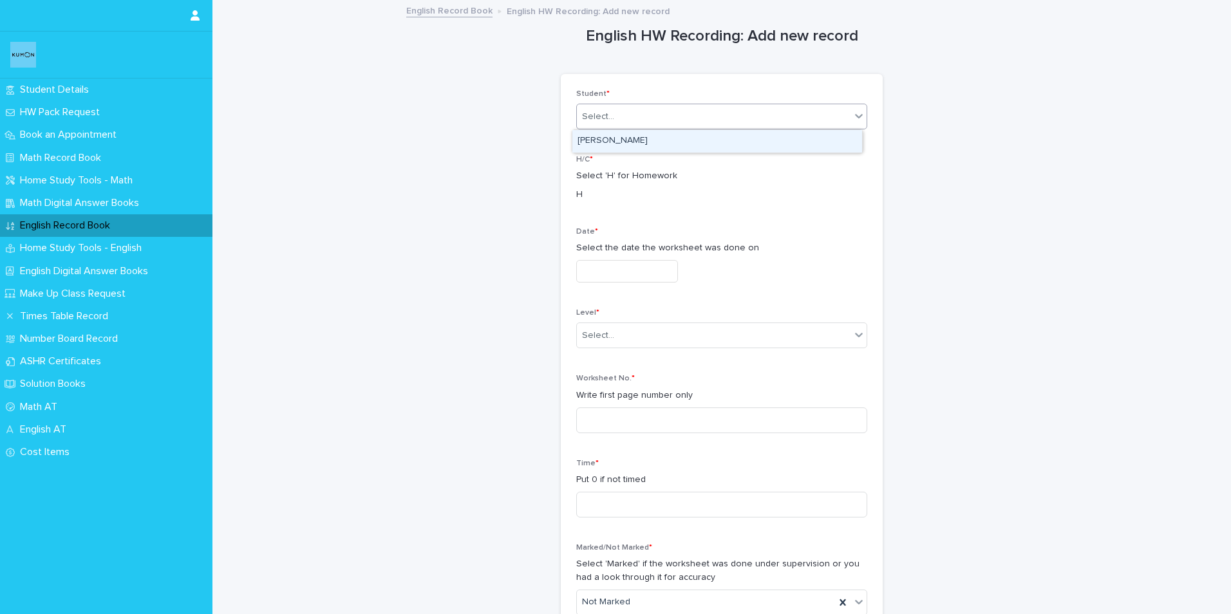
click at [632, 113] on div "Select..." at bounding box center [714, 116] width 274 height 21
click at [624, 144] on div "[PERSON_NAME]" at bounding box center [717, 141] width 290 height 23
click at [595, 263] on input "text" at bounding box center [627, 271] width 102 height 23
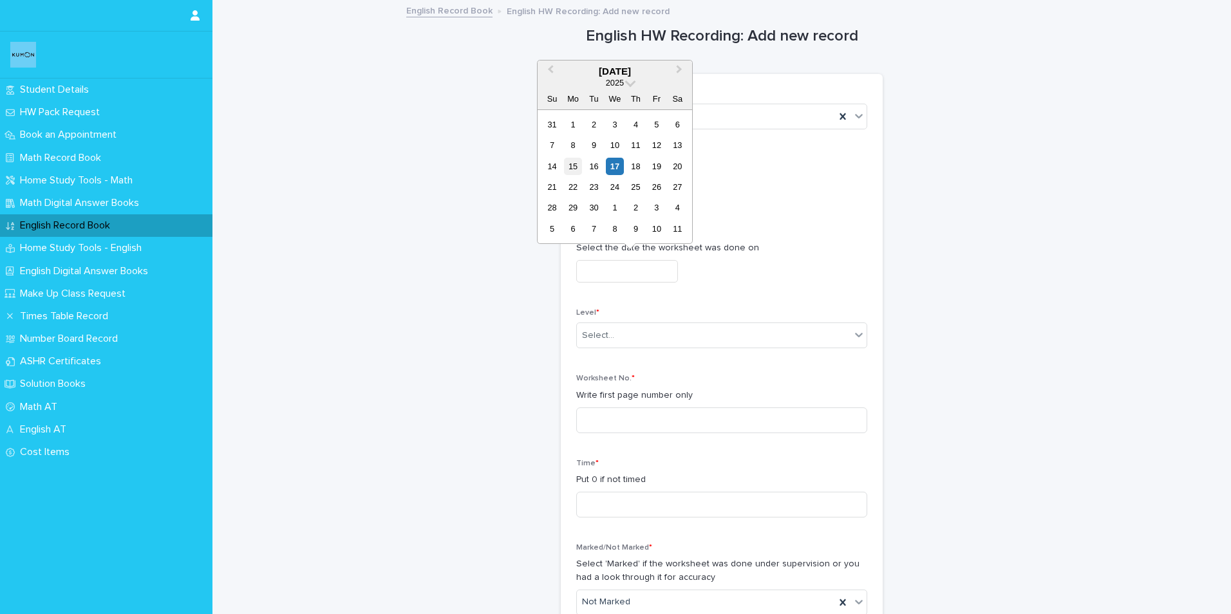
click at [575, 165] on div "15" at bounding box center [572, 166] width 17 height 17
type input "**********"
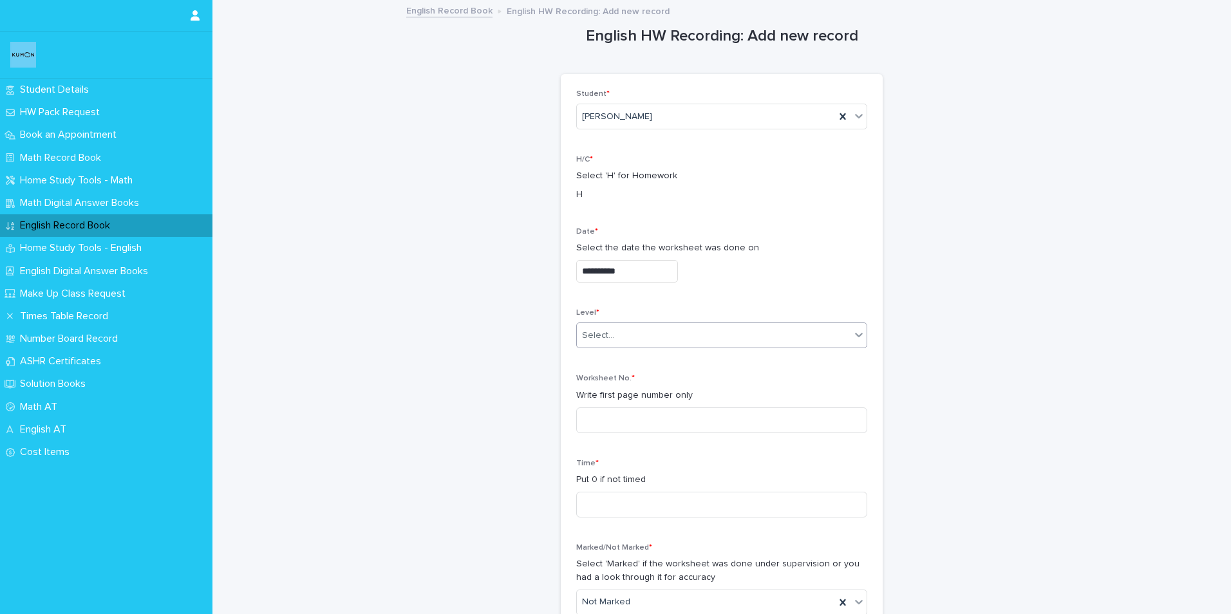
click at [591, 329] on div "Select..." at bounding box center [598, 336] width 32 height 14
click at [582, 396] on div "DII" at bounding box center [717, 395] width 290 height 23
click at [621, 429] on input at bounding box center [721, 420] width 291 height 26
type input "***"
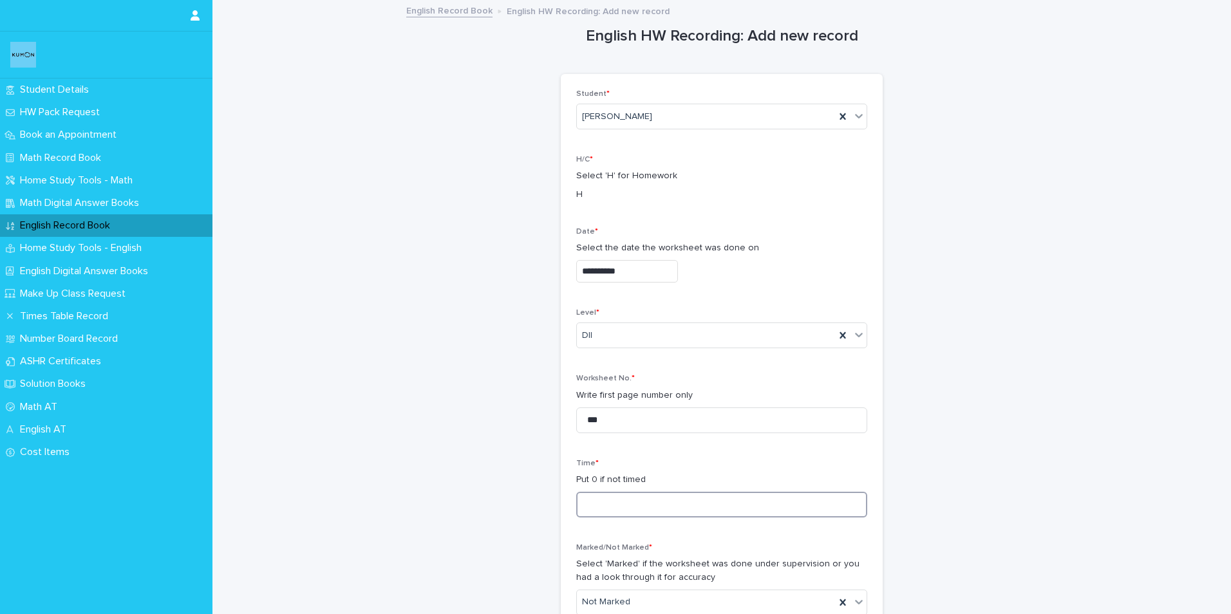
click at [588, 494] on input at bounding box center [721, 505] width 291 height 26
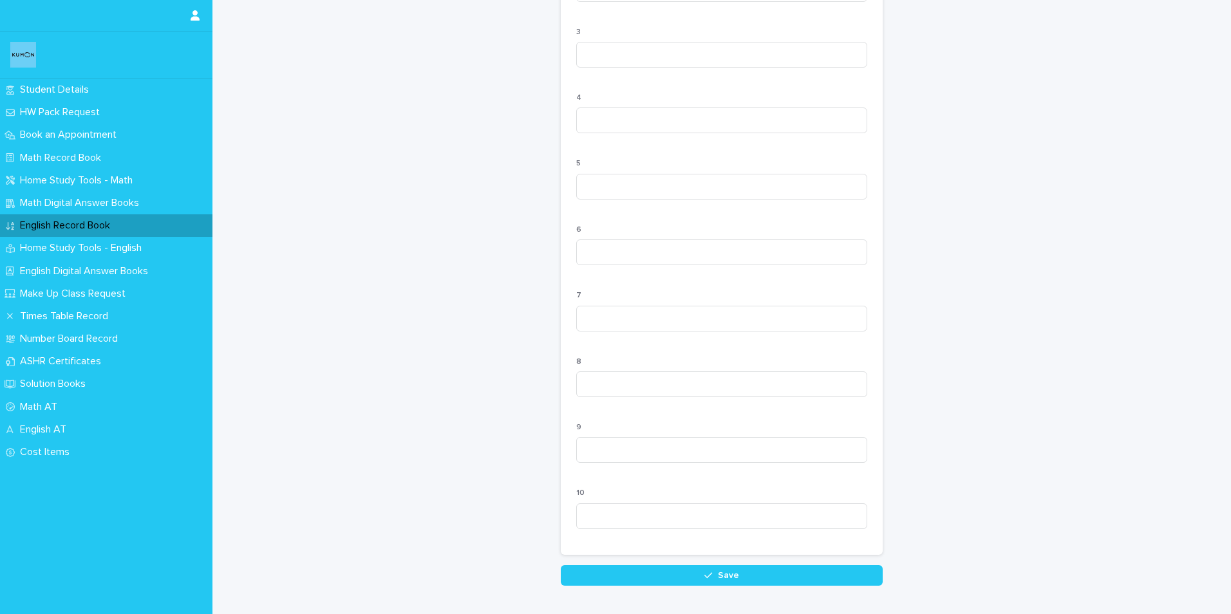
scroll to position [1133, 0]
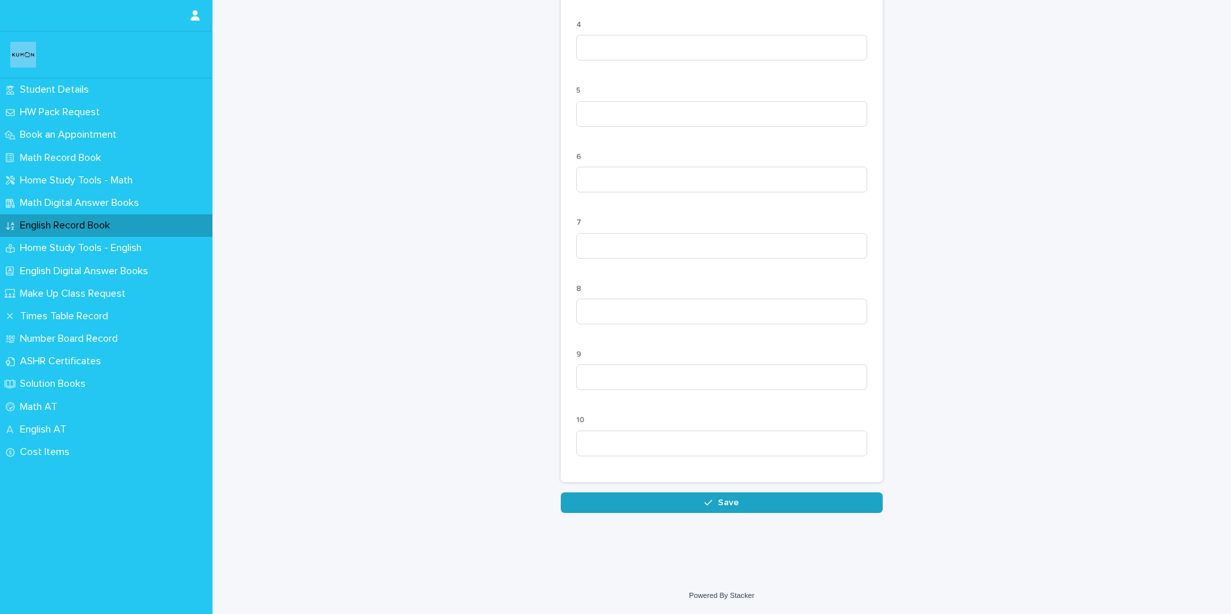
type input "**"
click at [666, 502] on button "Save" at bounding box center [722, 502] width 322 height 21
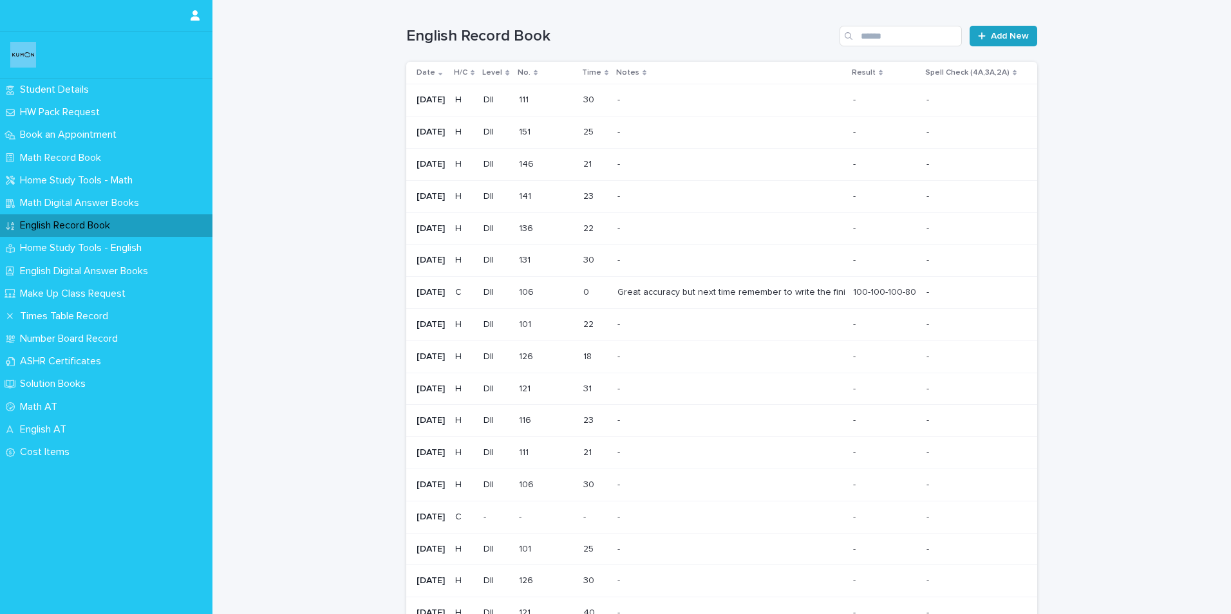
click at [984, 37] on div at bounding box center [984, 36] width 13 height 9
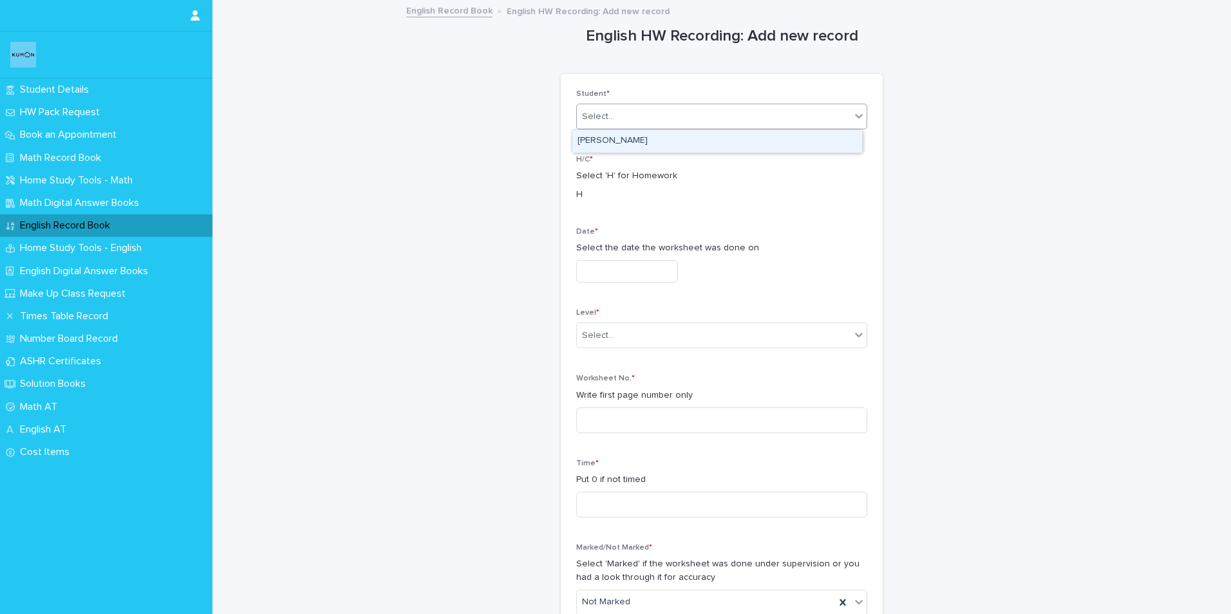
click at [638, 109] on div "Select..." at bounding box center [714, 116] width 274 height 21
click at [611, 138] on div "[PERSON_NAME]" at bounding box center [717, 141] width 290 height 23
click at [597, 279] on input "text" at bounding box center [627, 271] width 102 height 23
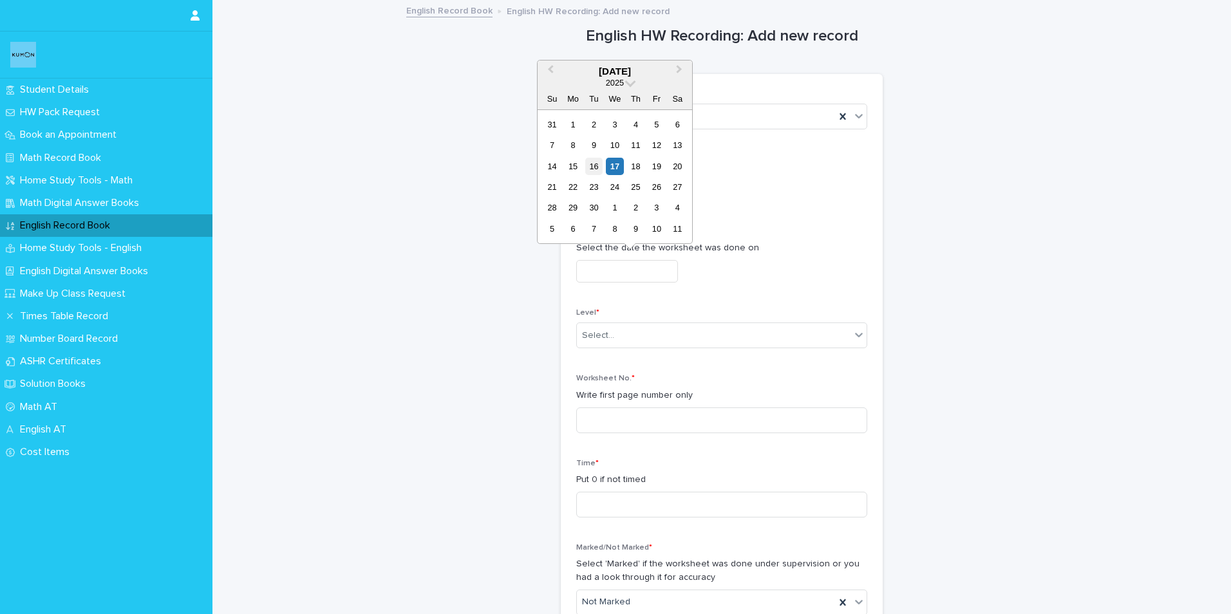
click at [597, 171] on div "16" at bounding box center [593, 166] width 17 height 17
type input "**********"
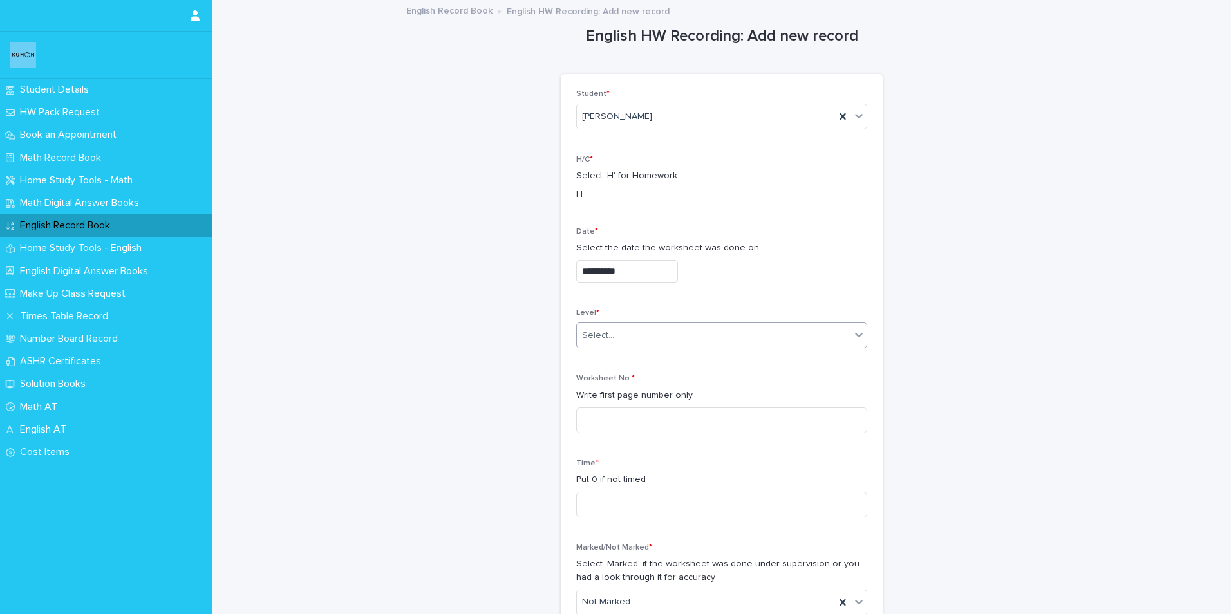
click at [606, 340] on div "Select..." at bounding box center [598, 336] width 32 height 14
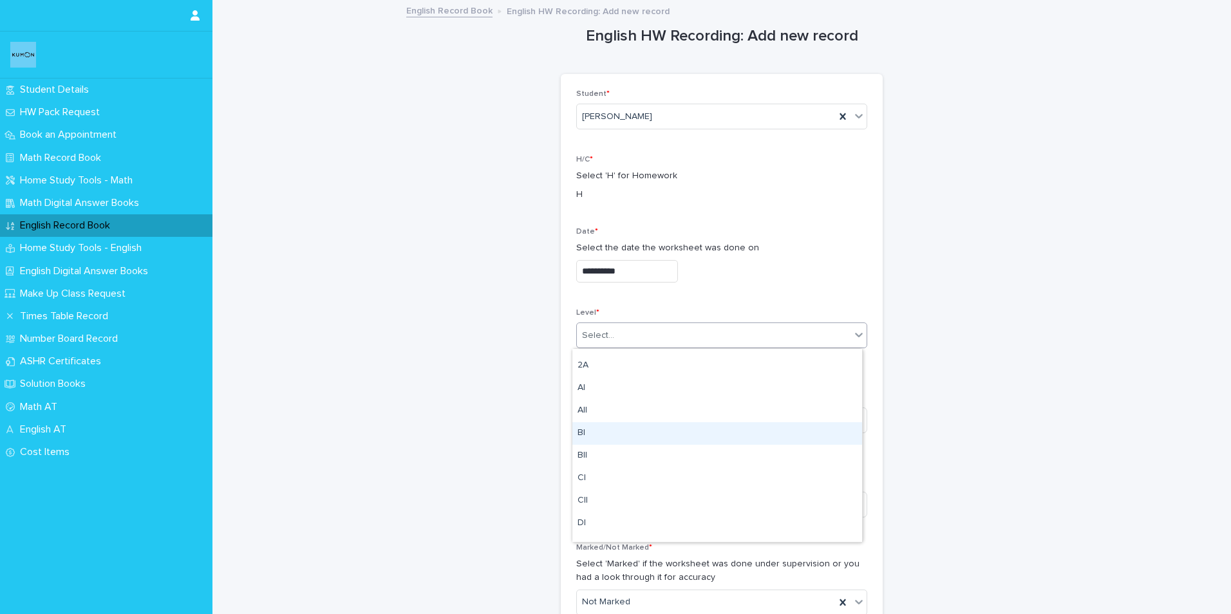
scroll to position [129, 0]
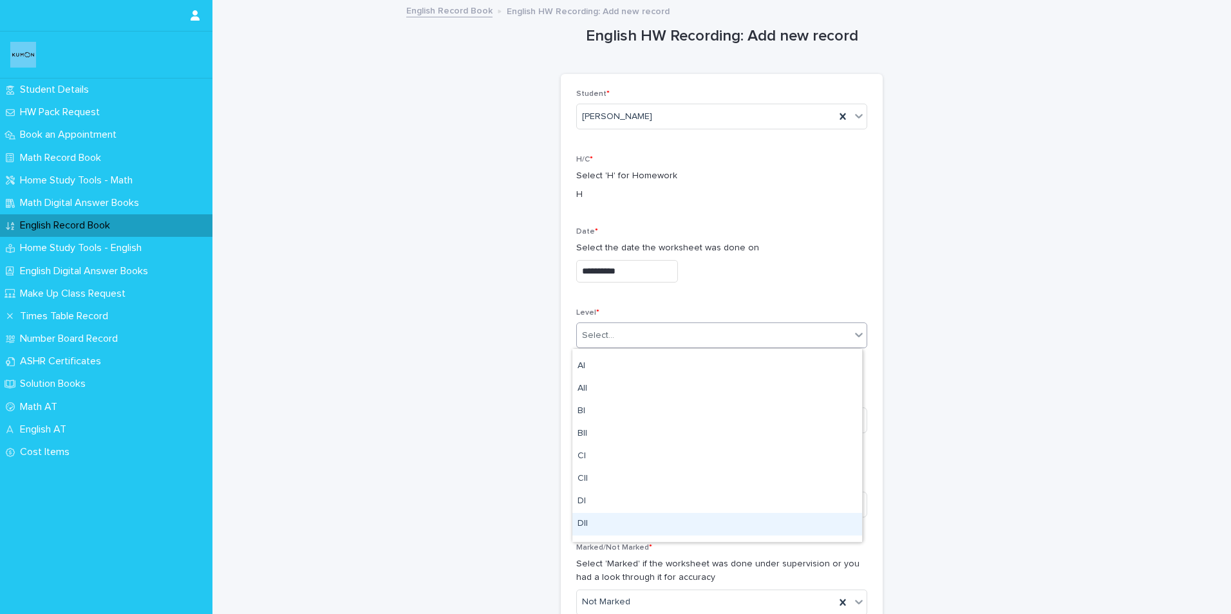
click at [592, 525] on div "DII" at bounding box center [717, 524] width 290 height 23
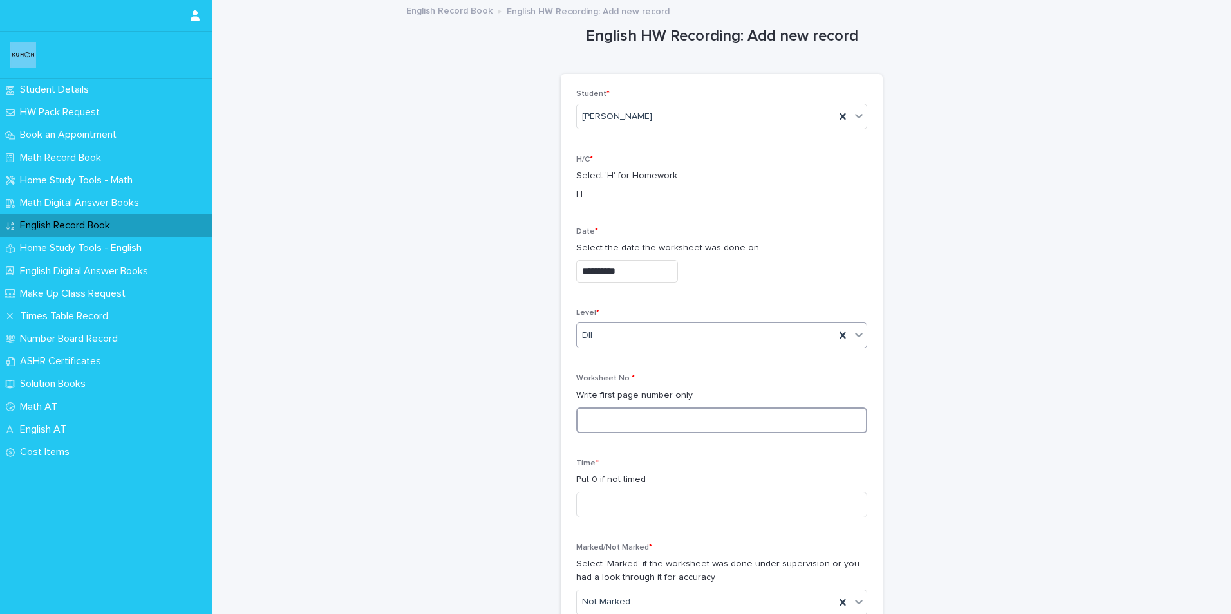
click at [593, 424] on input at bounding box center [721, 420] width 291 height 26
type input "***"
click at [599, 506] on input at bounding box center [721, 505] width 291 height 26
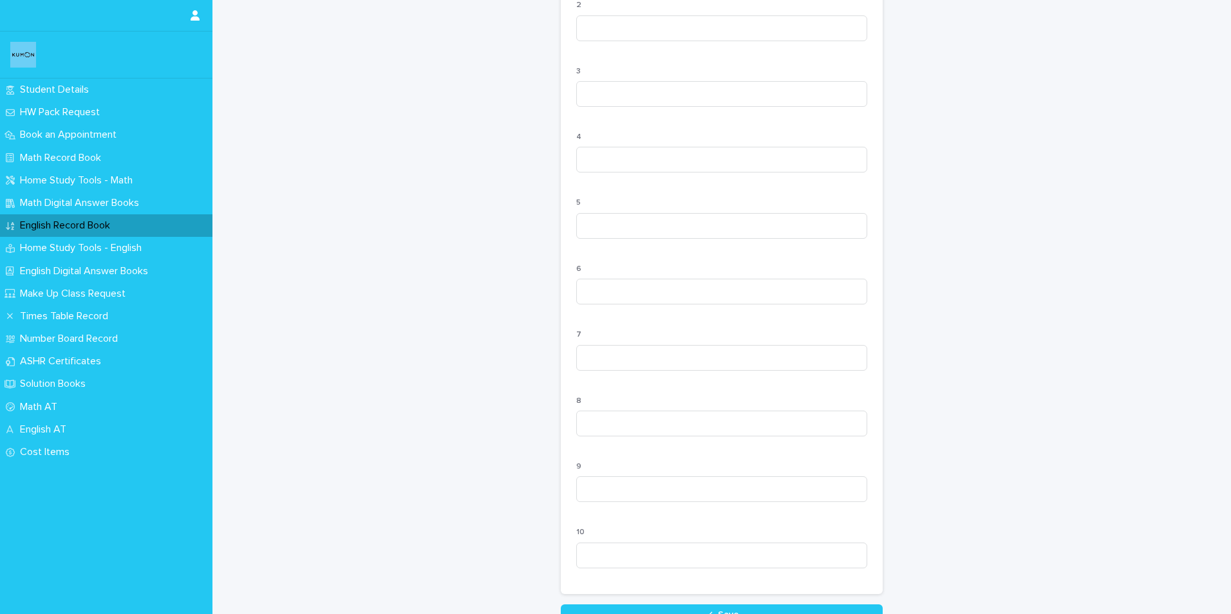
scroll to position [1133, 0]
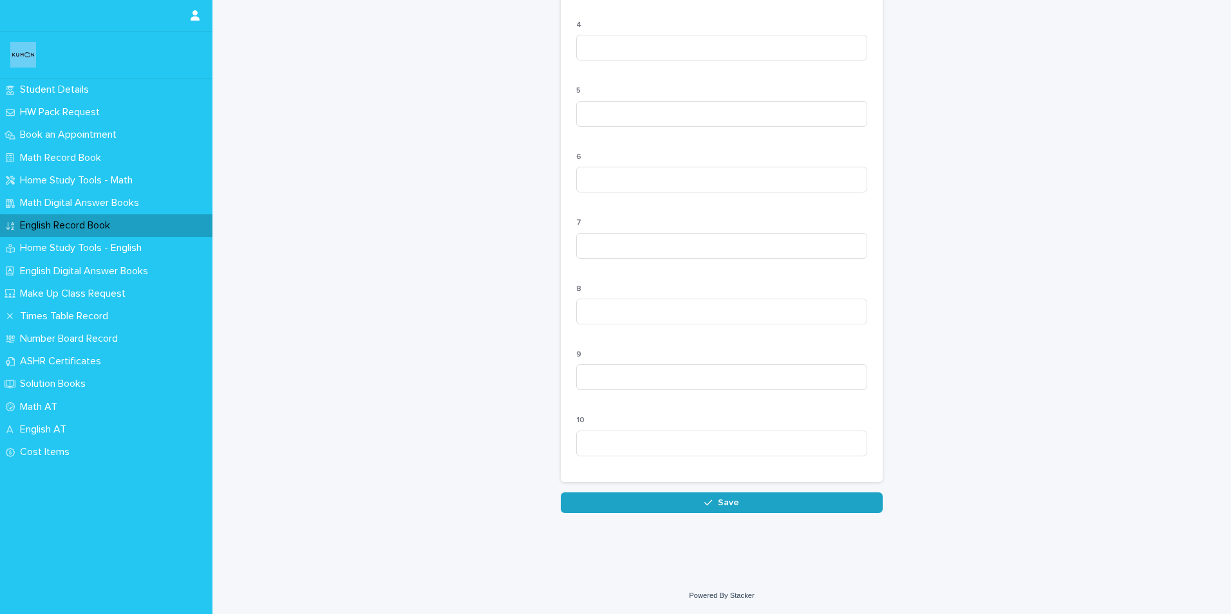
type input "**"
click at [635, 500] on button "Save" at bounding box center [722, 502] width 322 height 21
